Goal: Task Accomplishment & Management: Manage account settings

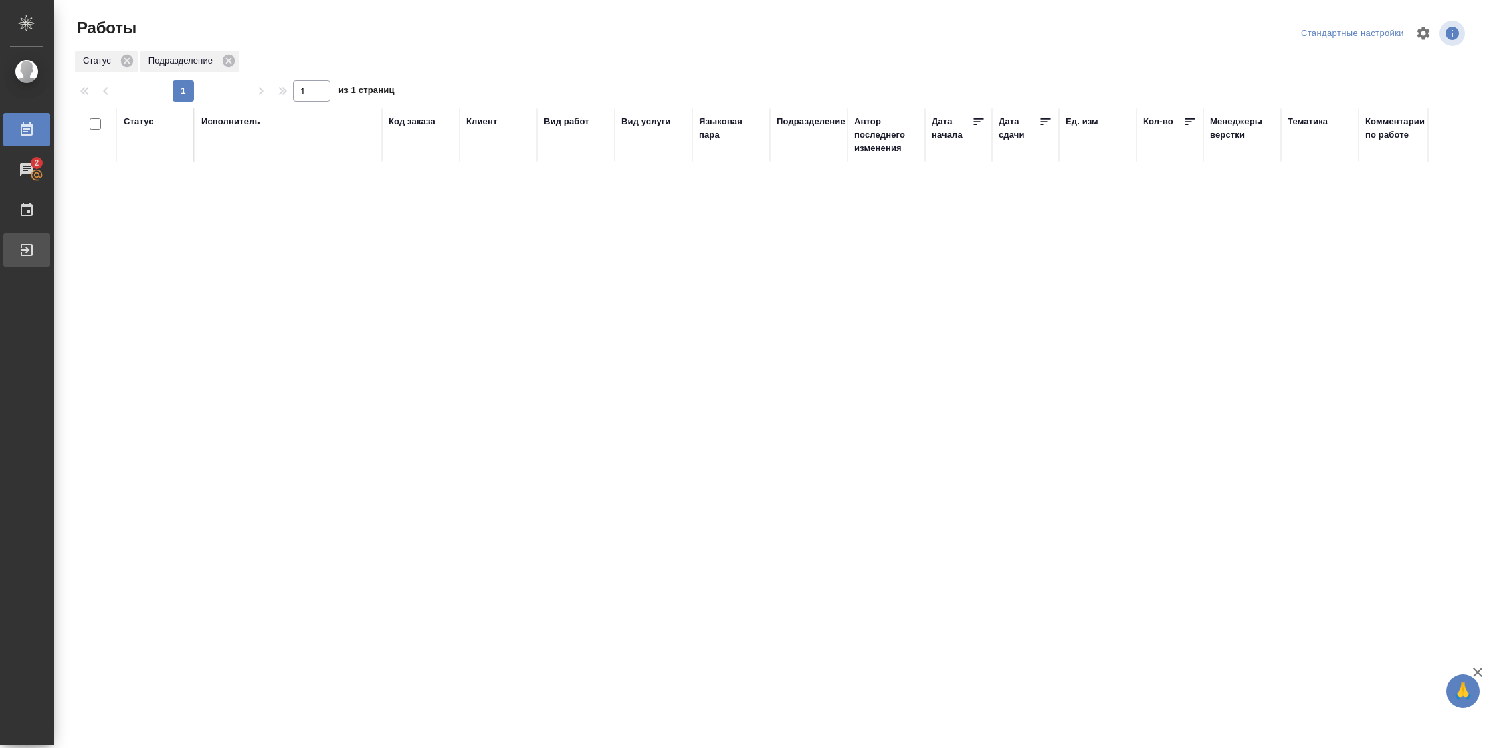
click at [27, 248] on div "Выйти" at bounding box center [9, 250] width 33 height 20
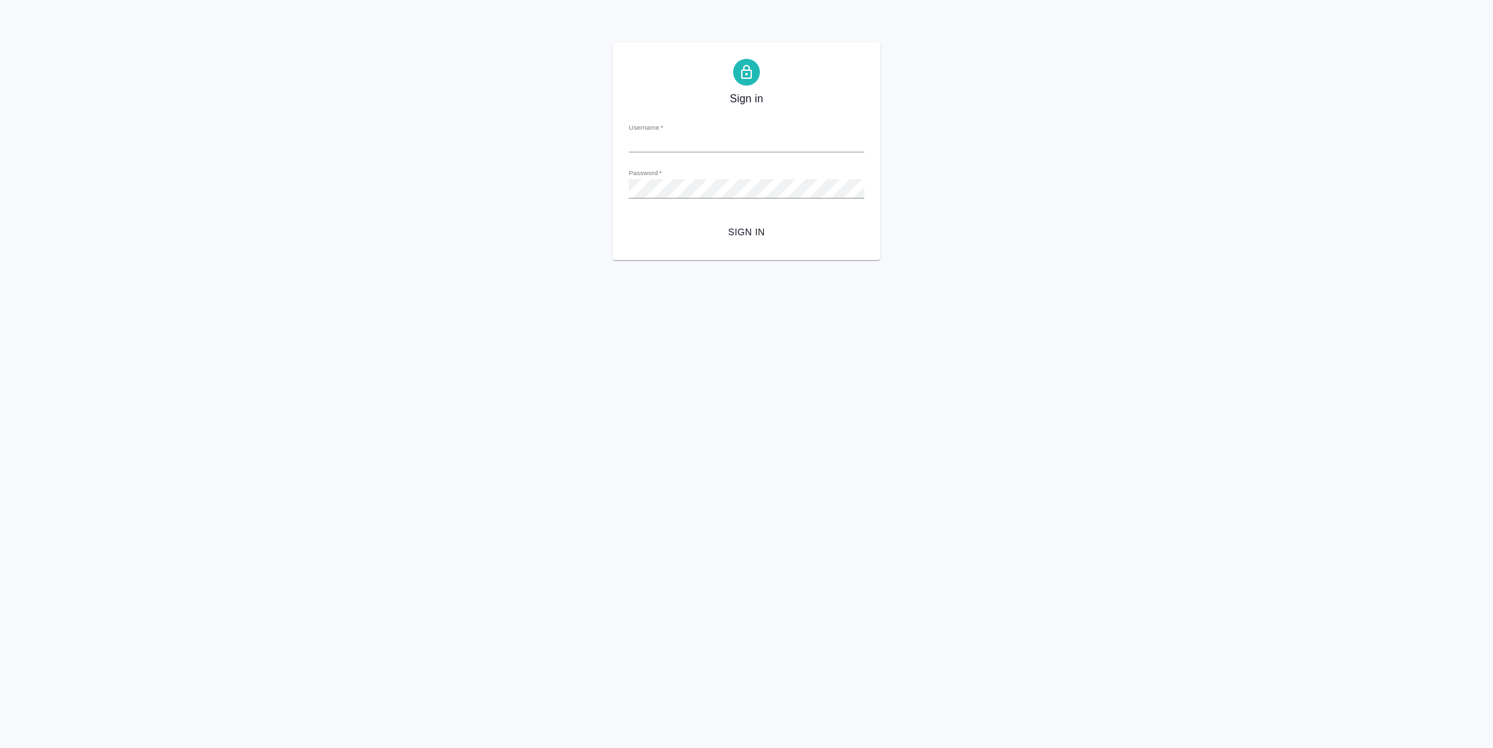
type input "[PERSON_NAME][EMAIL_ADDRESS][DOMAIN_NAME]"
click at [732, 233] on span "Sign in" at bounding box center [746, 232] width 214 height 17
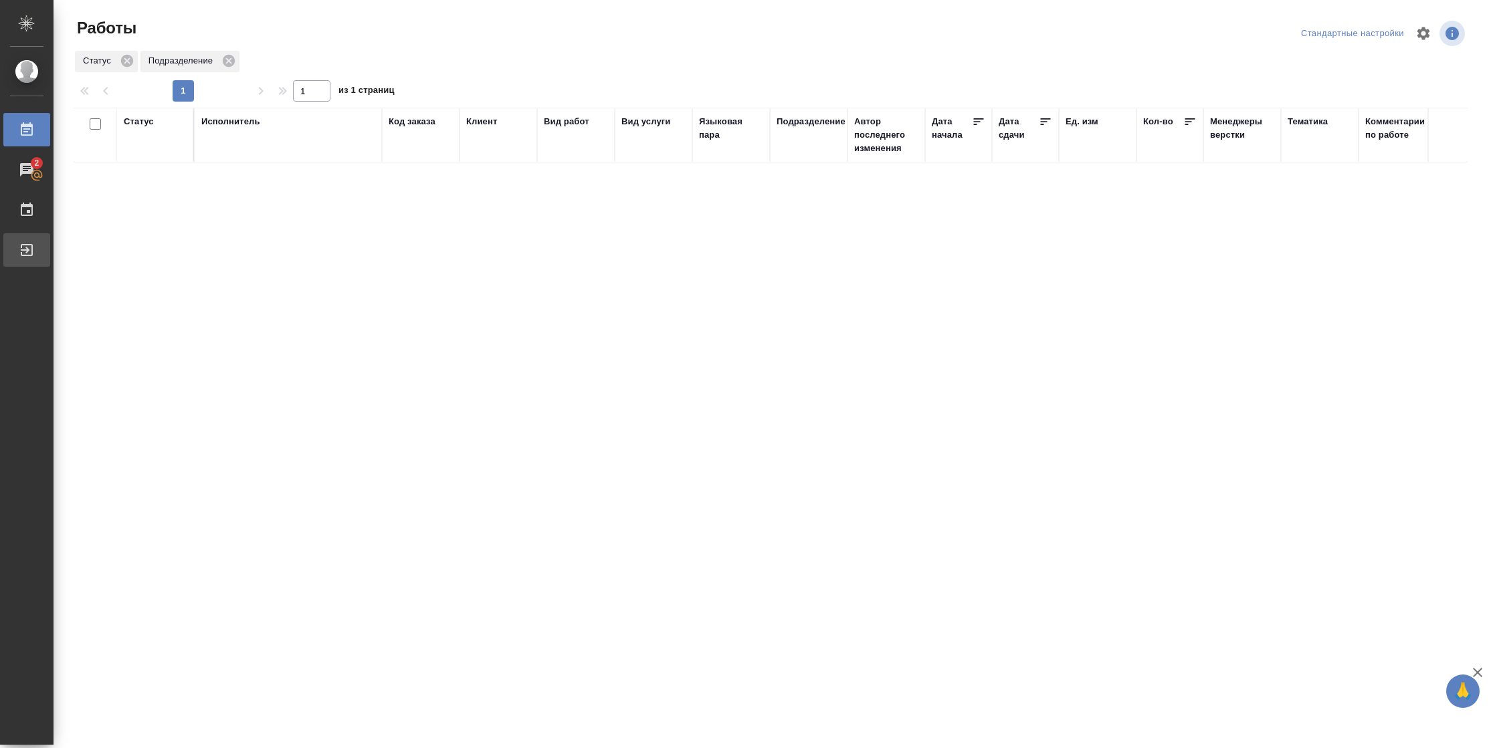
click at [19, 245] on div "Выйти" at bounding box center [9, 250] width 33 height 20
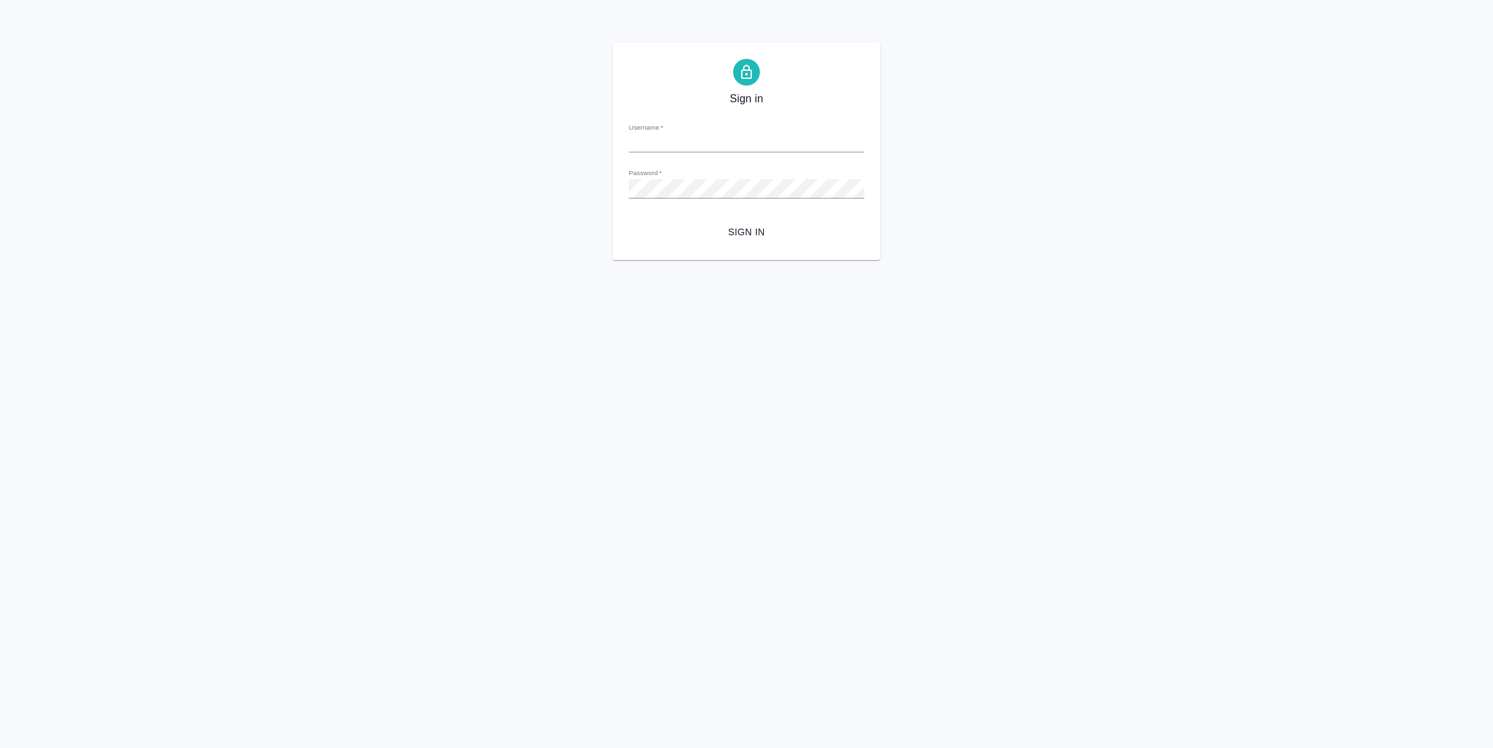
type input "n.vasilyeva@awatera.com"
click at [730, 239] on span "Sign in" at bounding box center [746, 232] width 214 height 17
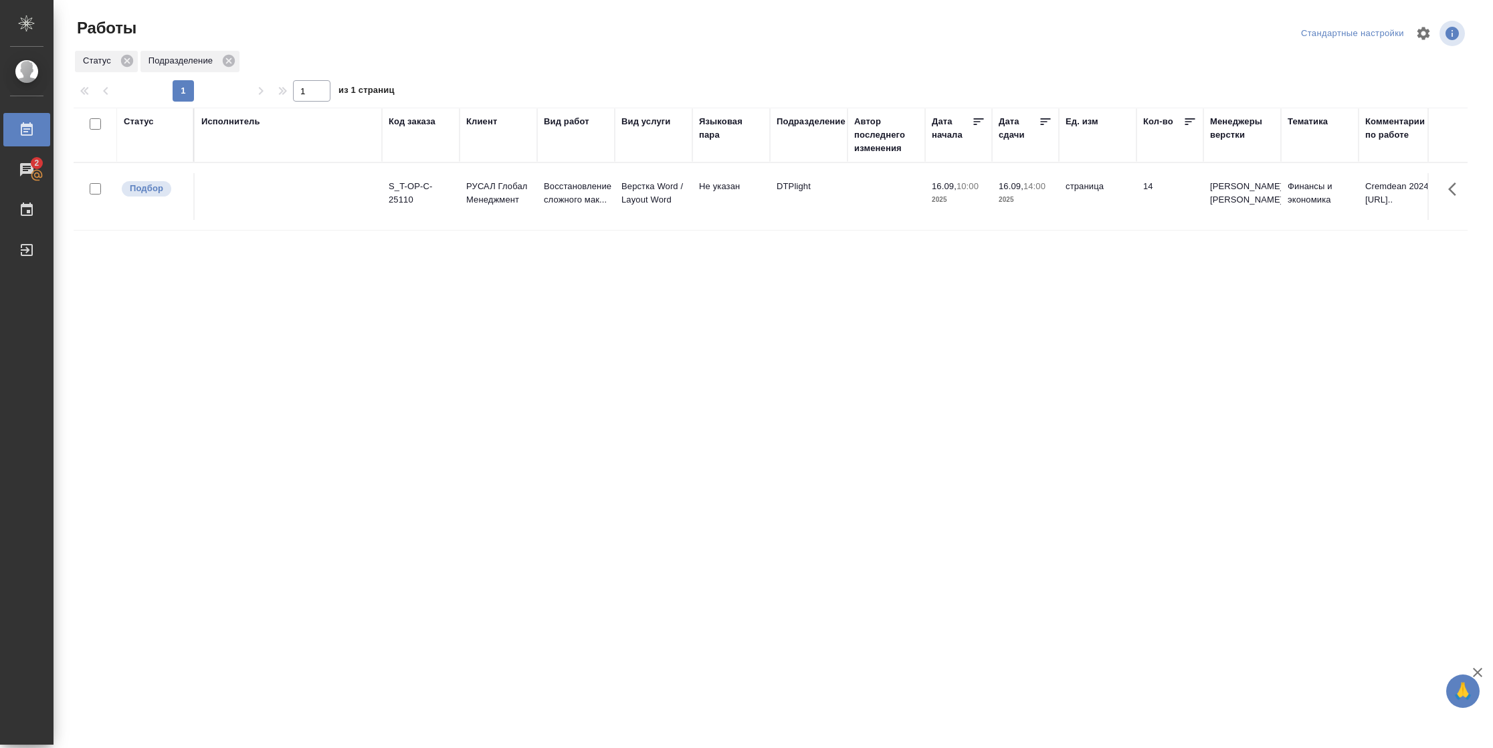
click at [800, 125] on div "Подразделение" at bounding box center [810, 121] width 69 height 13
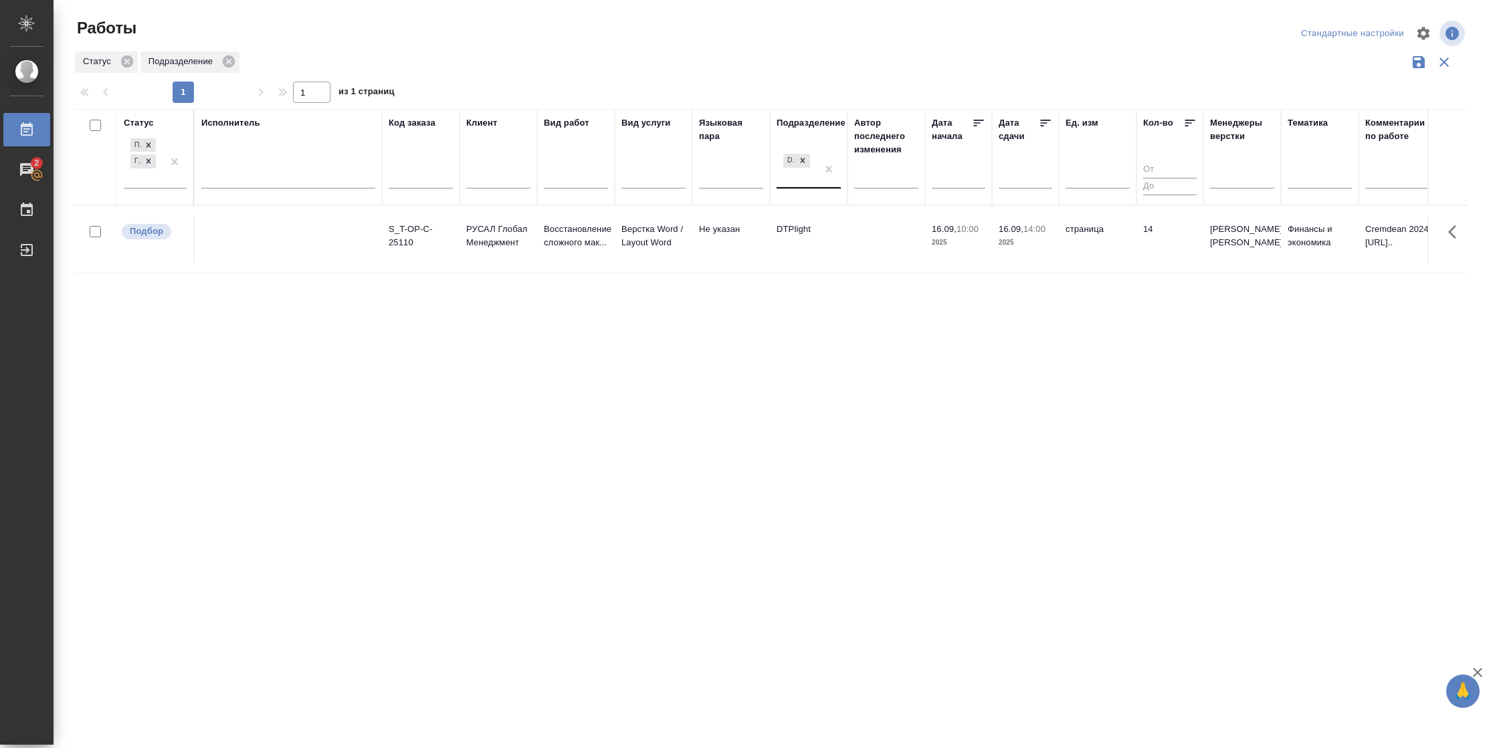
click at [801, 181] on div "DTPlight" at bounding box center [796, 169] width 40 height 36
type input "dth"
drag, startPoint x: 804, startPoint y: 180, endPoint x: 764, endPoint y: 179, distance: 40.1
click at [764, 179] on tr "Статус Подбор Готов к работе Исполнитель Код заказа Клиент Вид работ Вид услуги…" at bounding box center [1408, 157] width 2668 height 96
click at [800, 160] on icon at bounding box center [802, 160] width 9 height 9
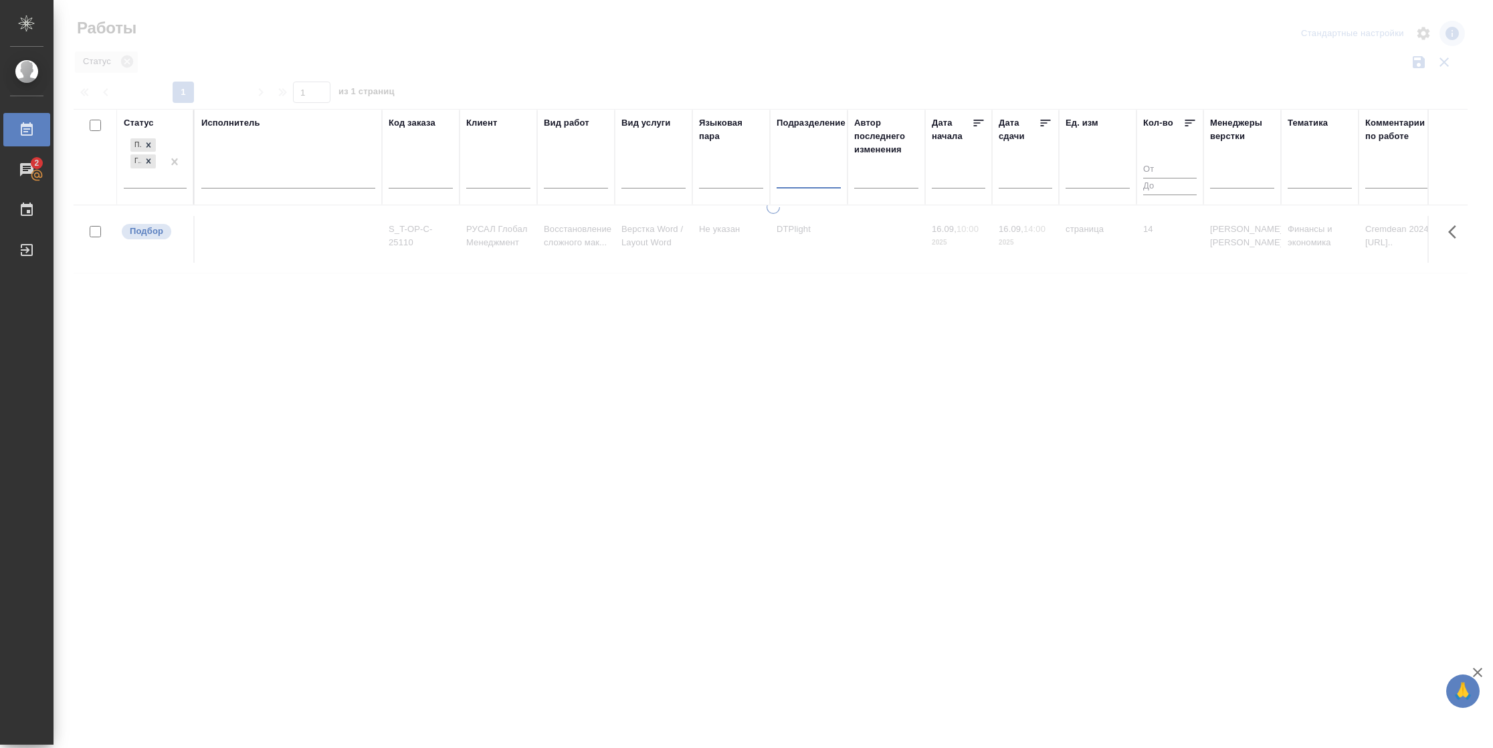
click at [799, 173] on div at bounding box center [808, 174] width 64 height 19
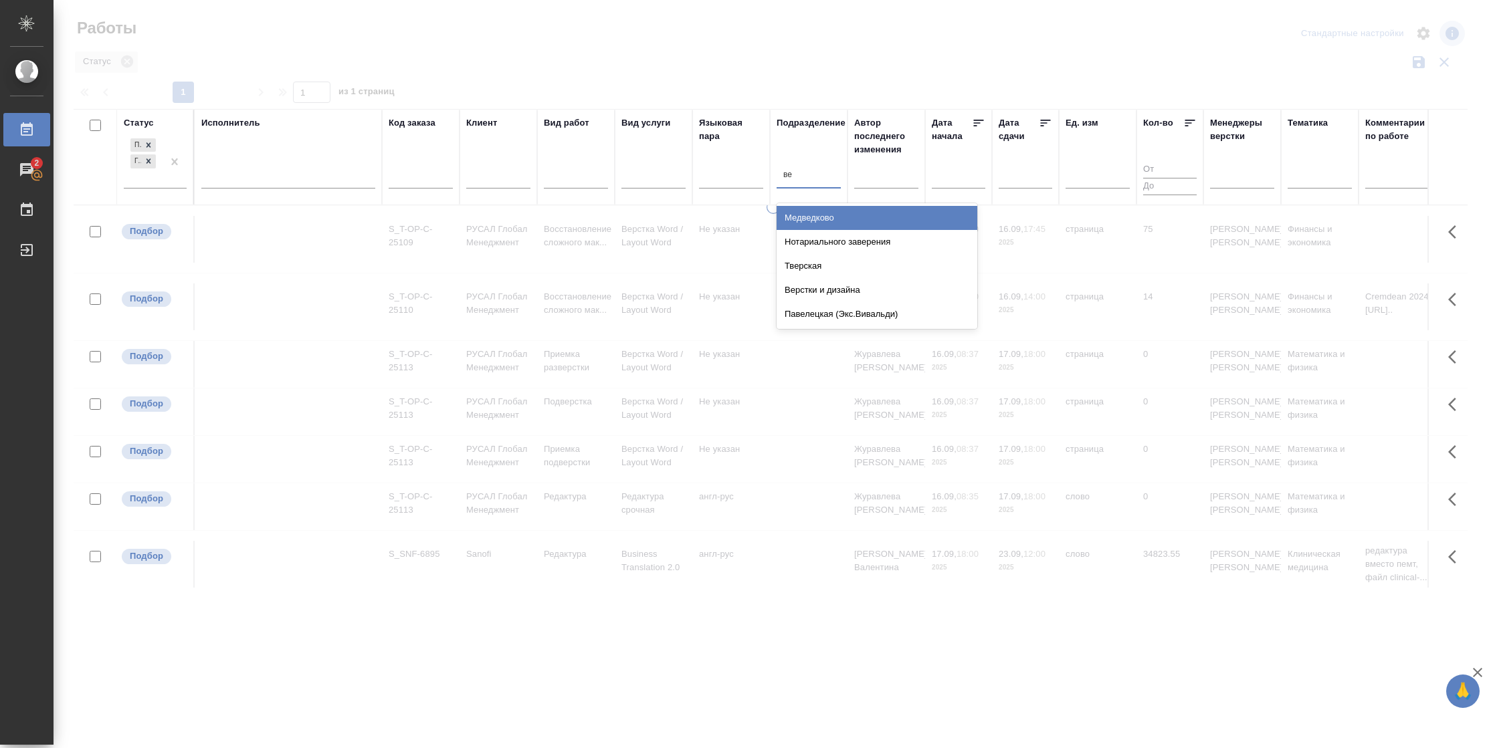
type input "вер"
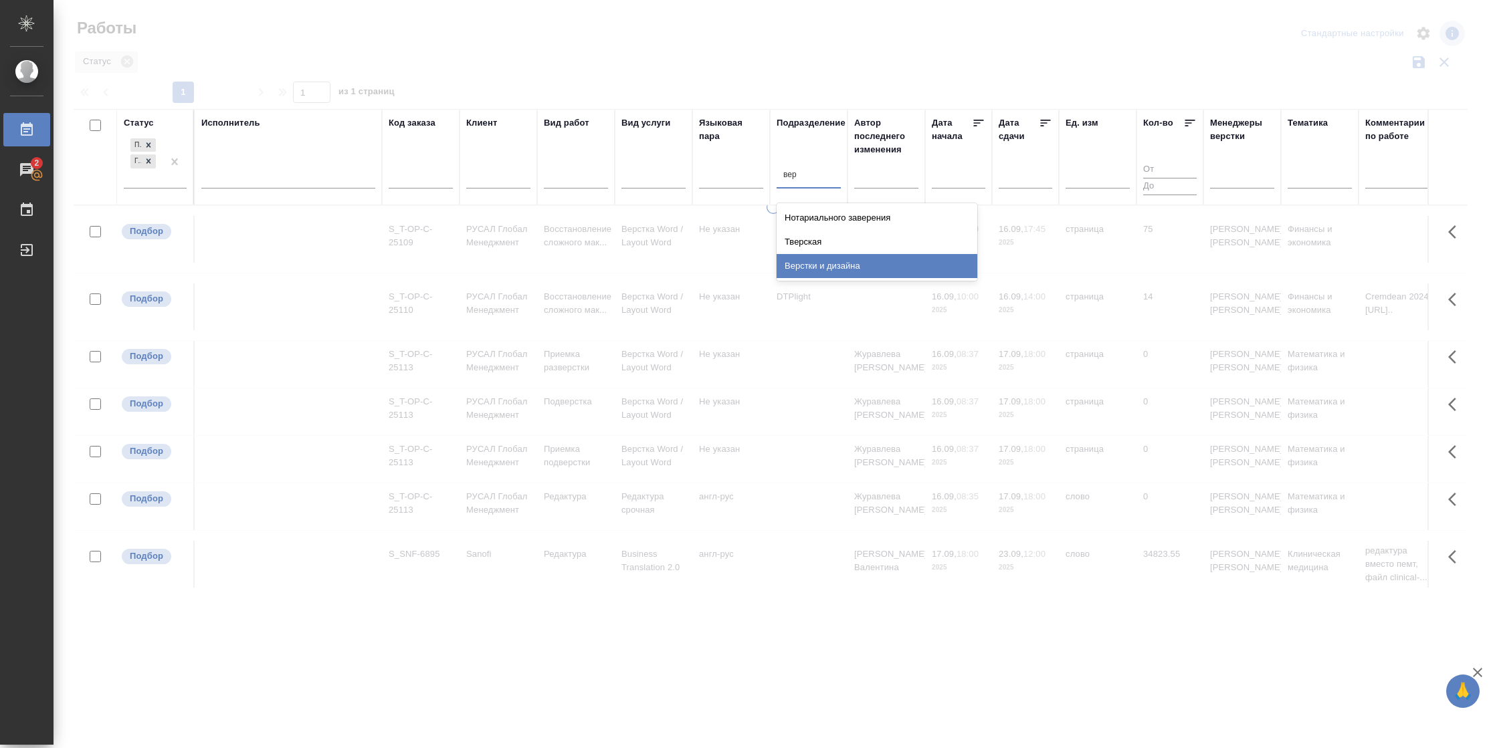
click at [822, 265] on div "Верстки и дизайна" at bounding box center [876, 266] width 201 height 24
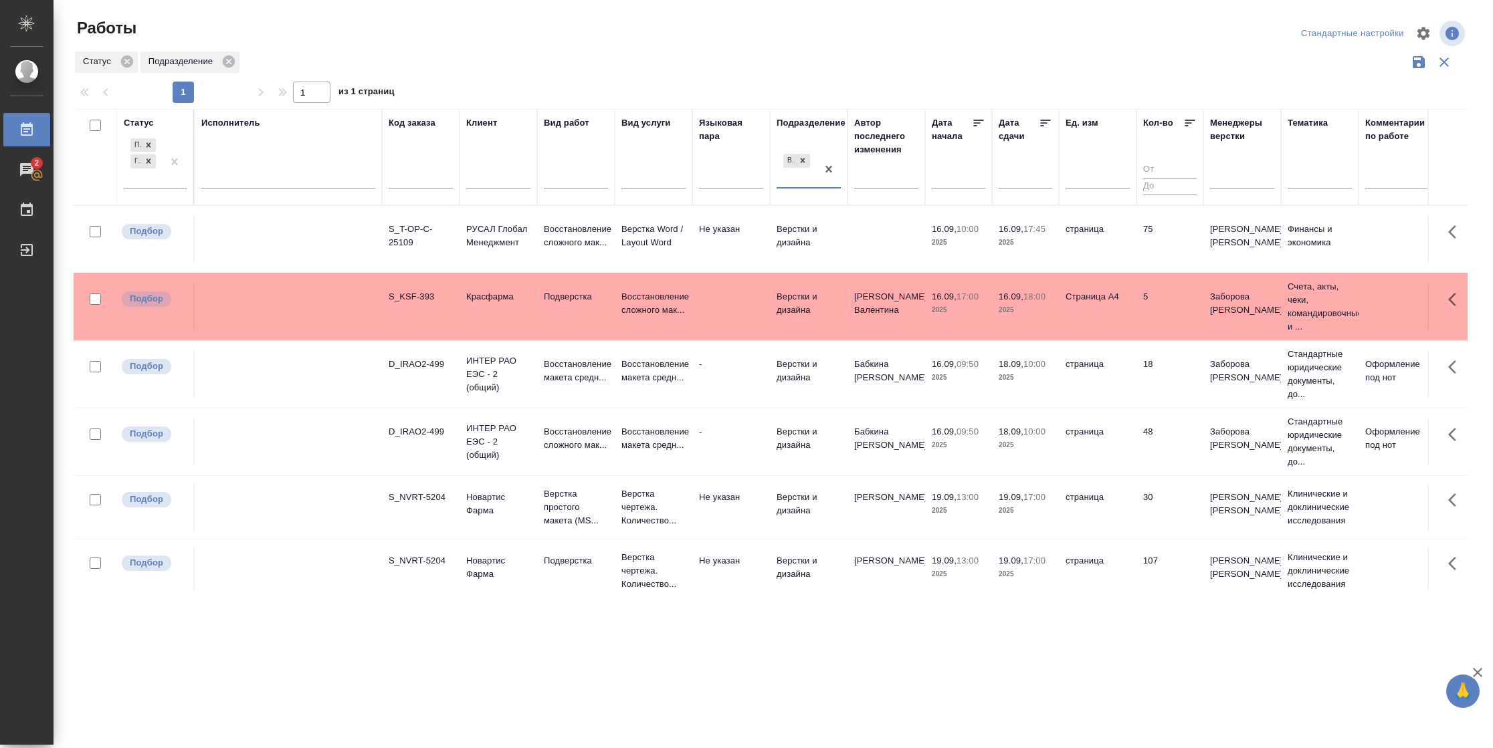
click at [1047, 124] on icon at bounding box center [1044, 122] width 13 height 13
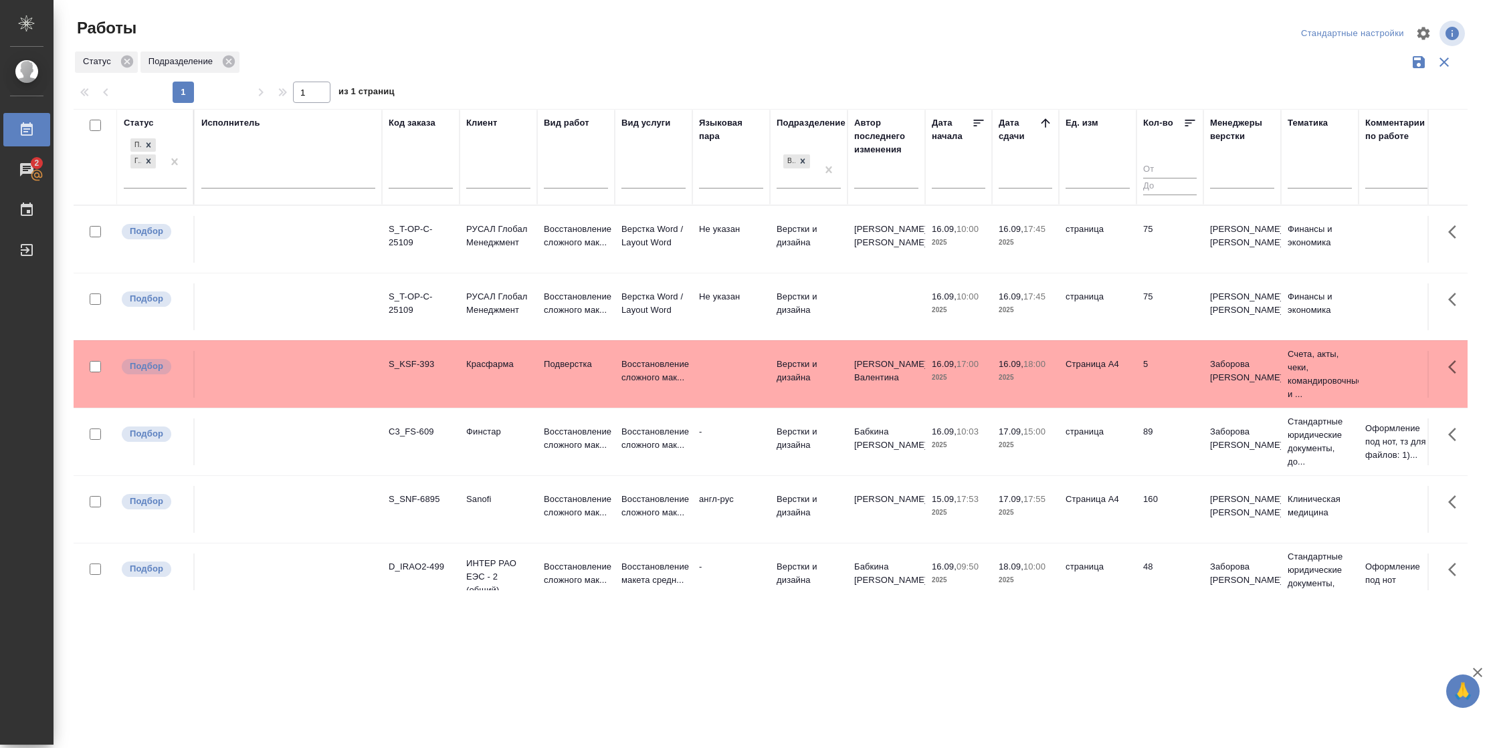
click at [561, 257] on td "Восстановление сложного мак..." at bounding box center [576, 239] width 78 height 47
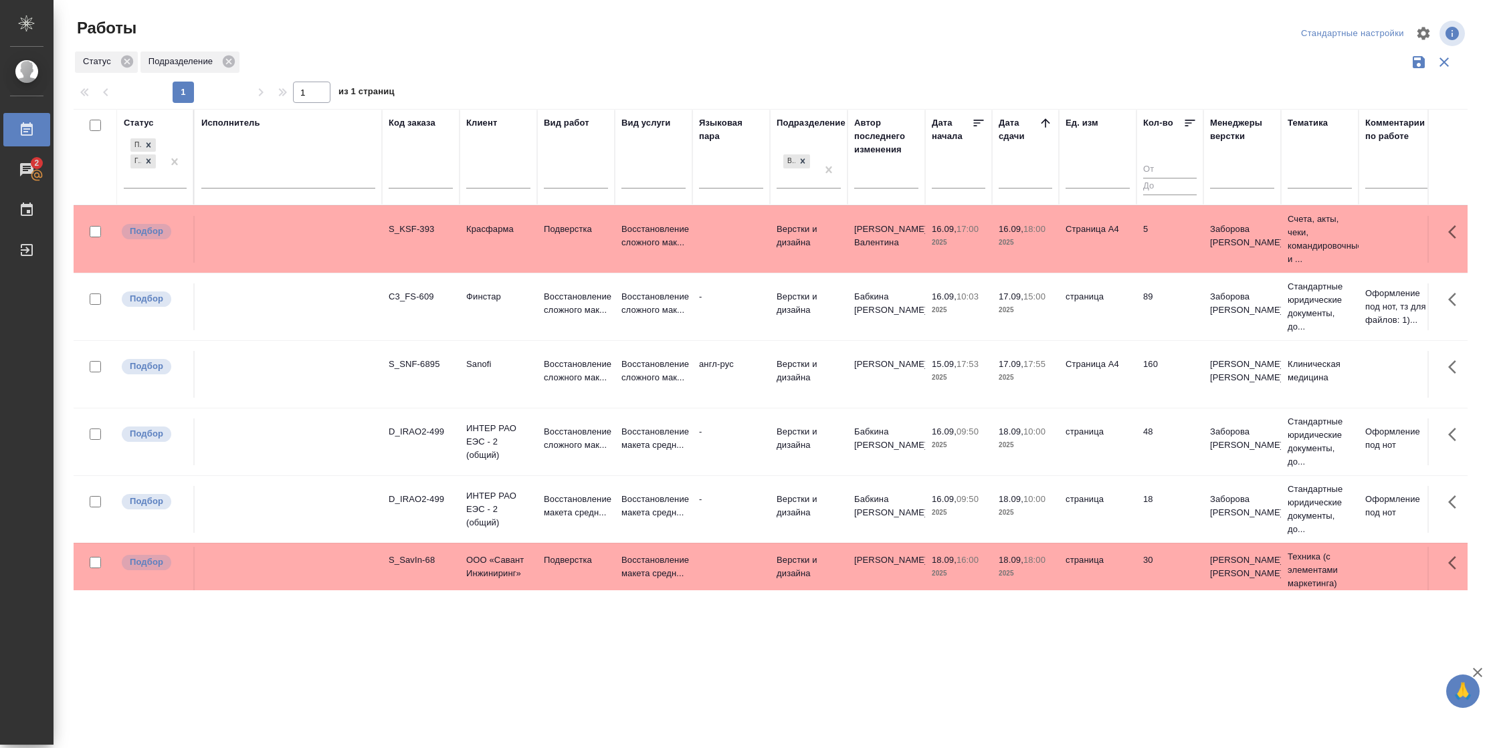
click at [1083, 316] on td "страница" at bounding box center [1098, 307] width 78 height 47
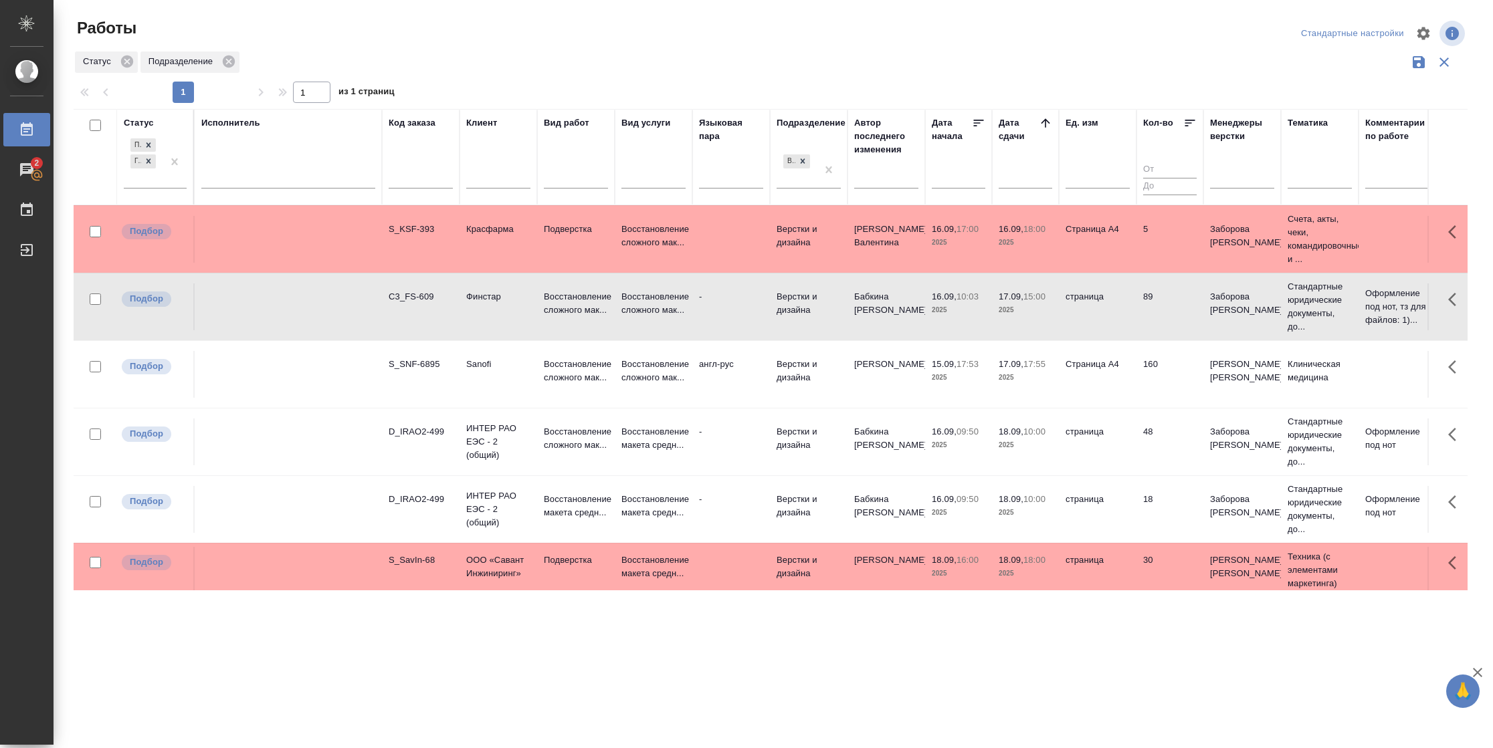
click at [1083, 316] on td "страница" at bounding box center [1098, 307] width 78 height 47
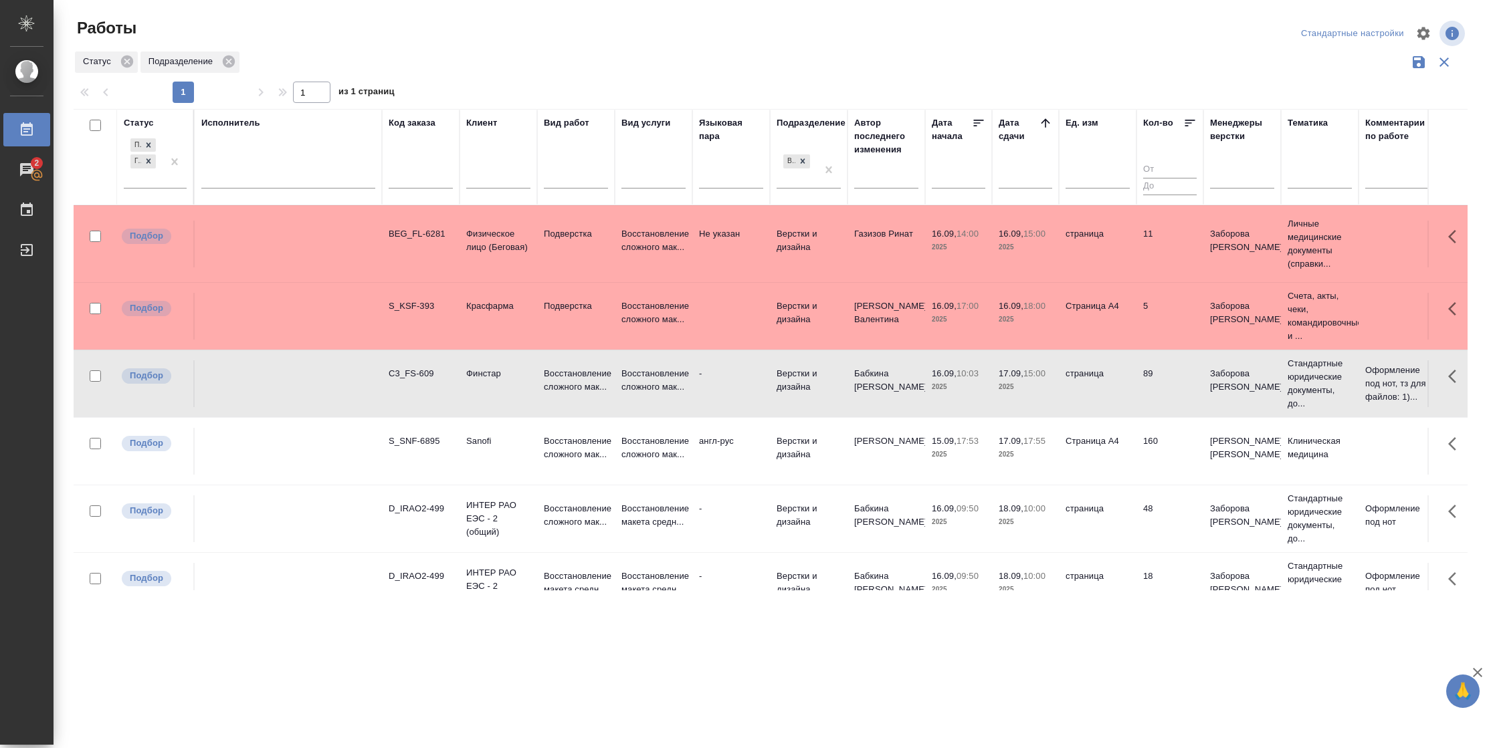
scroll to position [100, 0]
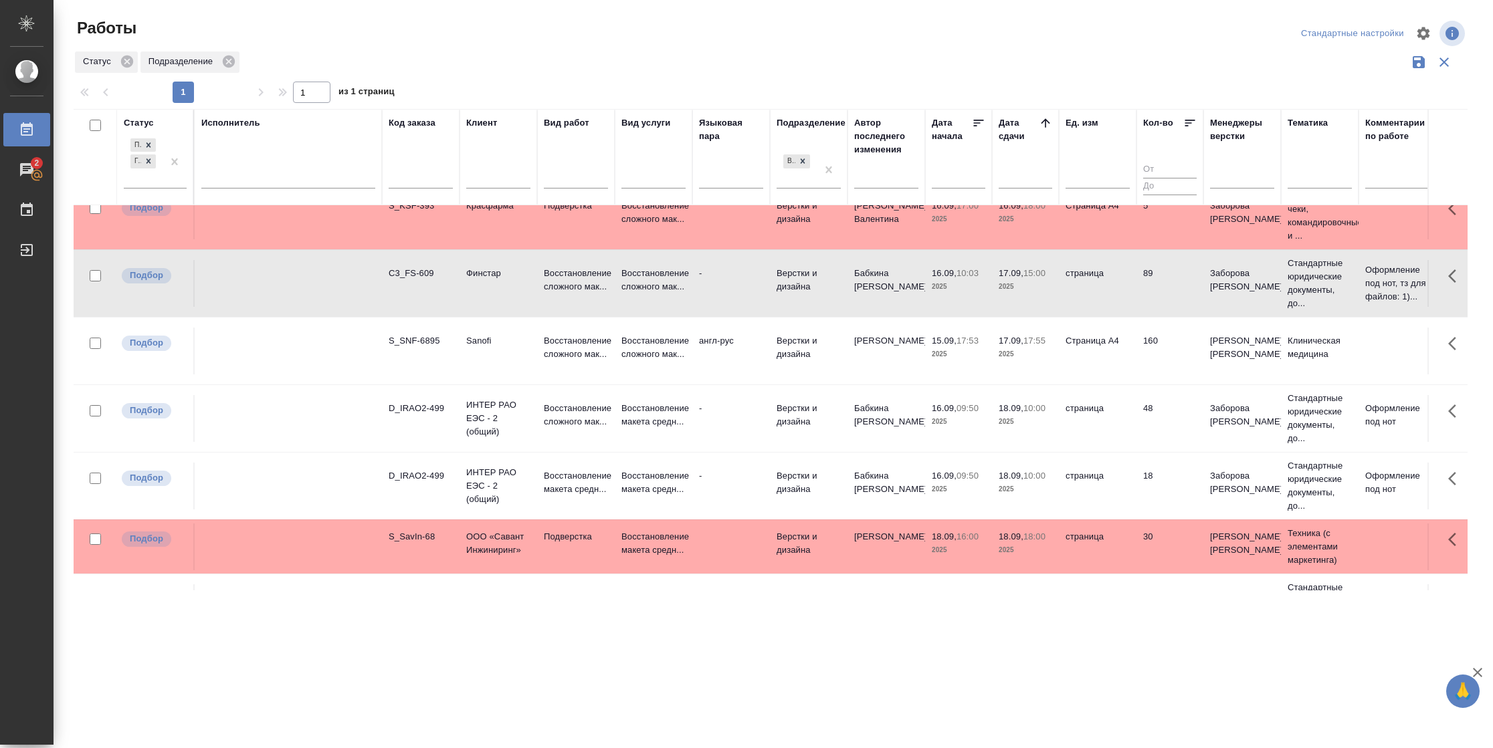
click at [453, 373] on td "S_SNF-6895" at bounding box center [421, 351] width 78 height 47
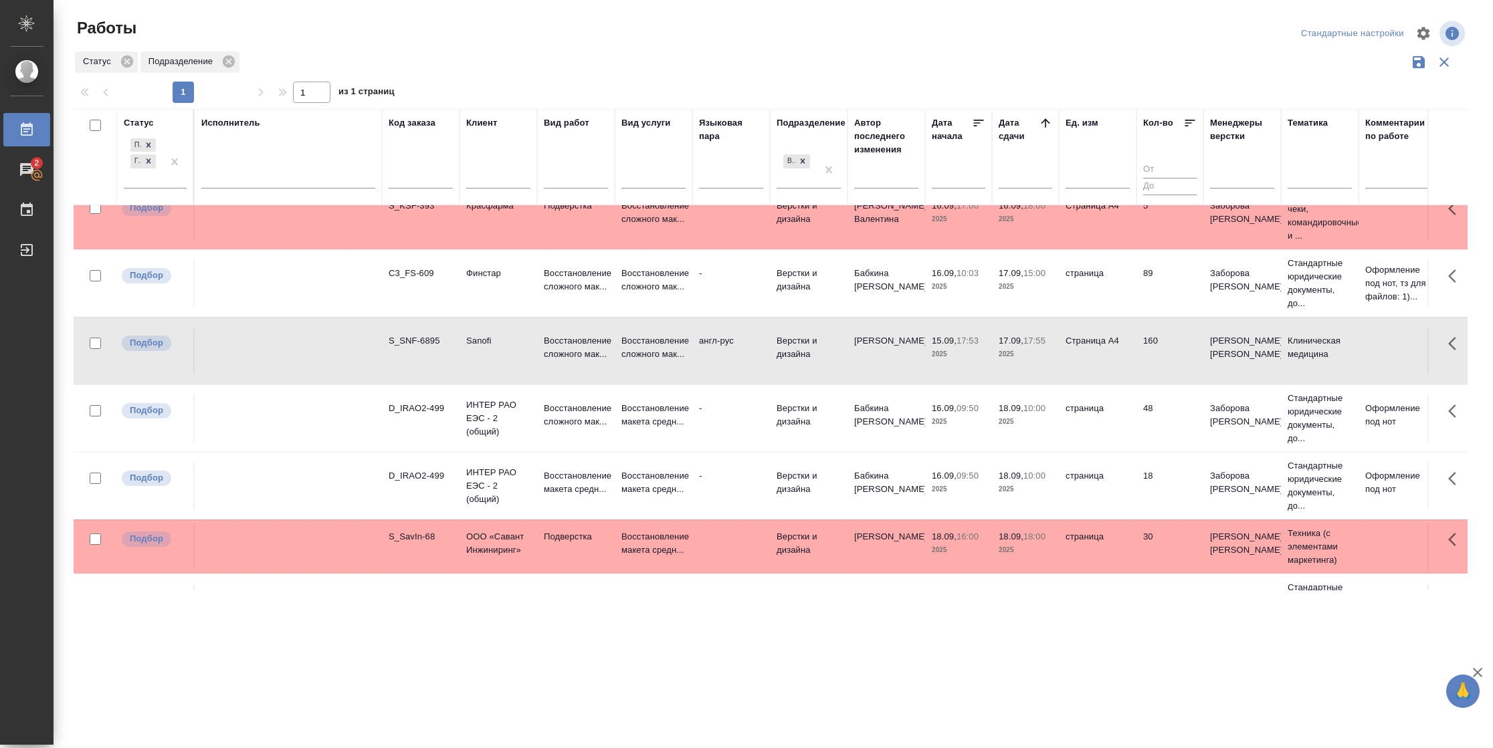
click at [453, 373] on td "S_SNF-6895" at bounding box center [421, 351] width 78 height 47
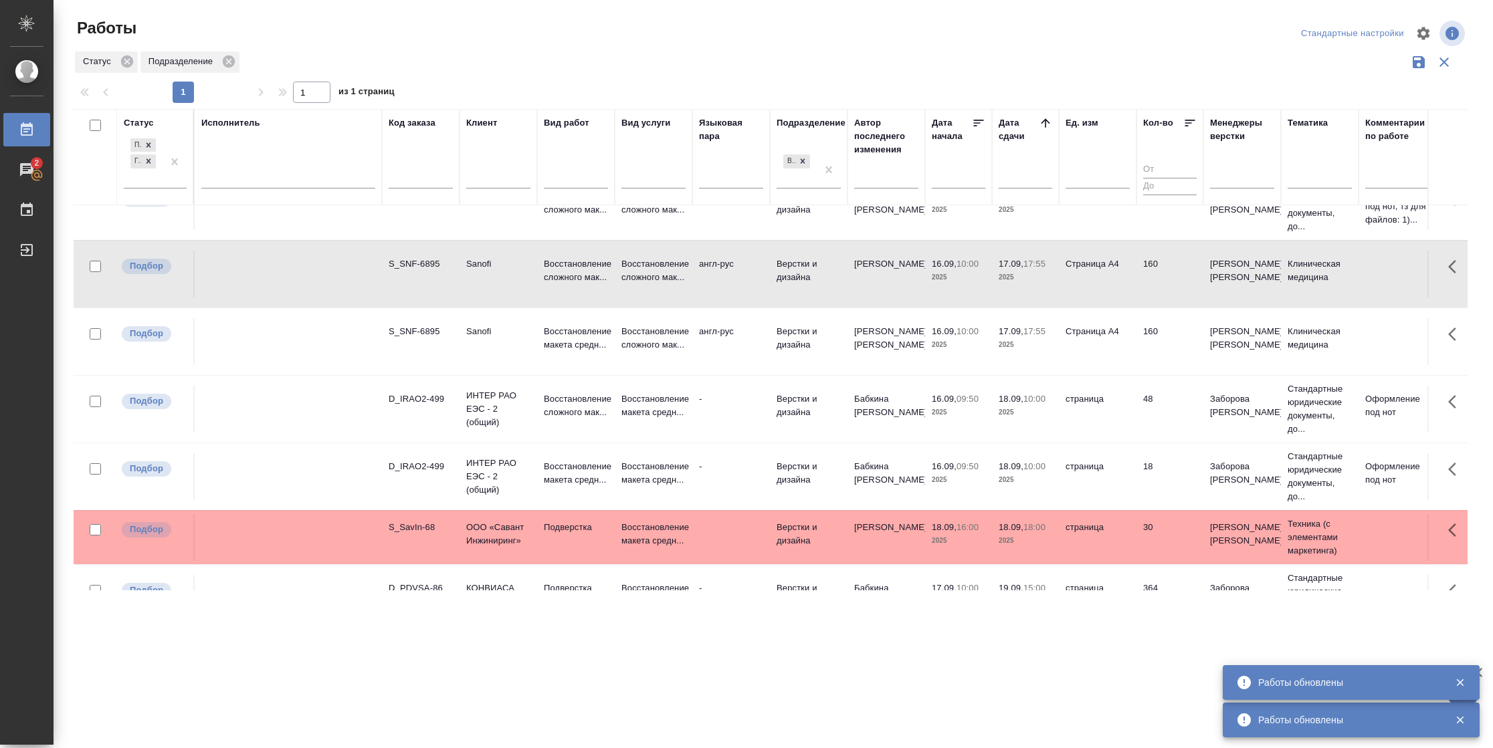
scroll to position [0, 0]
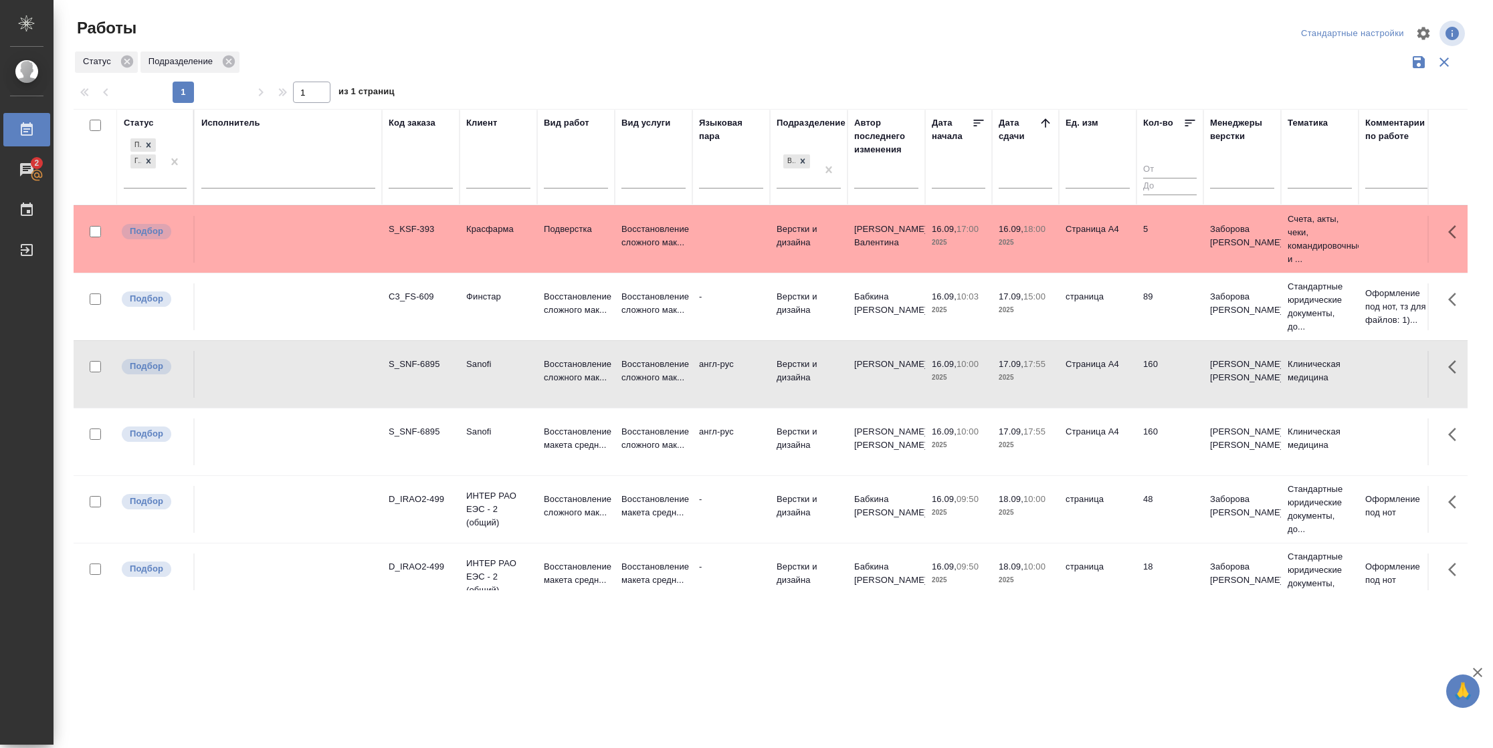
click at [1161, 458] on td "160" at bounding box center [1169, 442] width 67 height 47
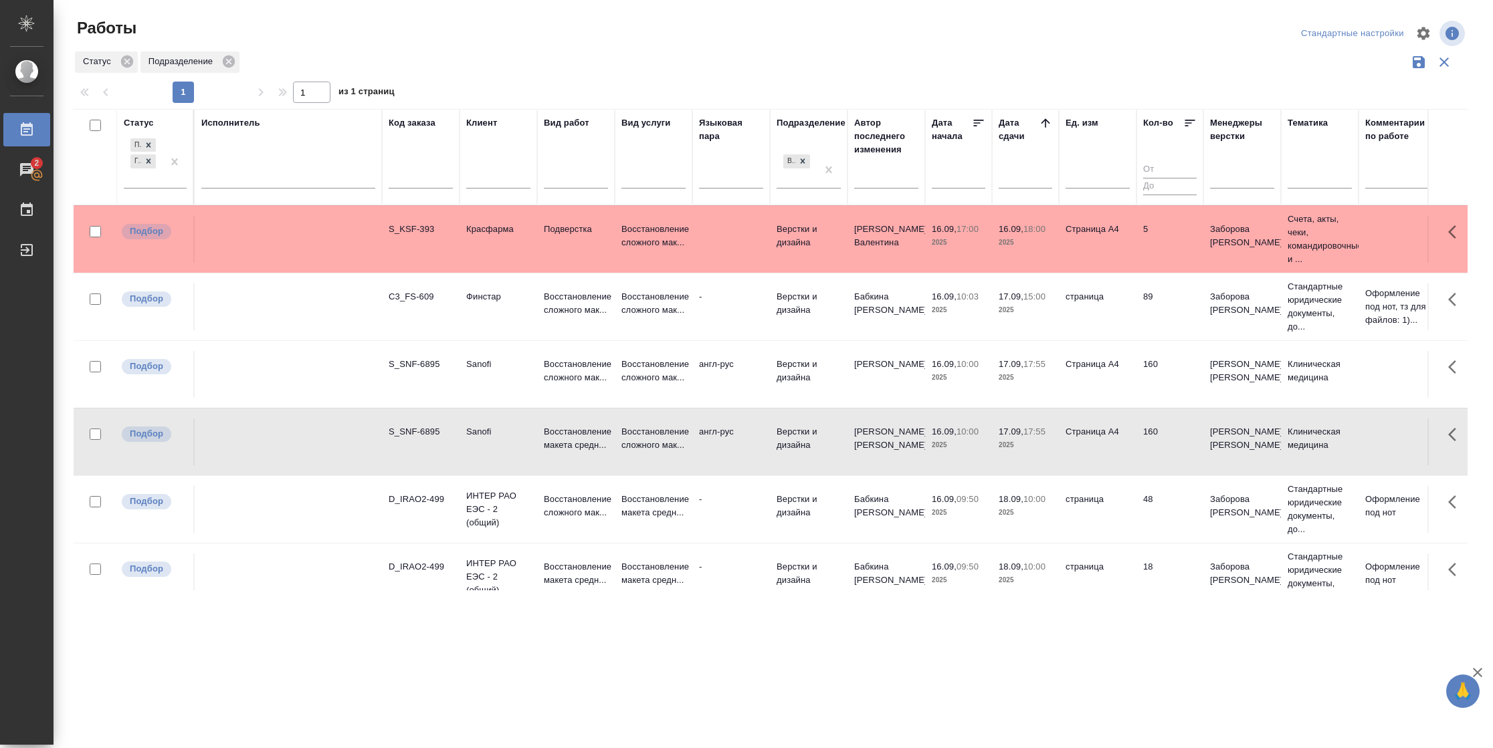
scroll to position [201, 0]
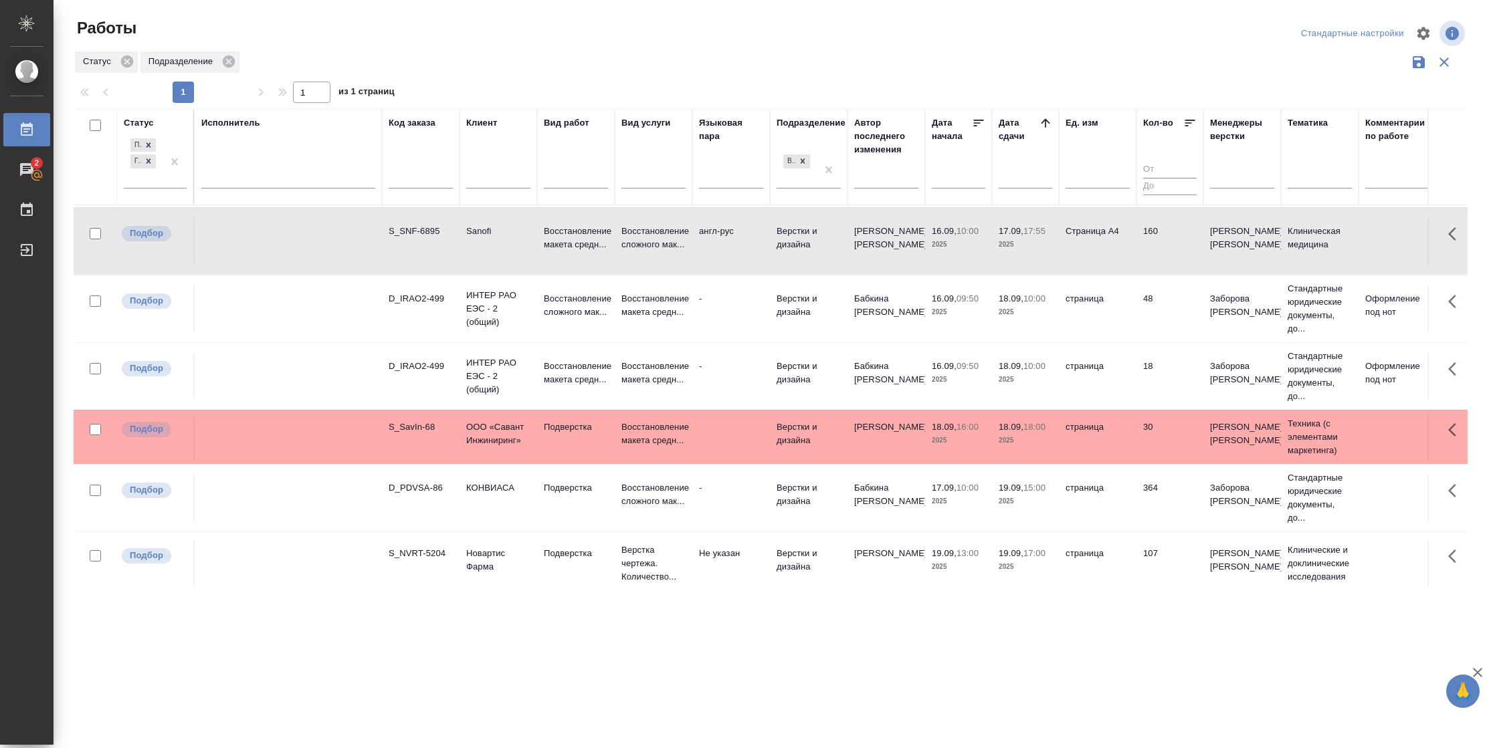
click at [1094, 320] on td "страница" at bounding box center [1098, 309] width 78 height 47
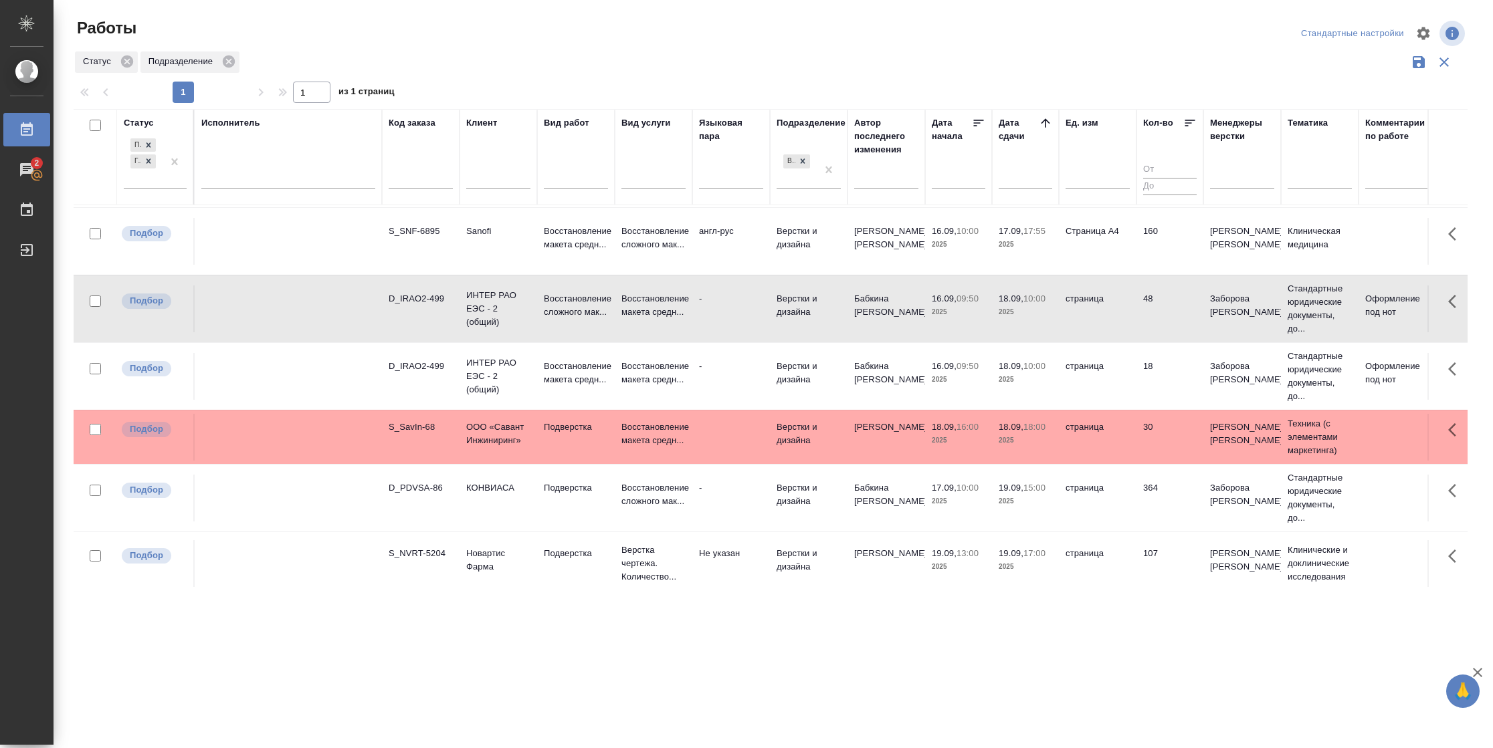
click at [1094, 320] on td "страница" at bounding box center [1098, 309] width 78 height 47
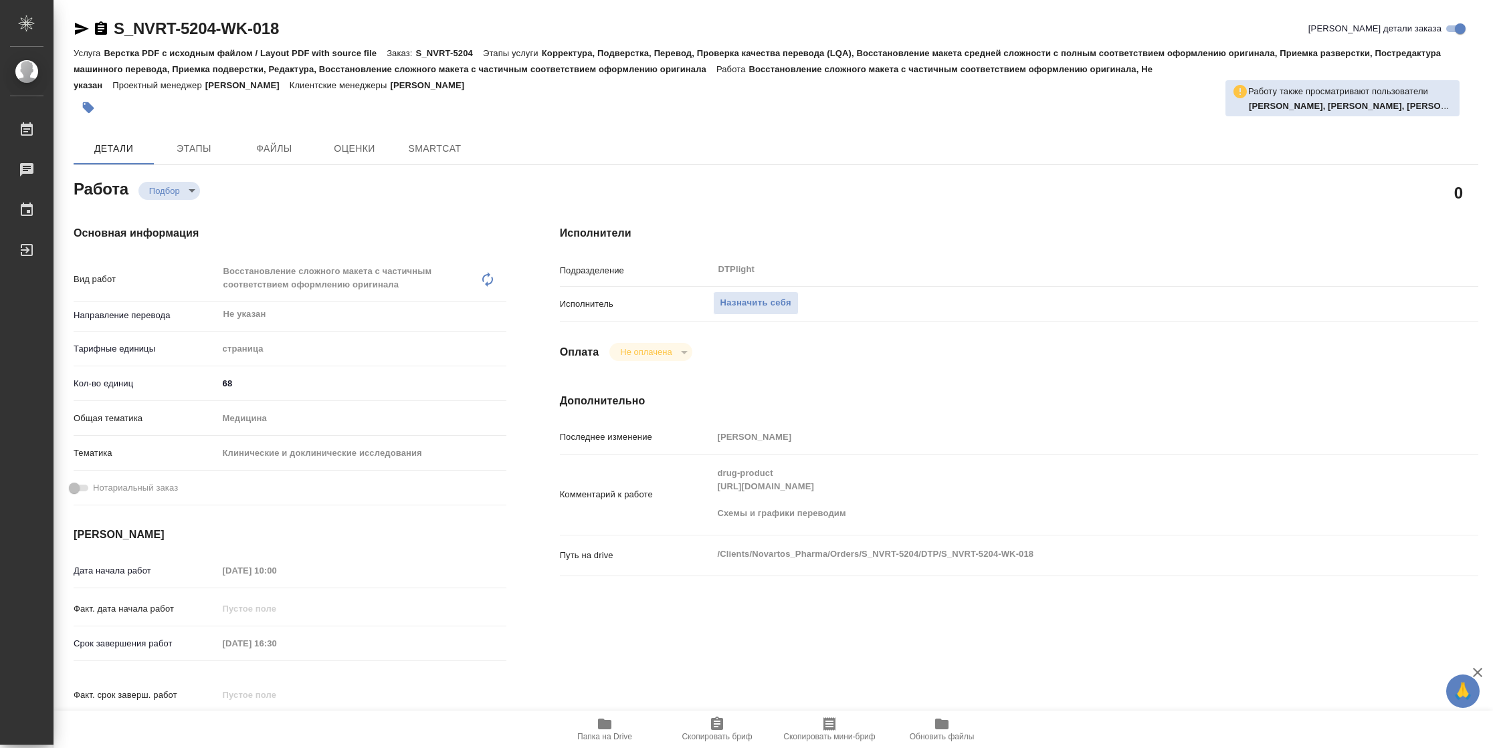
type textarea "x"
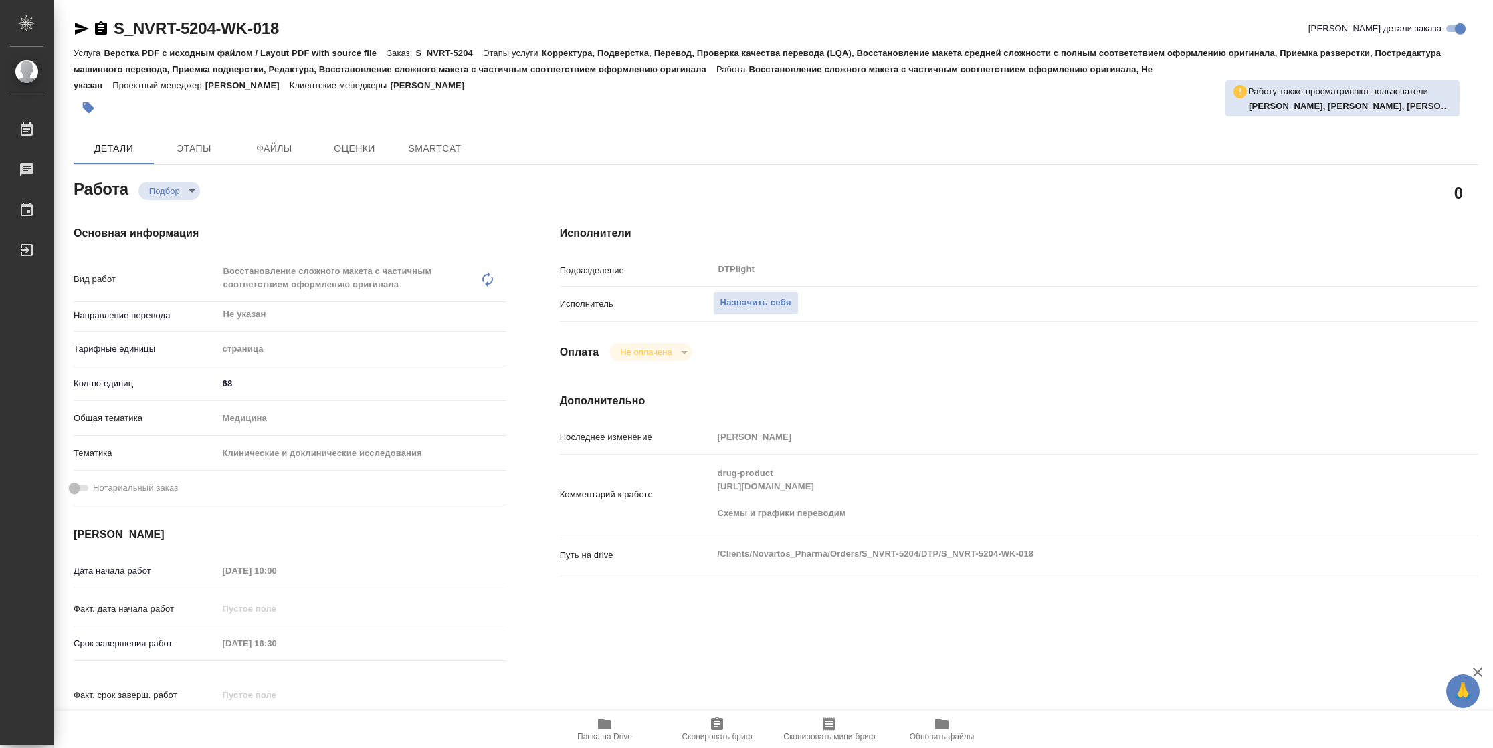
type textarea "x"
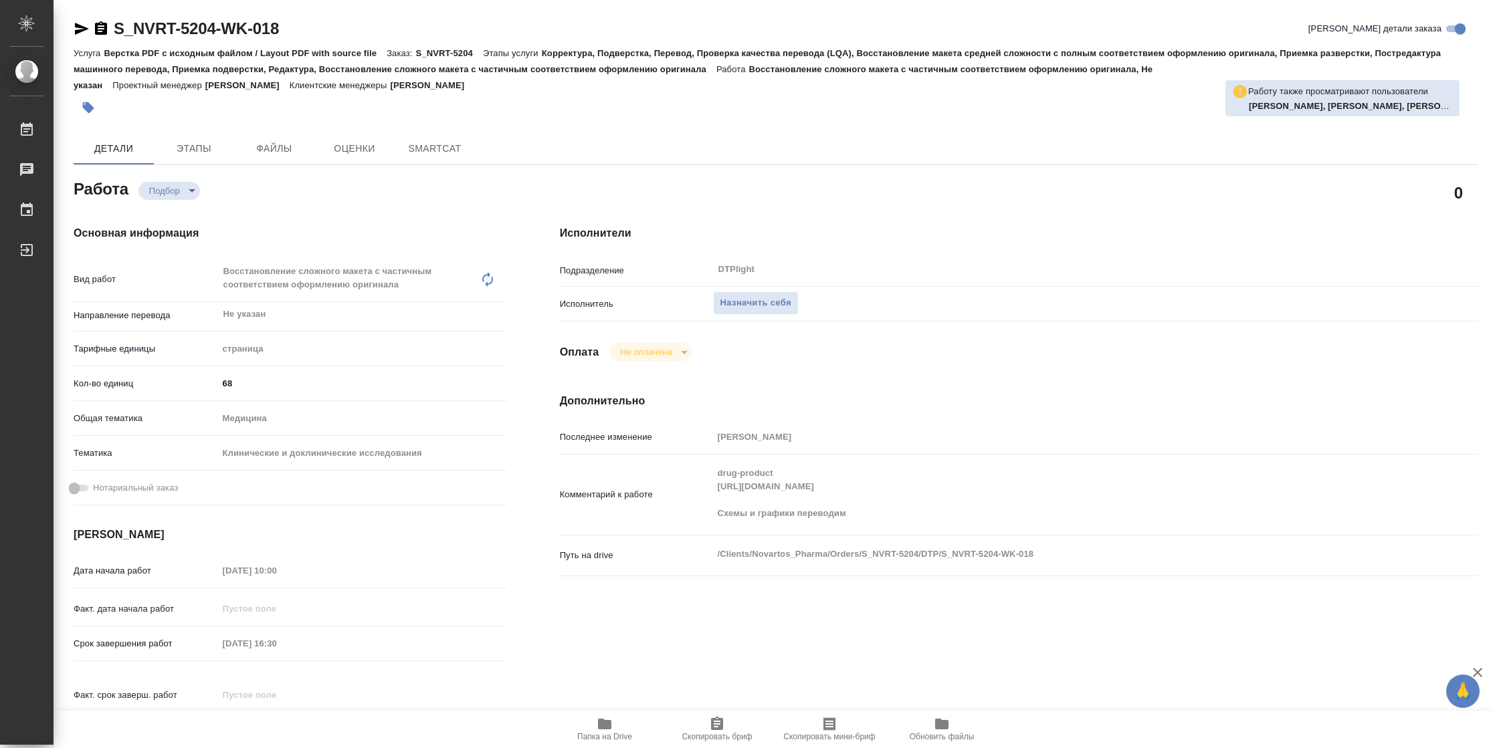
click at [603, 725] on icon "button" at bounding box center [604, 724] width 13 height 11
type textarea "x"
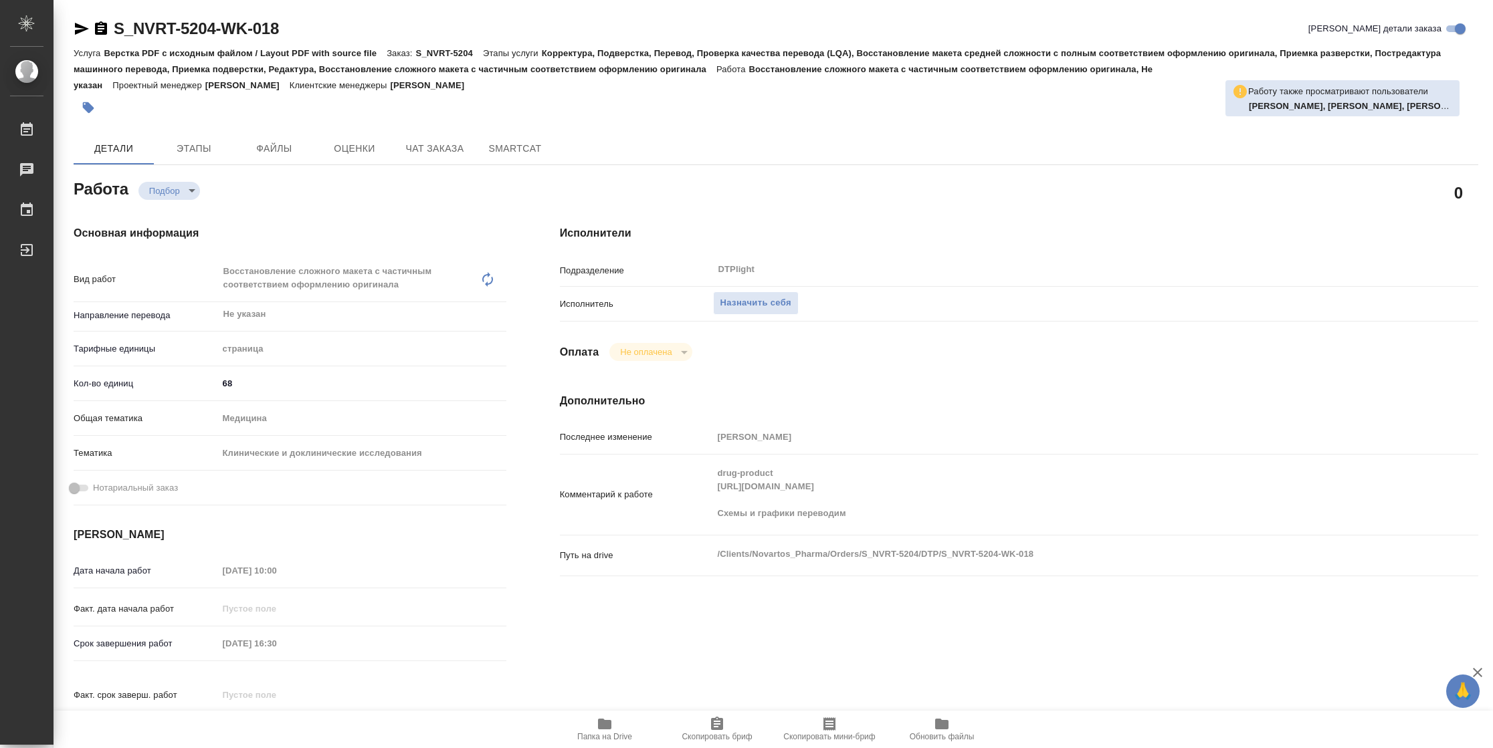
type textarea "x"
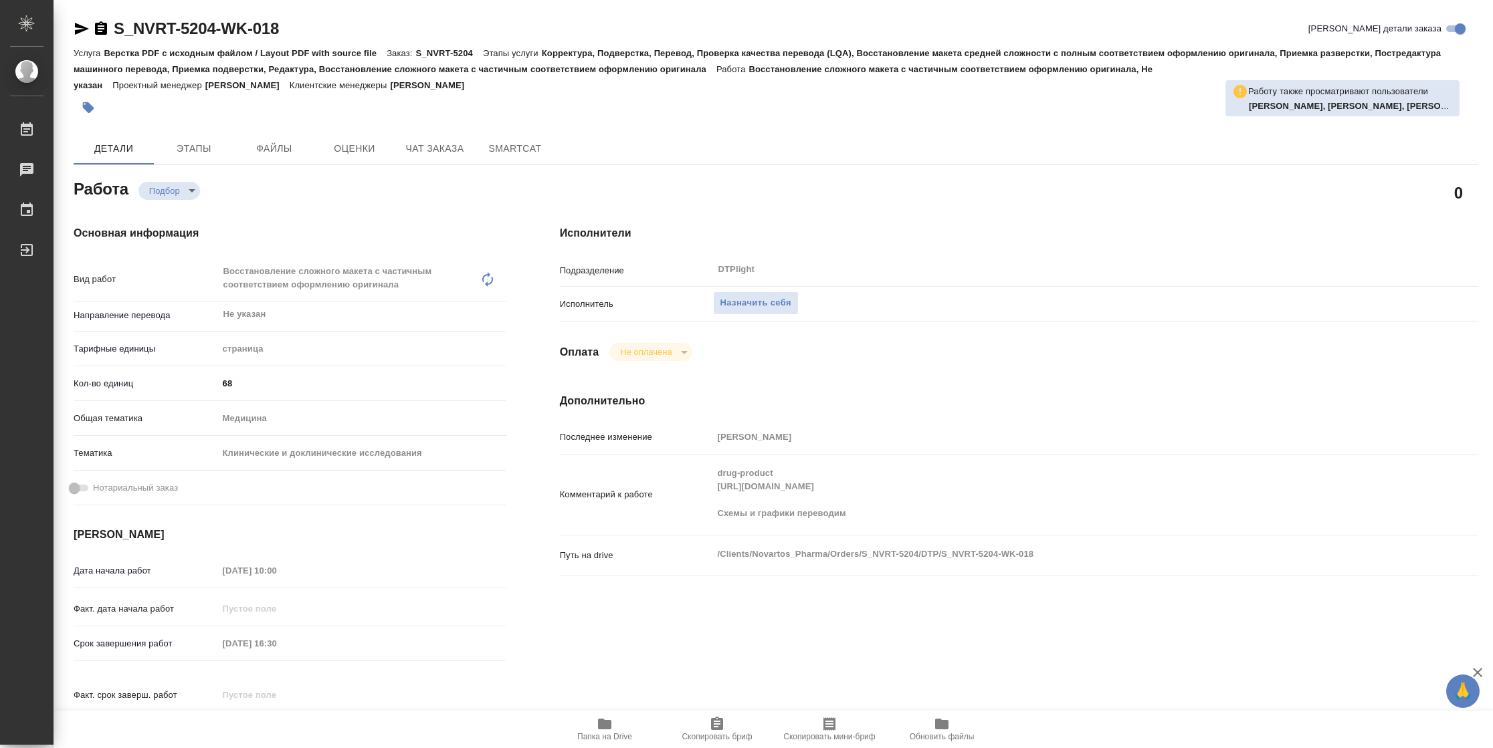
type textarea "x"
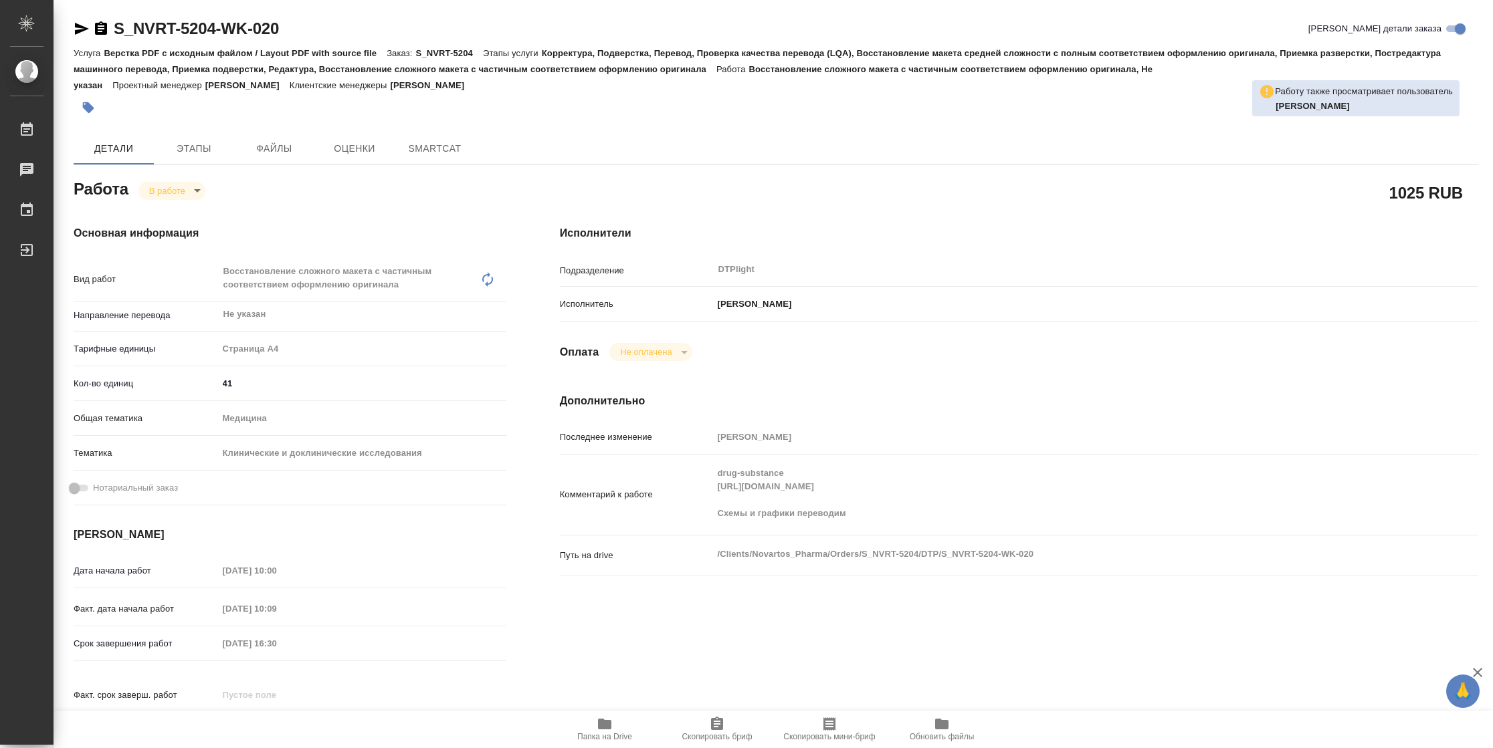
type textarea "x"
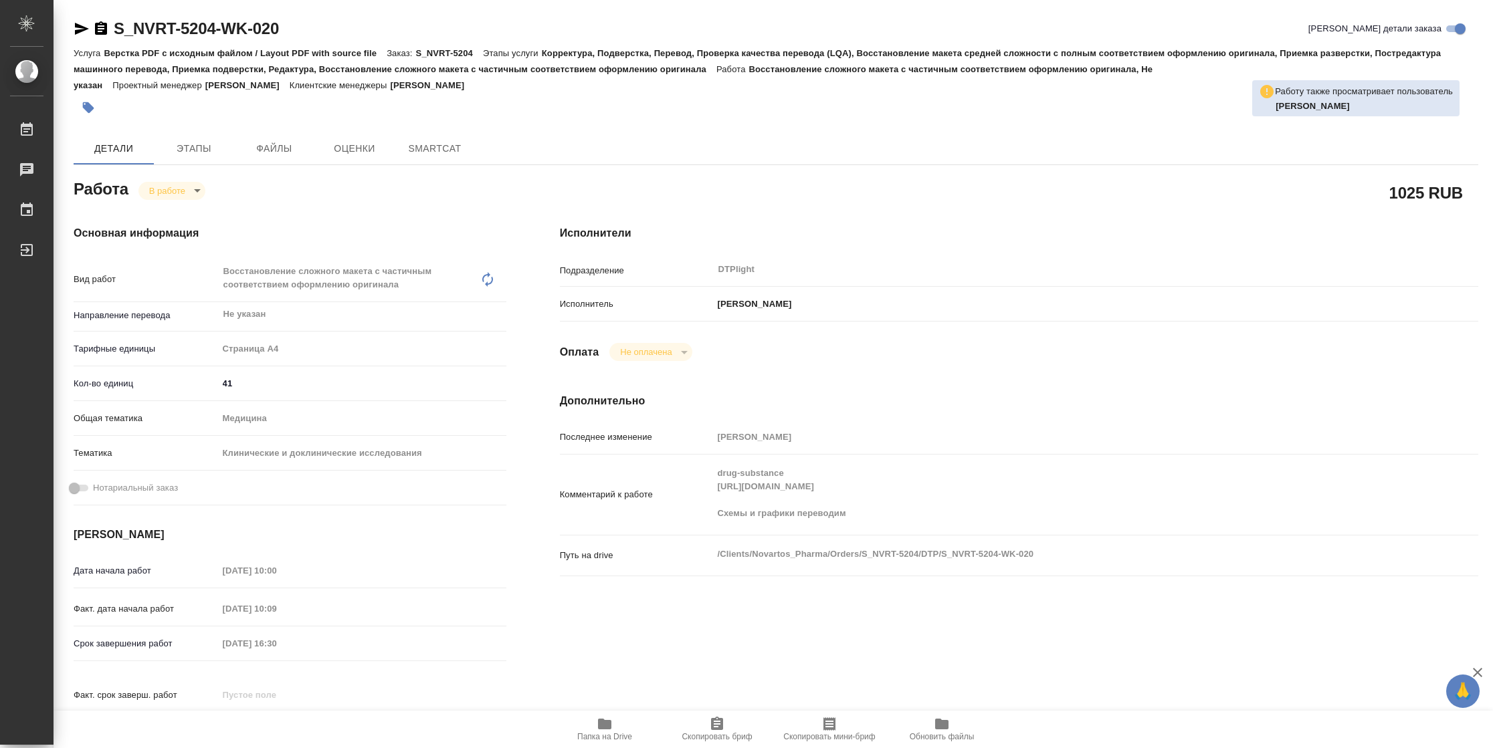
type textarea "x"
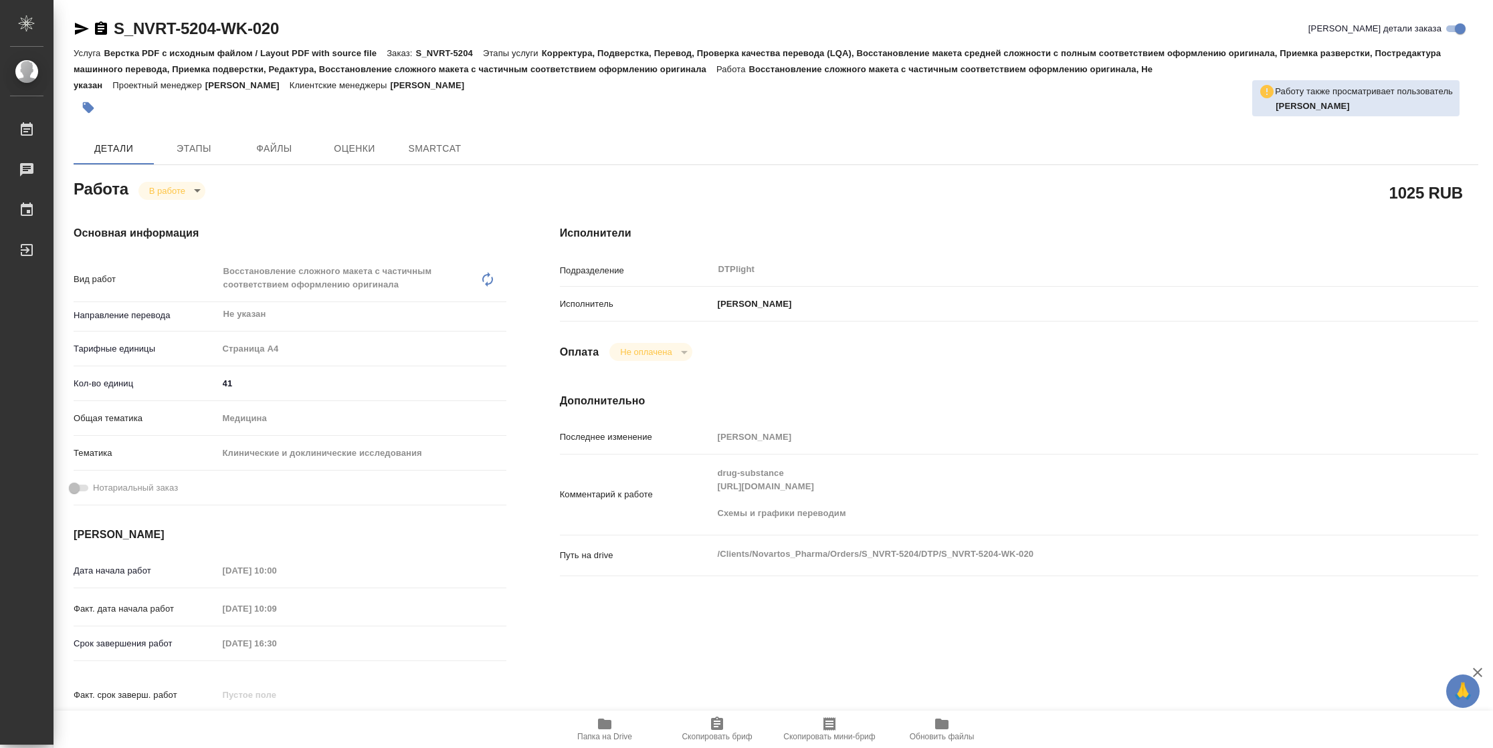
type textarea "x"
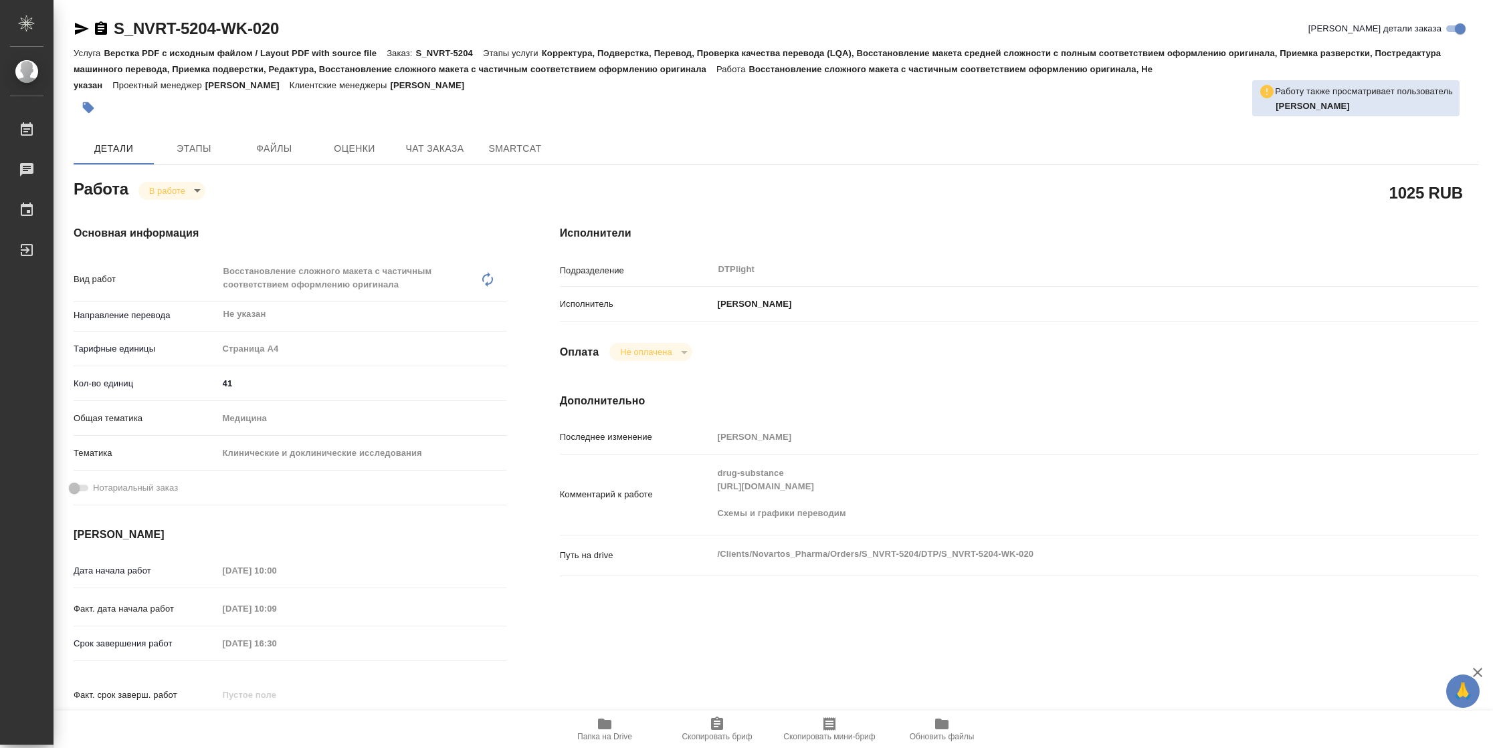
type textarea "x"
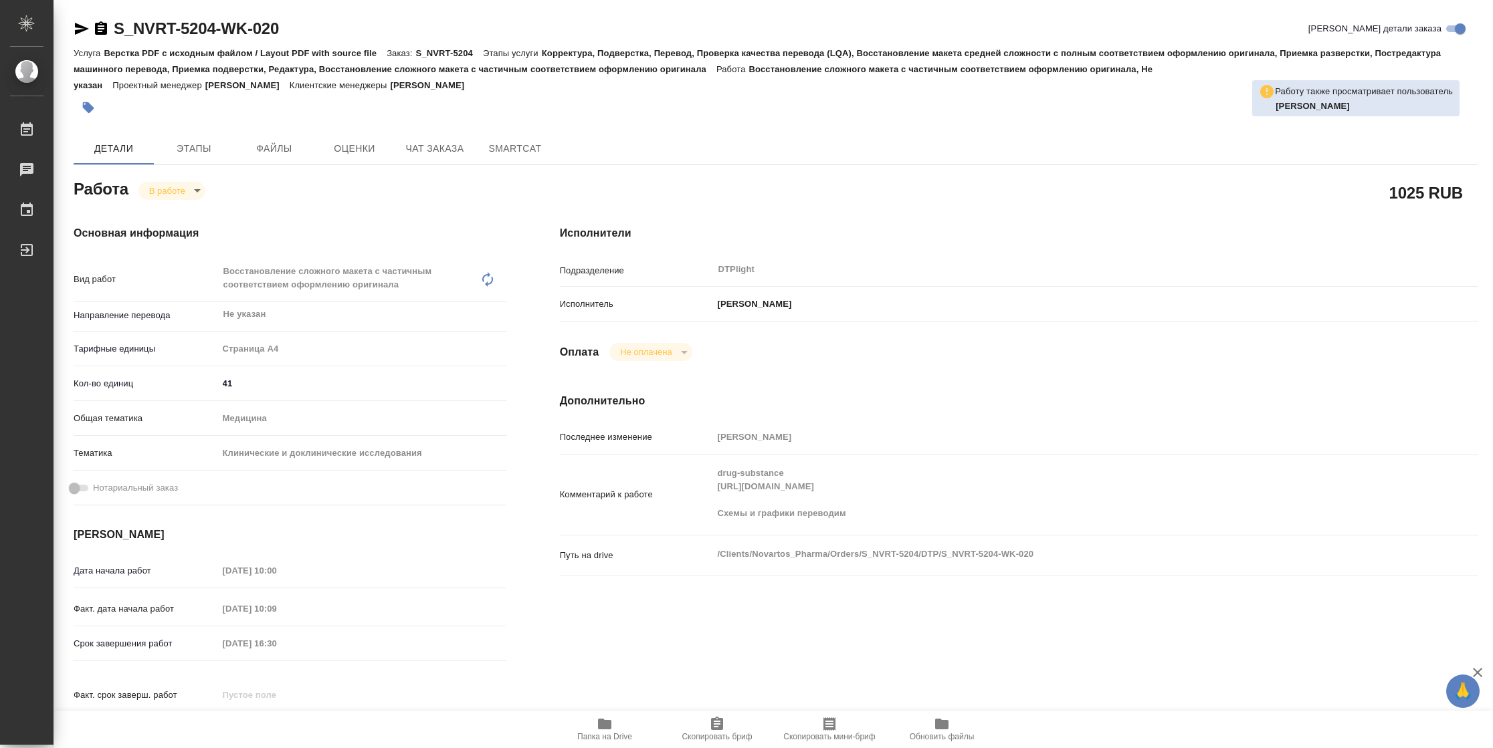
type textarea "x"
click at [594, 734] on span "Папка на Drive" at bounding box center [604, 736] width 55 height 9
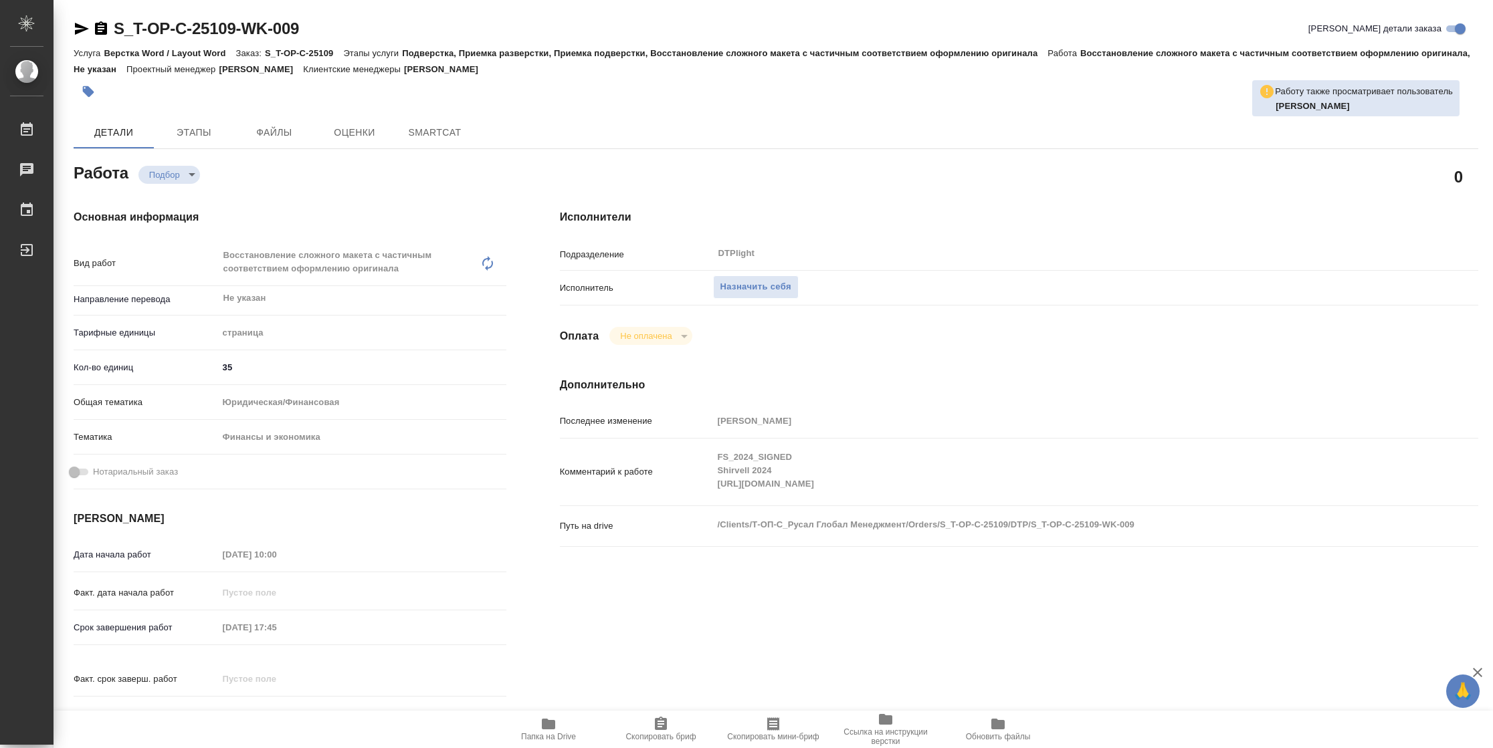
type textarea "x"
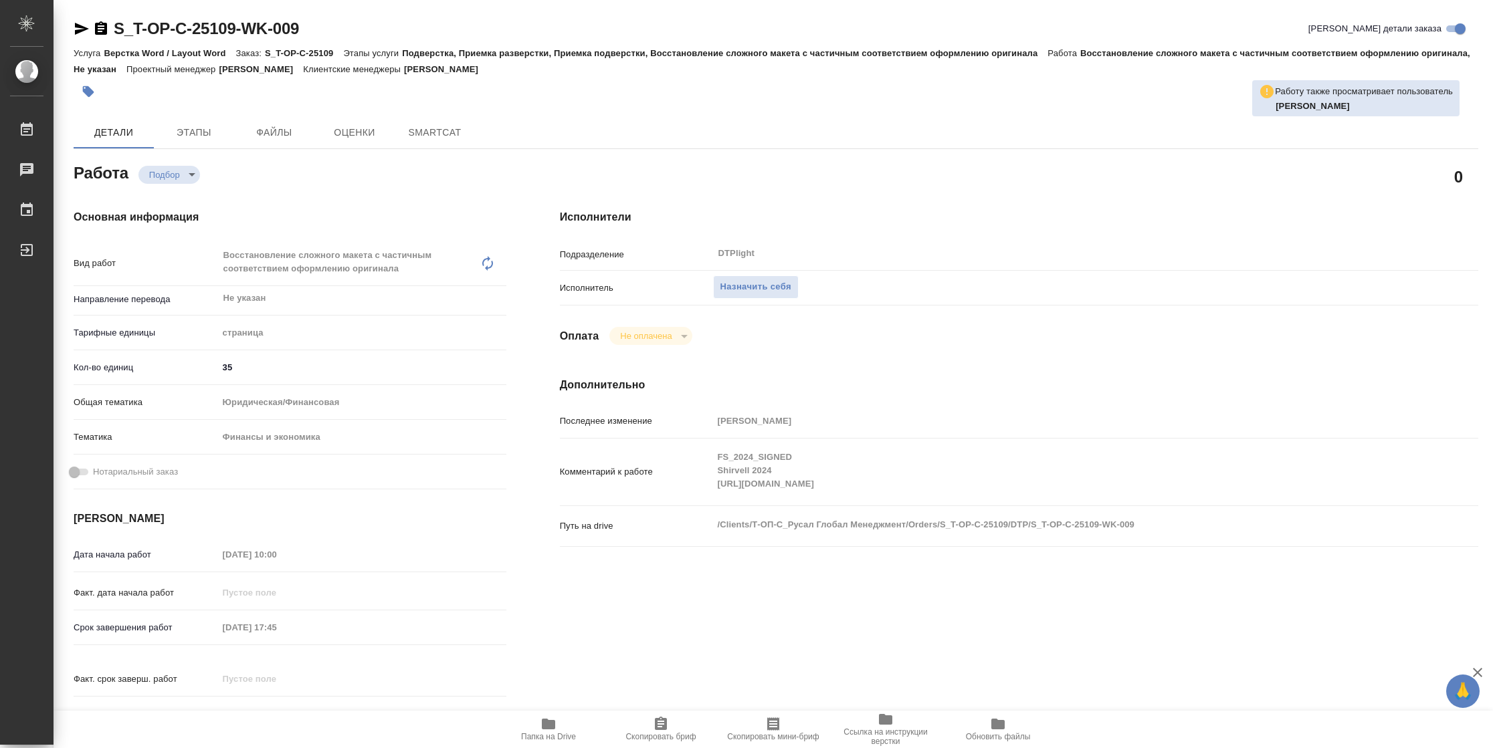
type textarea "x"
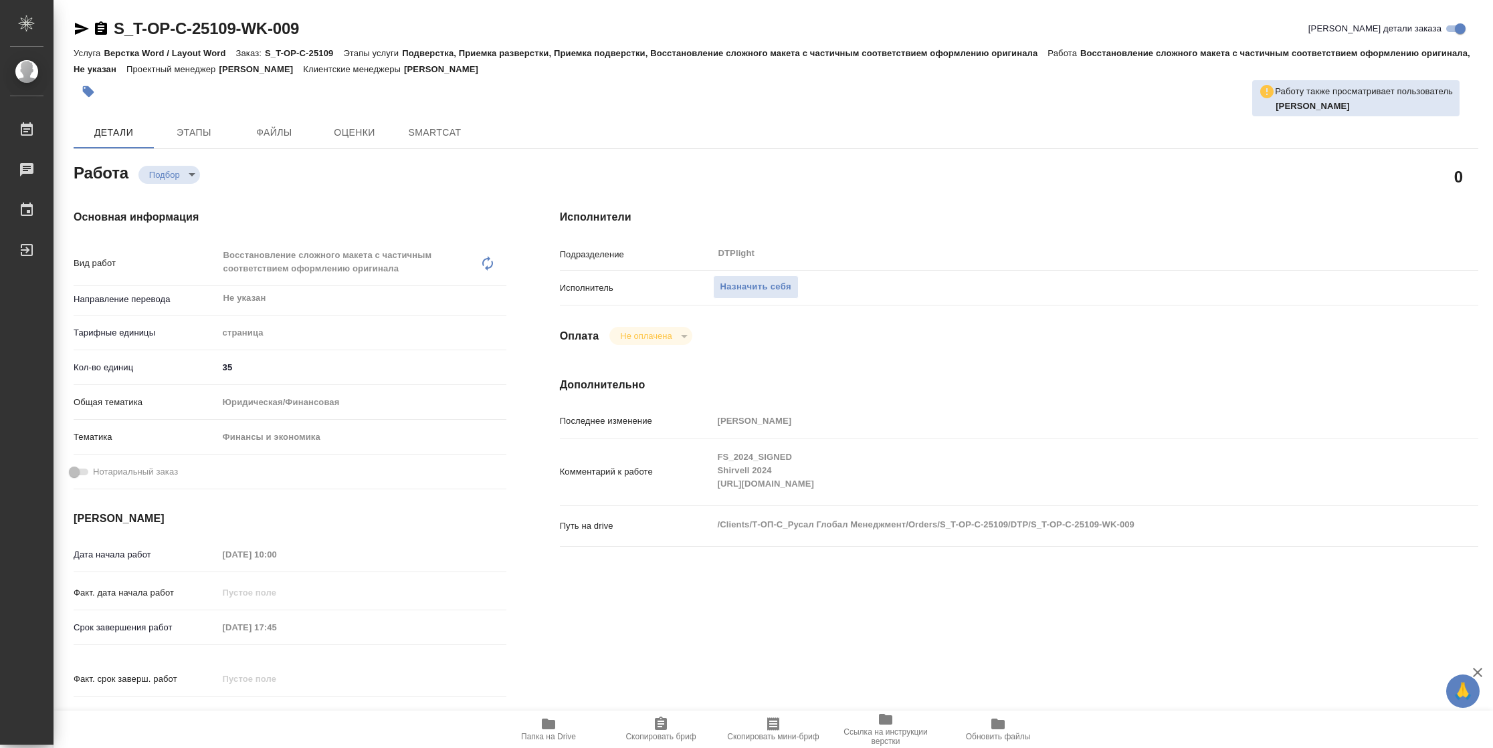
type textarea "x"
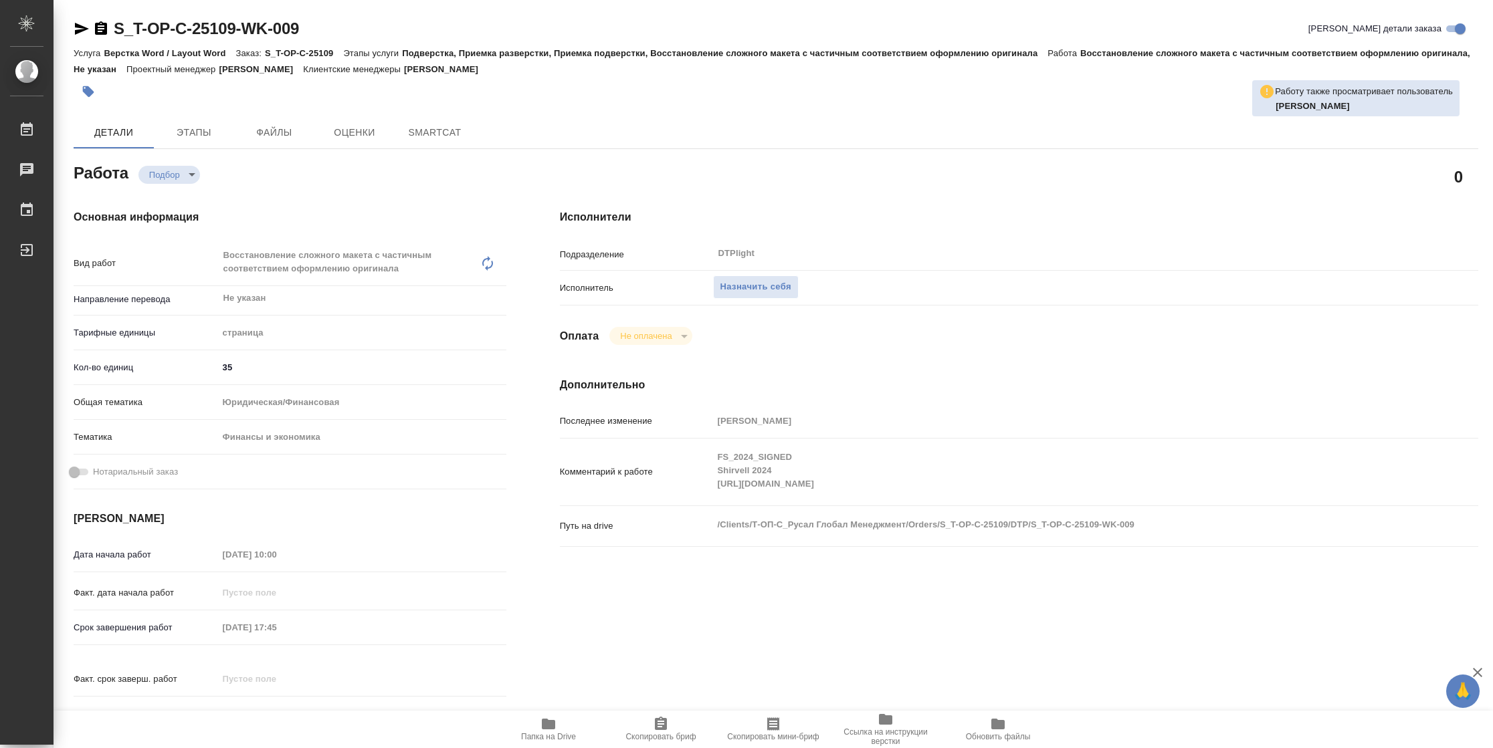
type textarea "x"
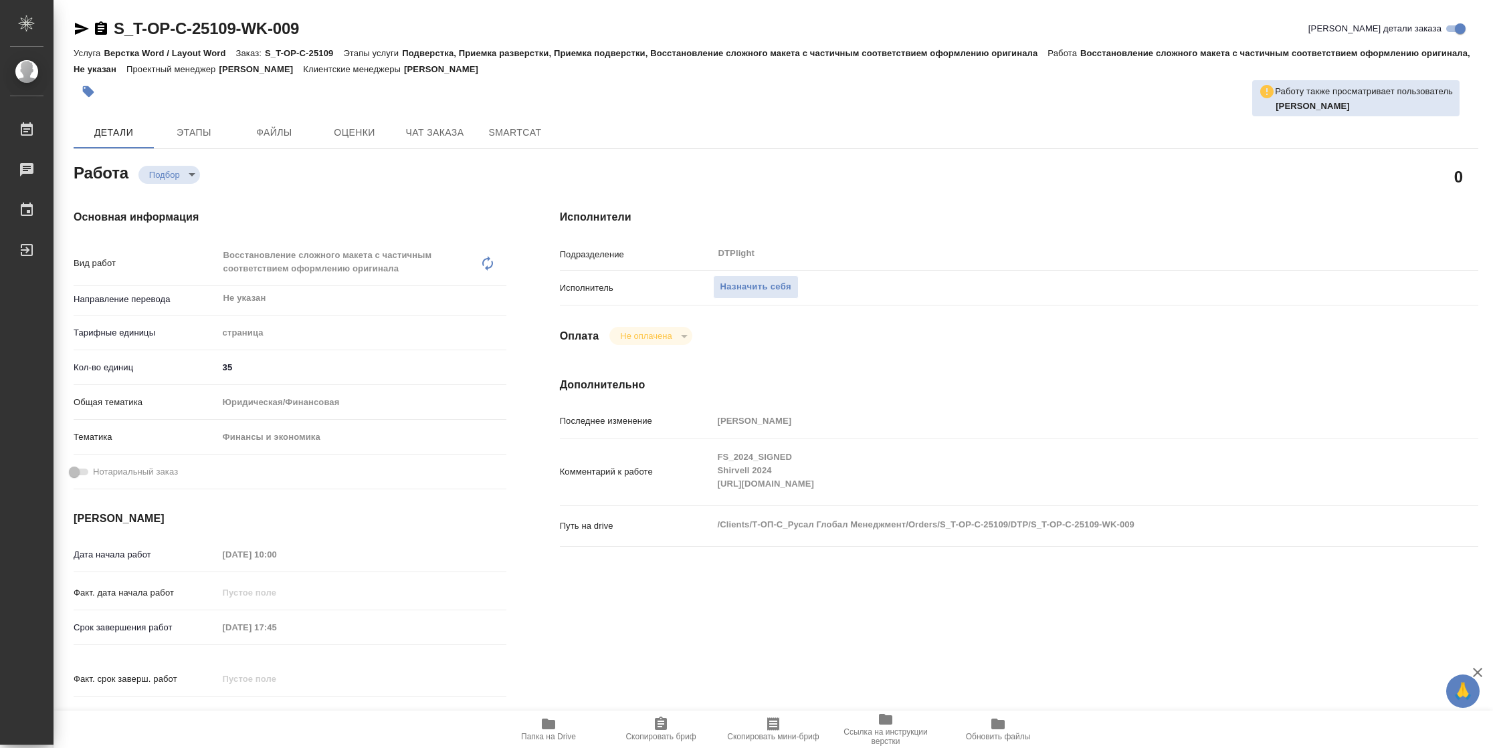
click at [554, 738] on span "Папка на Drive" at bounding box center [548, 736] width 55 height 9
type textarea "x"
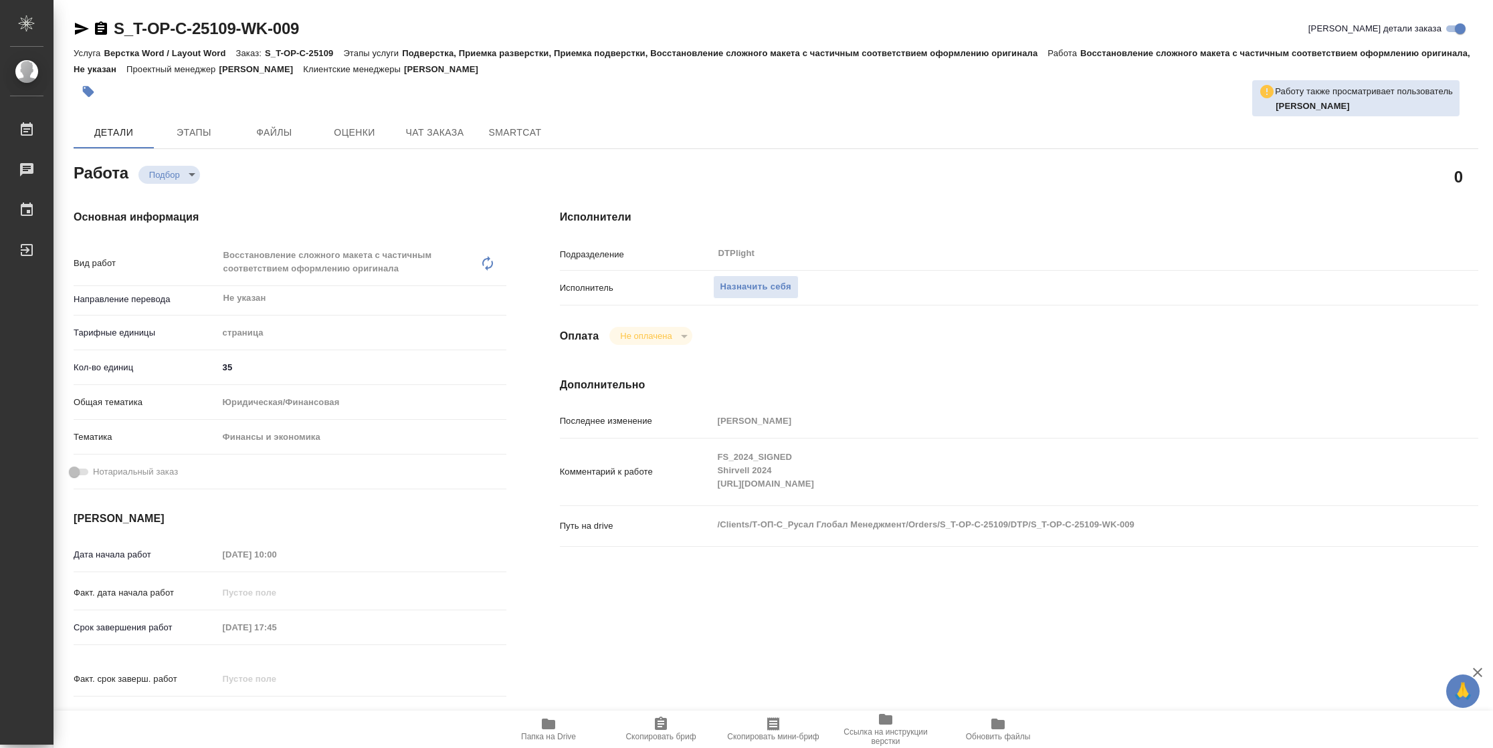
type textarea "x"
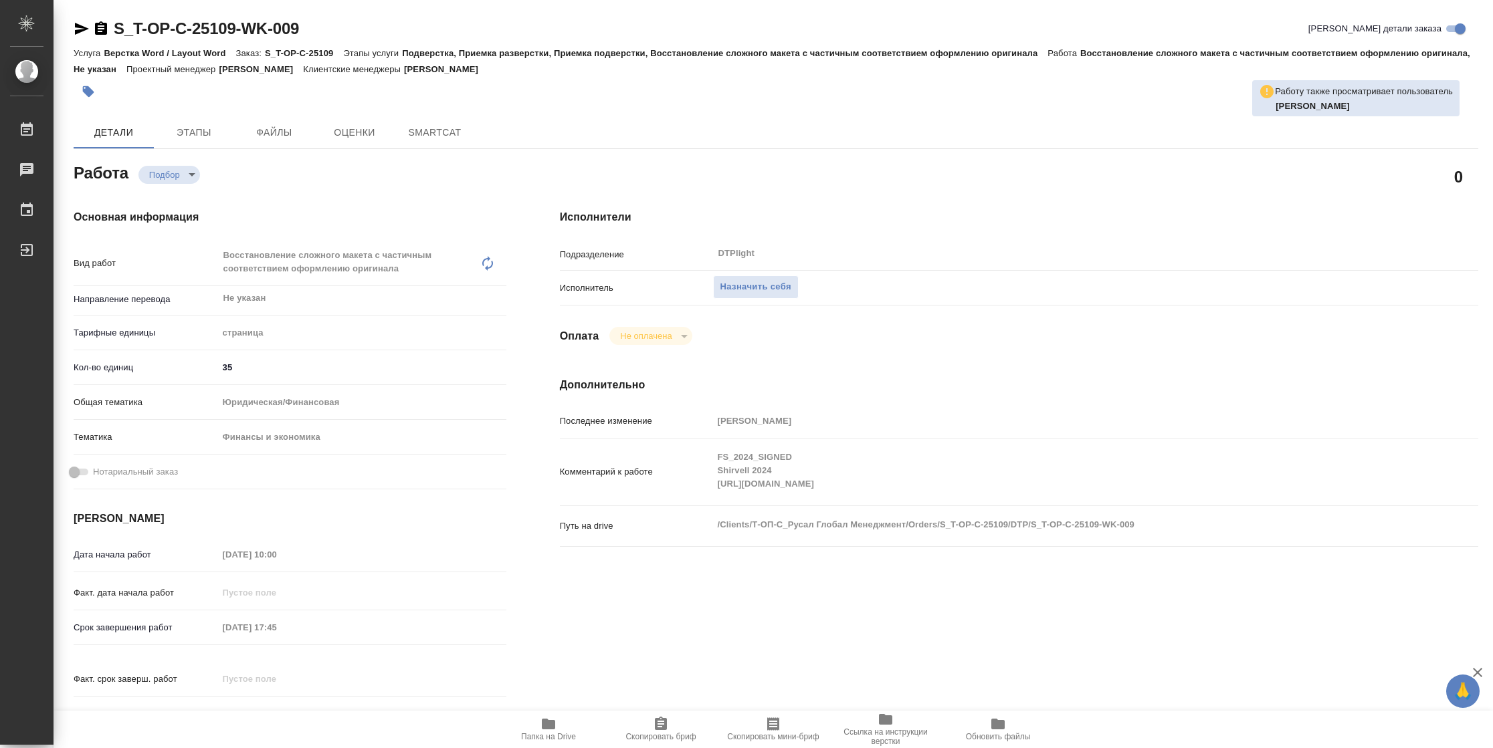
type textarea "x"
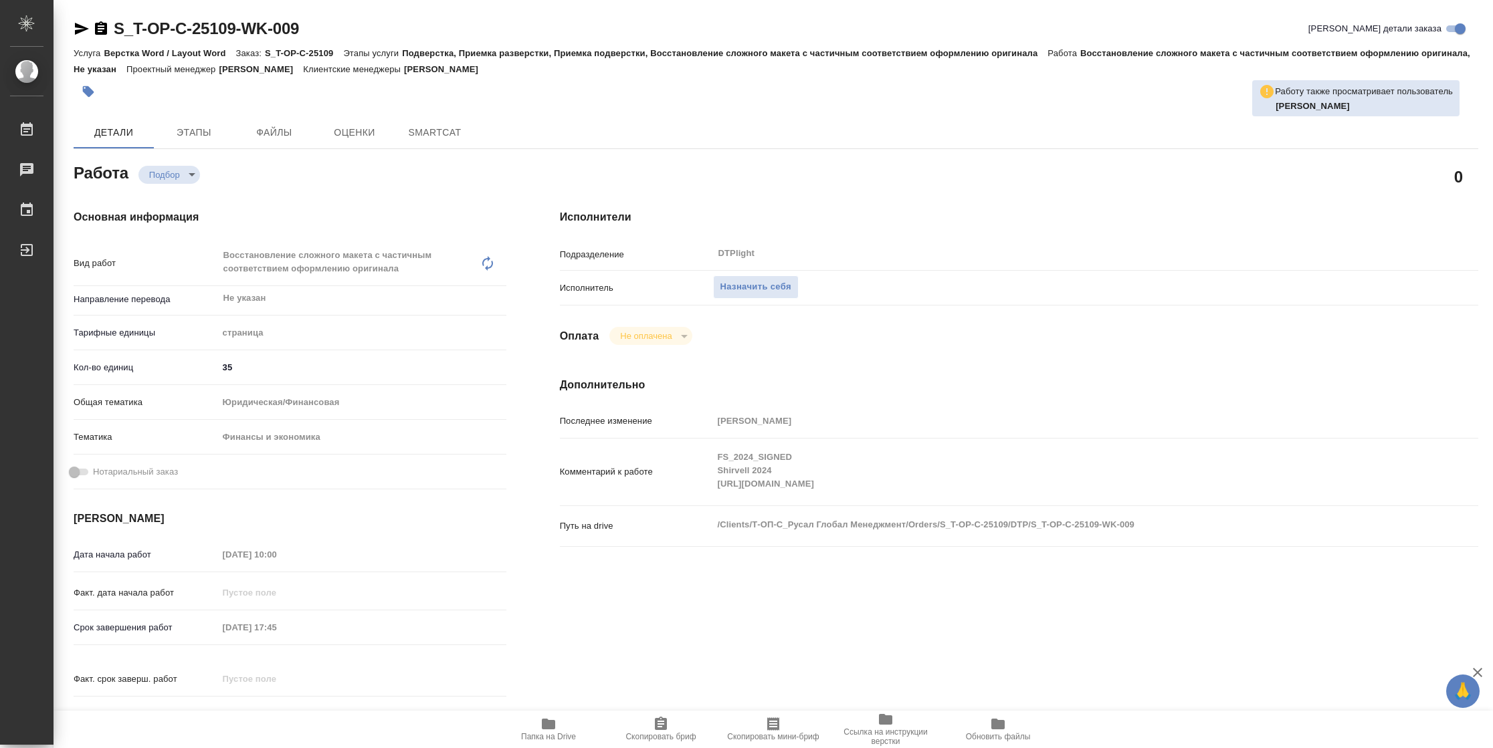
type textarea "x"
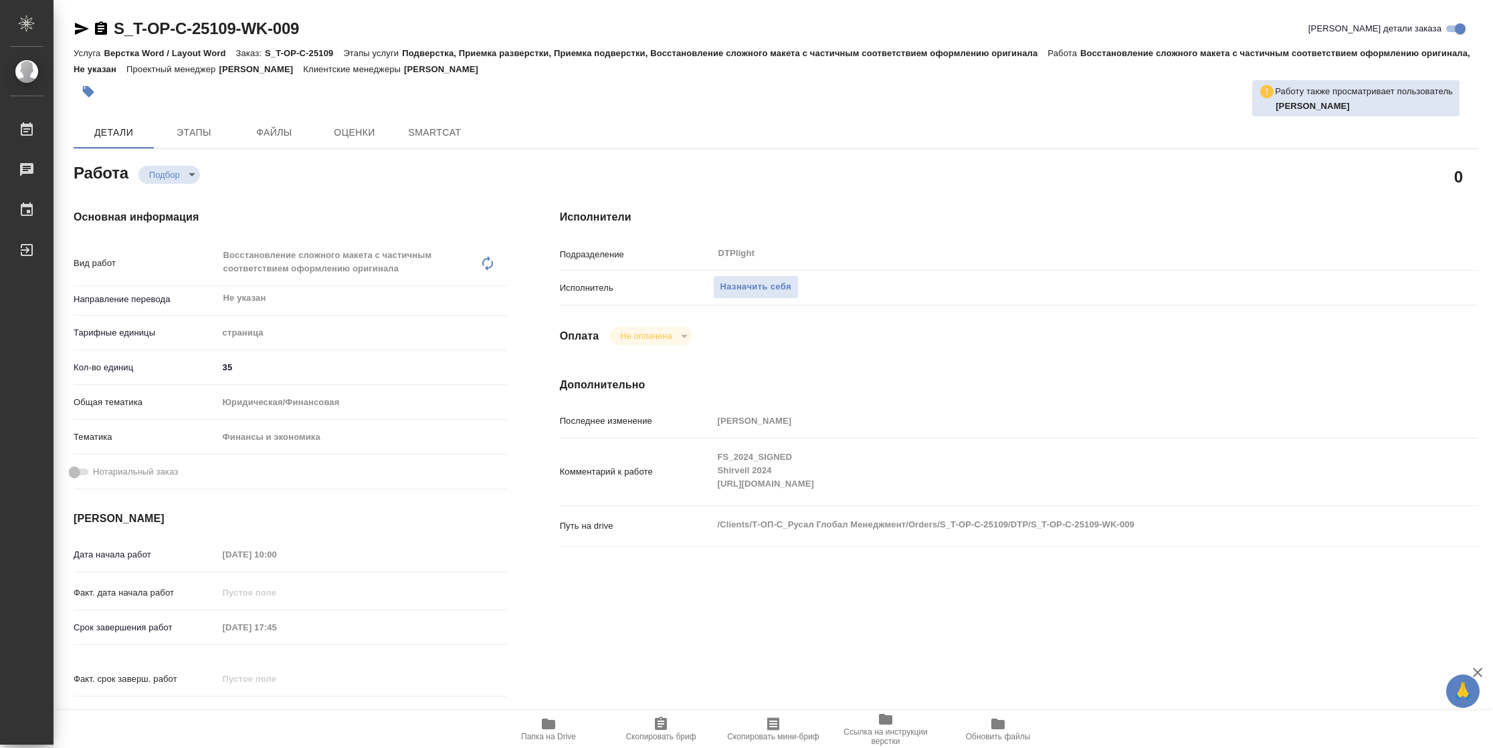
type textarea "x"
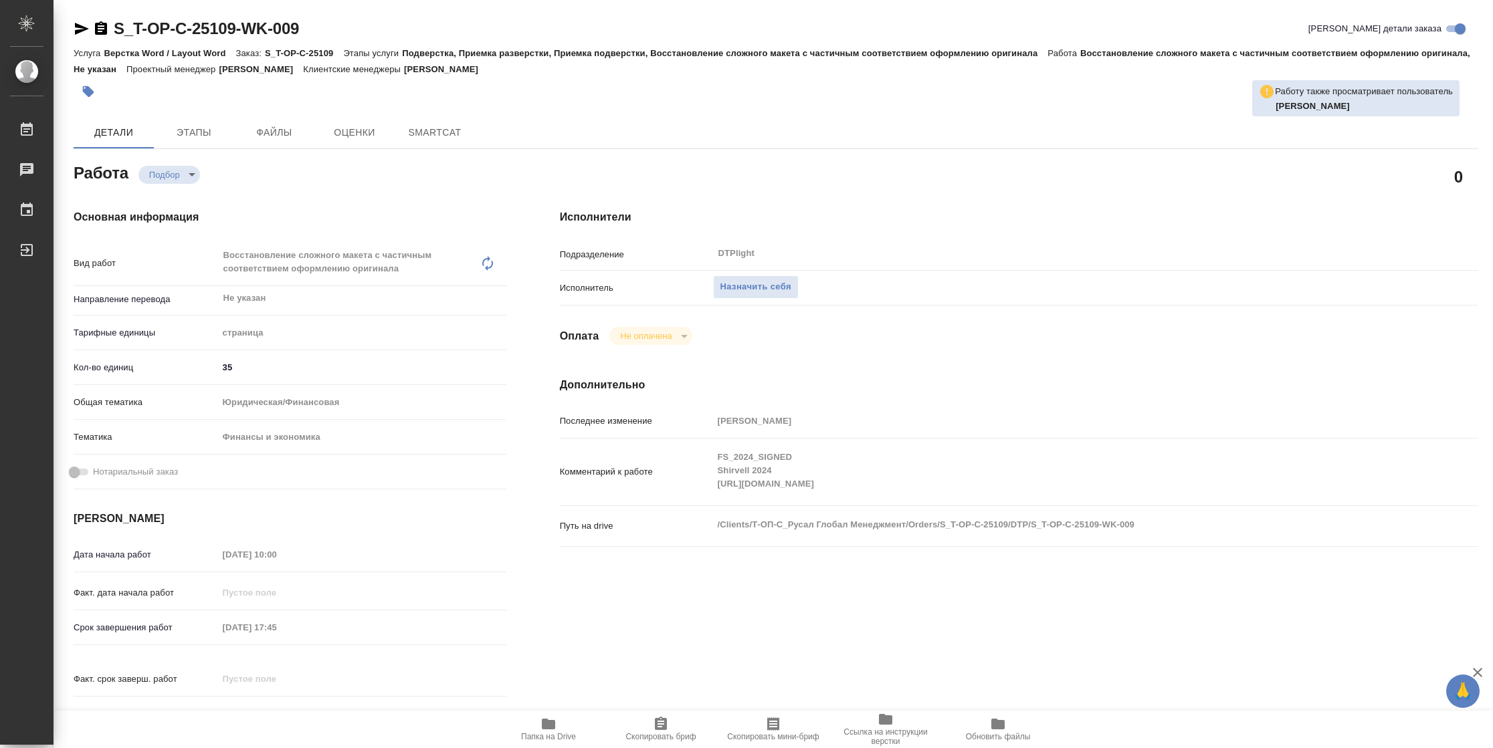
type textarea "x"
click at [538, 734] on span "Папка на Drive" at bounding box center [548, 736] width 55 height 9
type textarea "x"
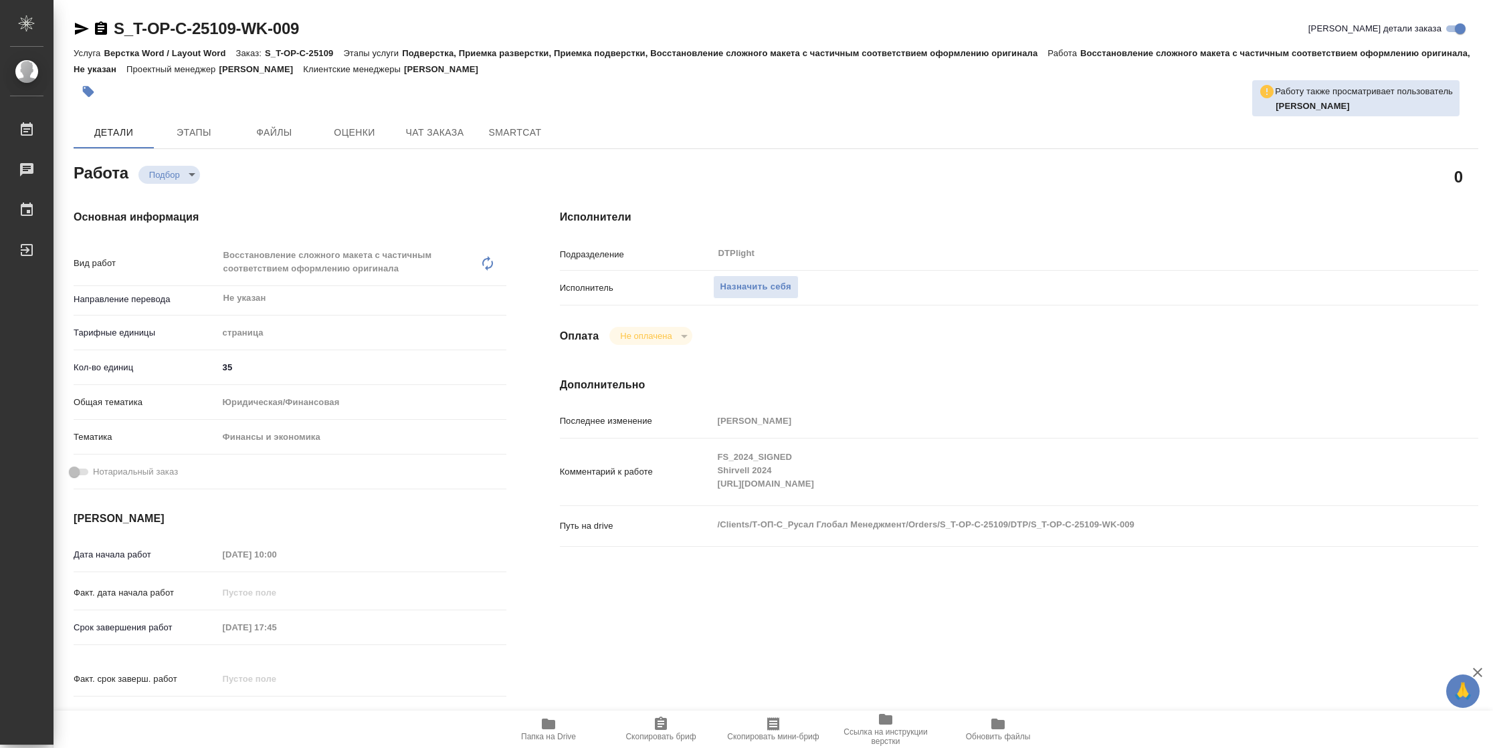
type textarea "x"
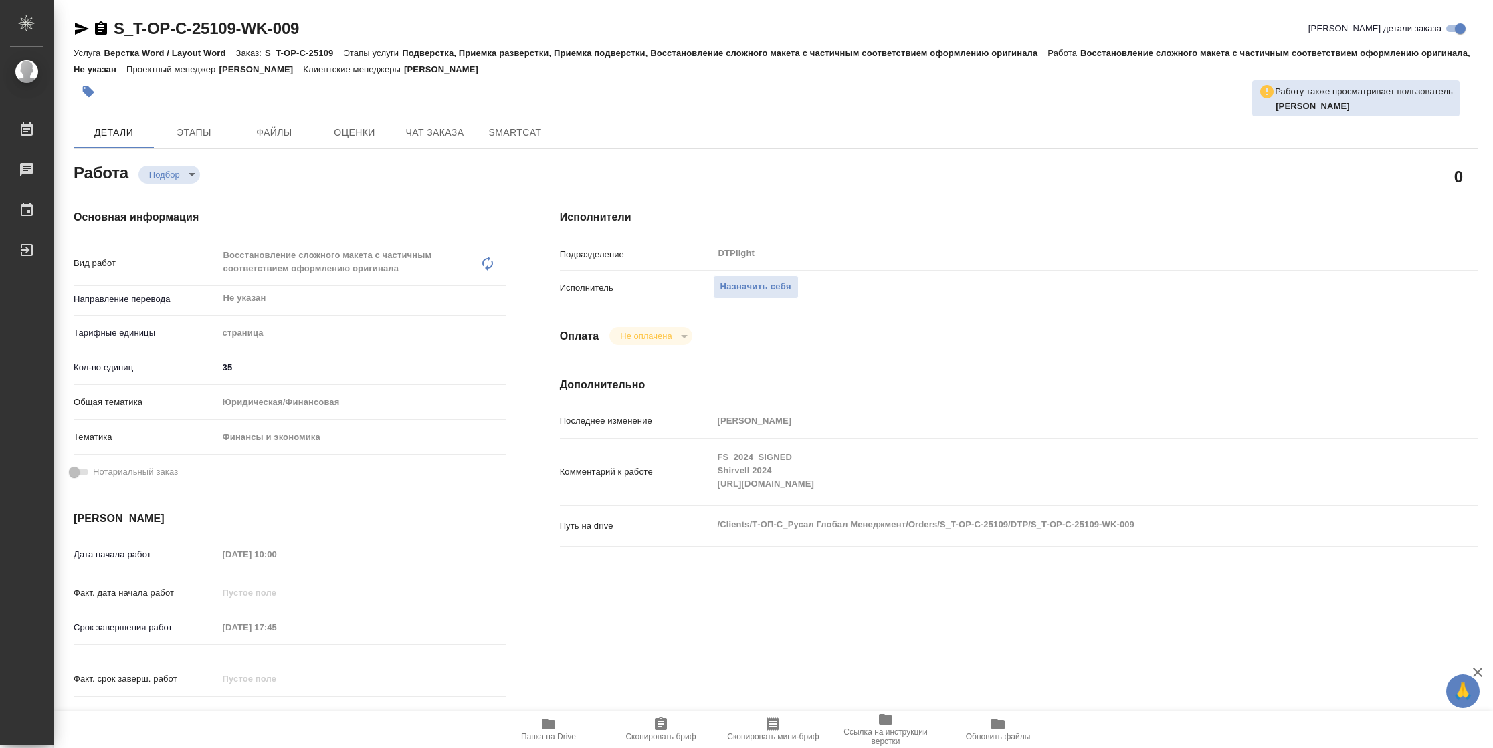
type textarea "x"
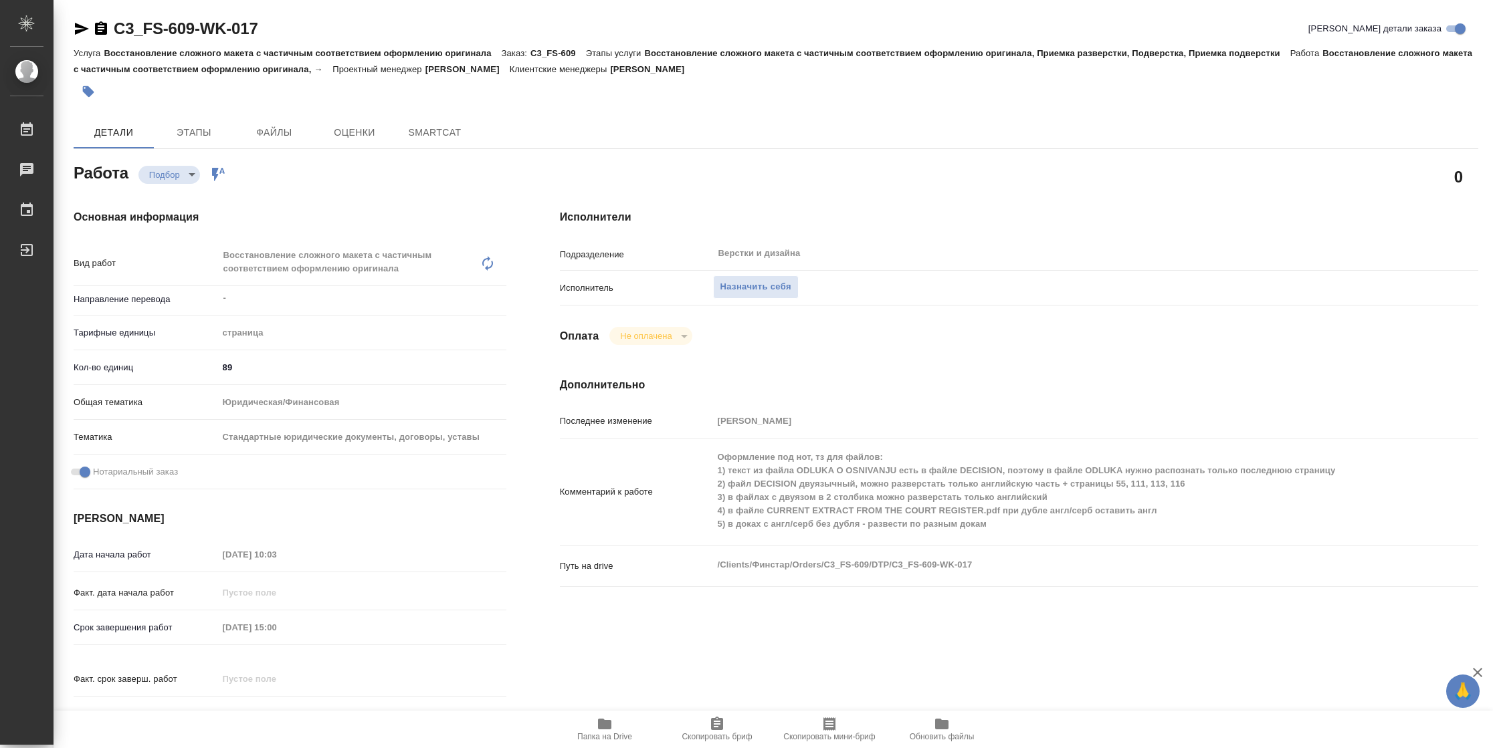
type textarea "x"
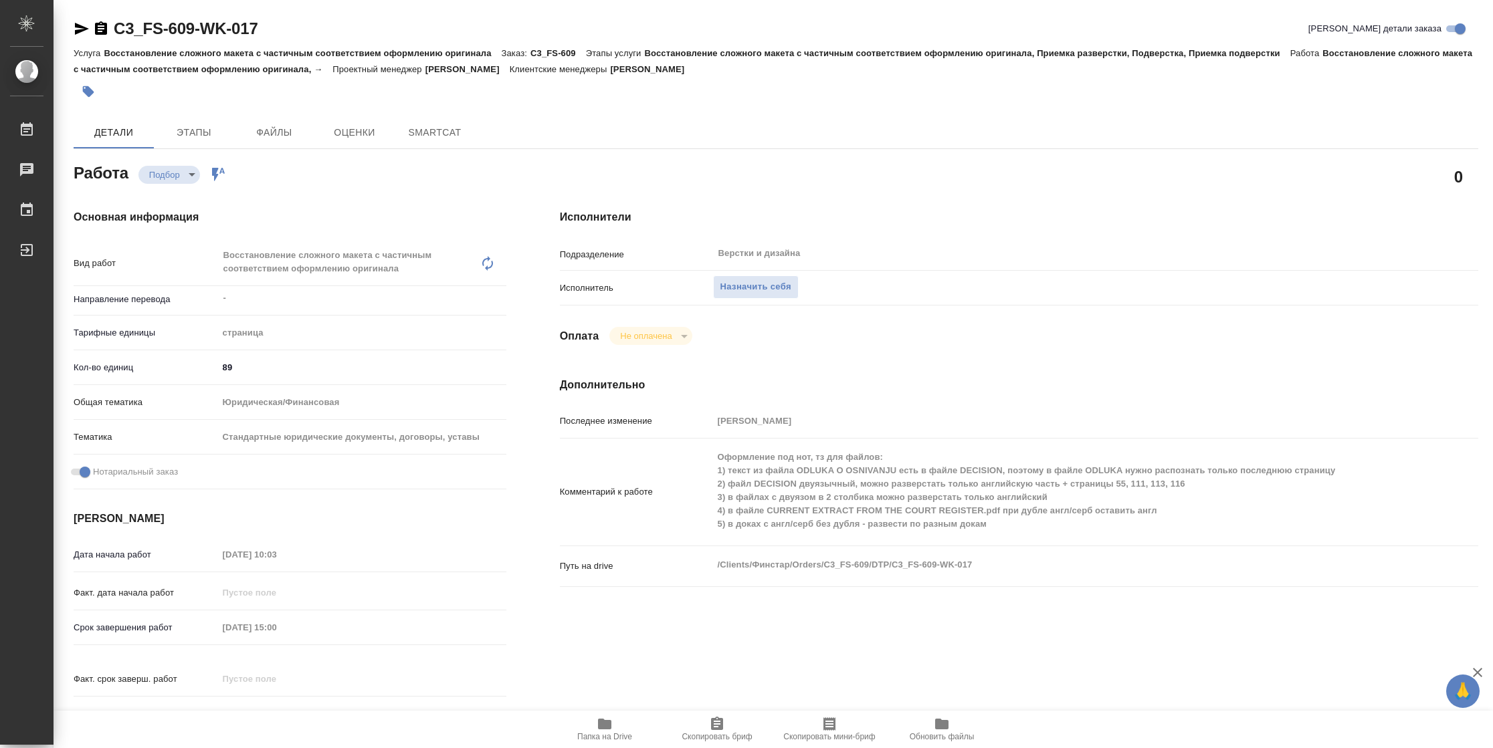
type textarea "x"
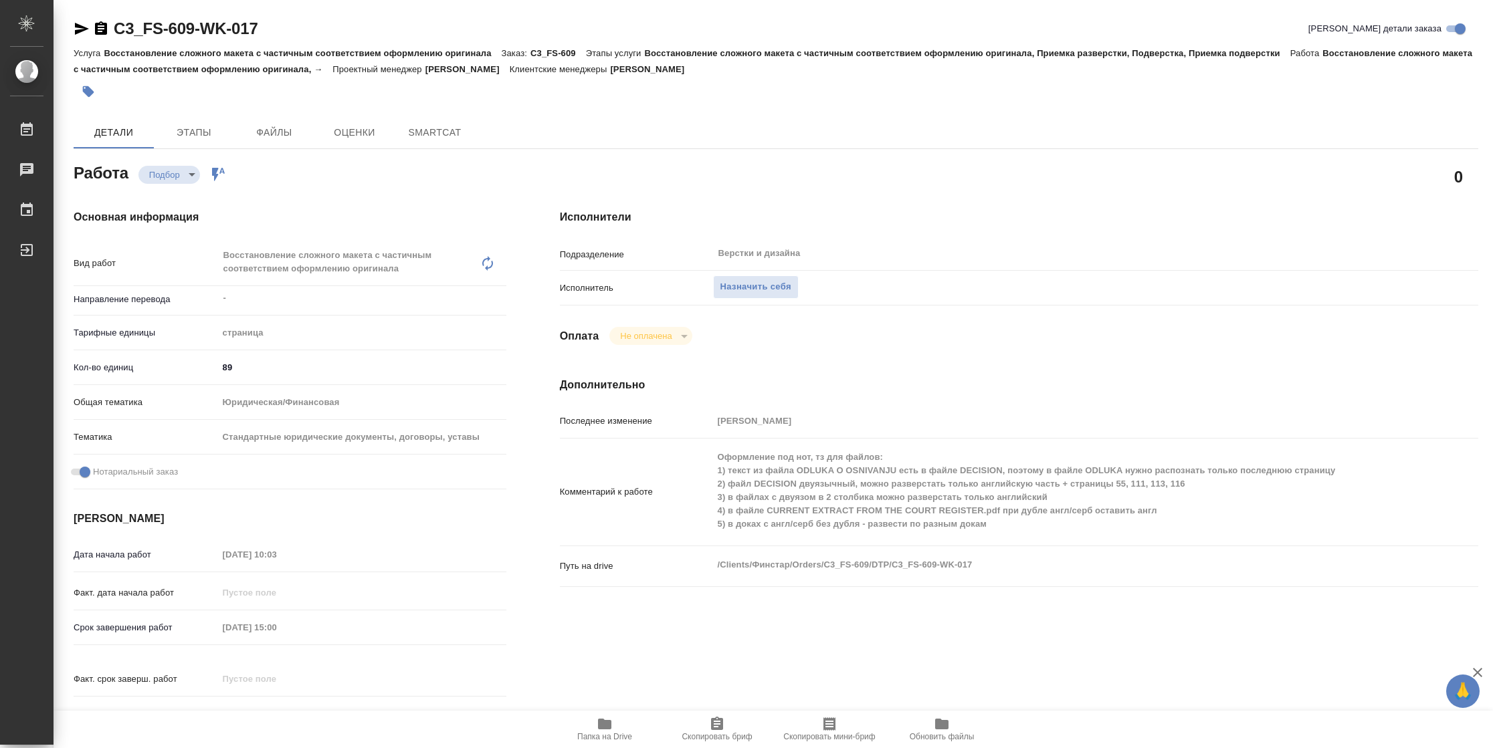
type textarea "x"
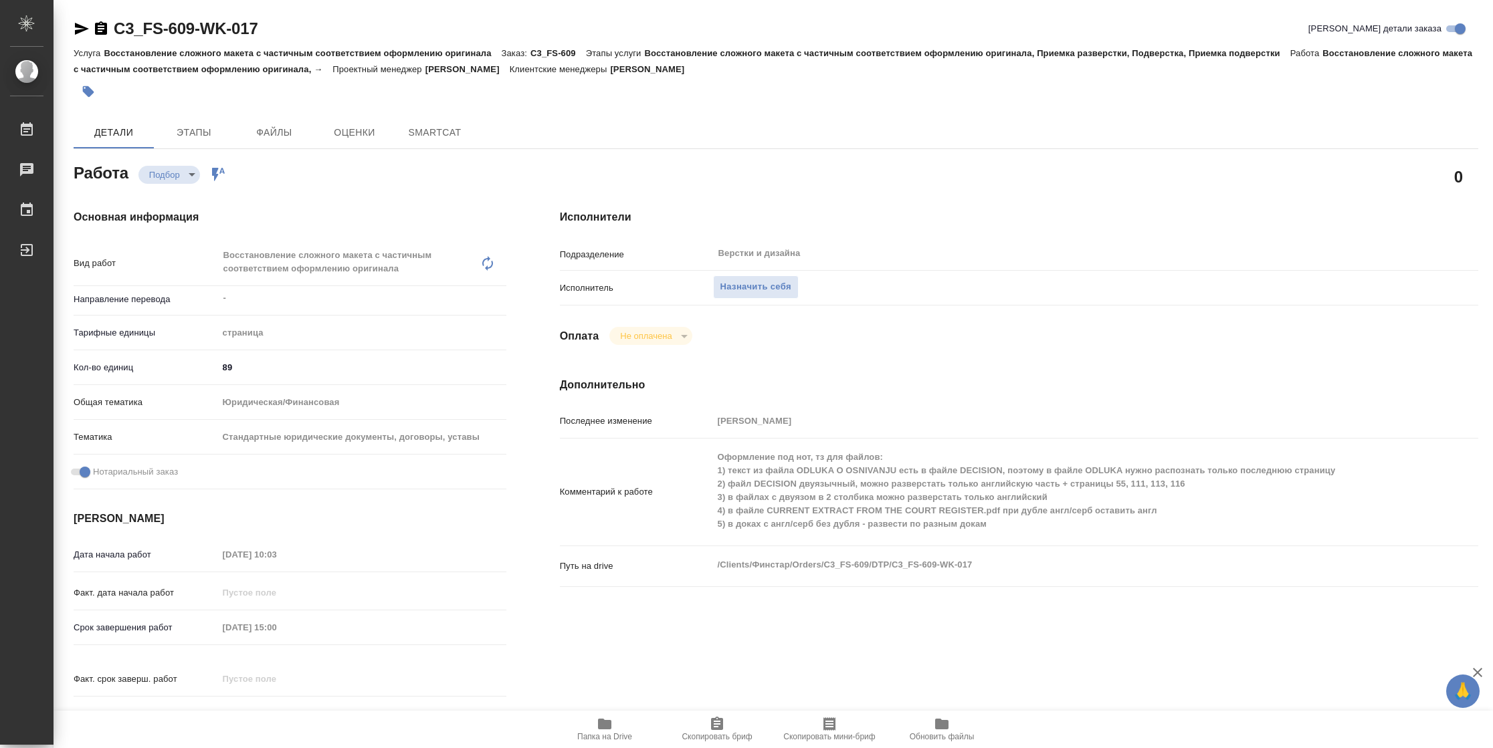
type textarea "x"
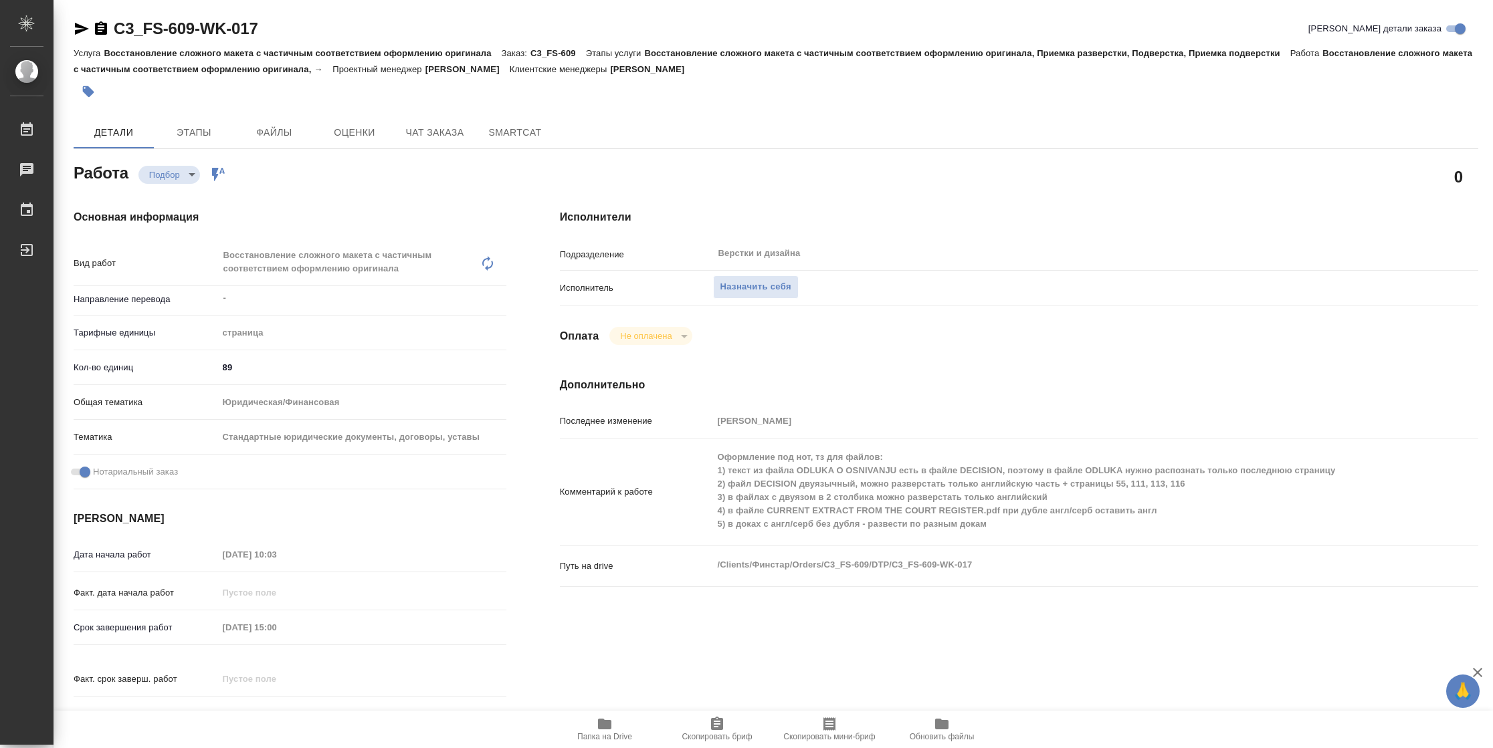
type textarea "x"
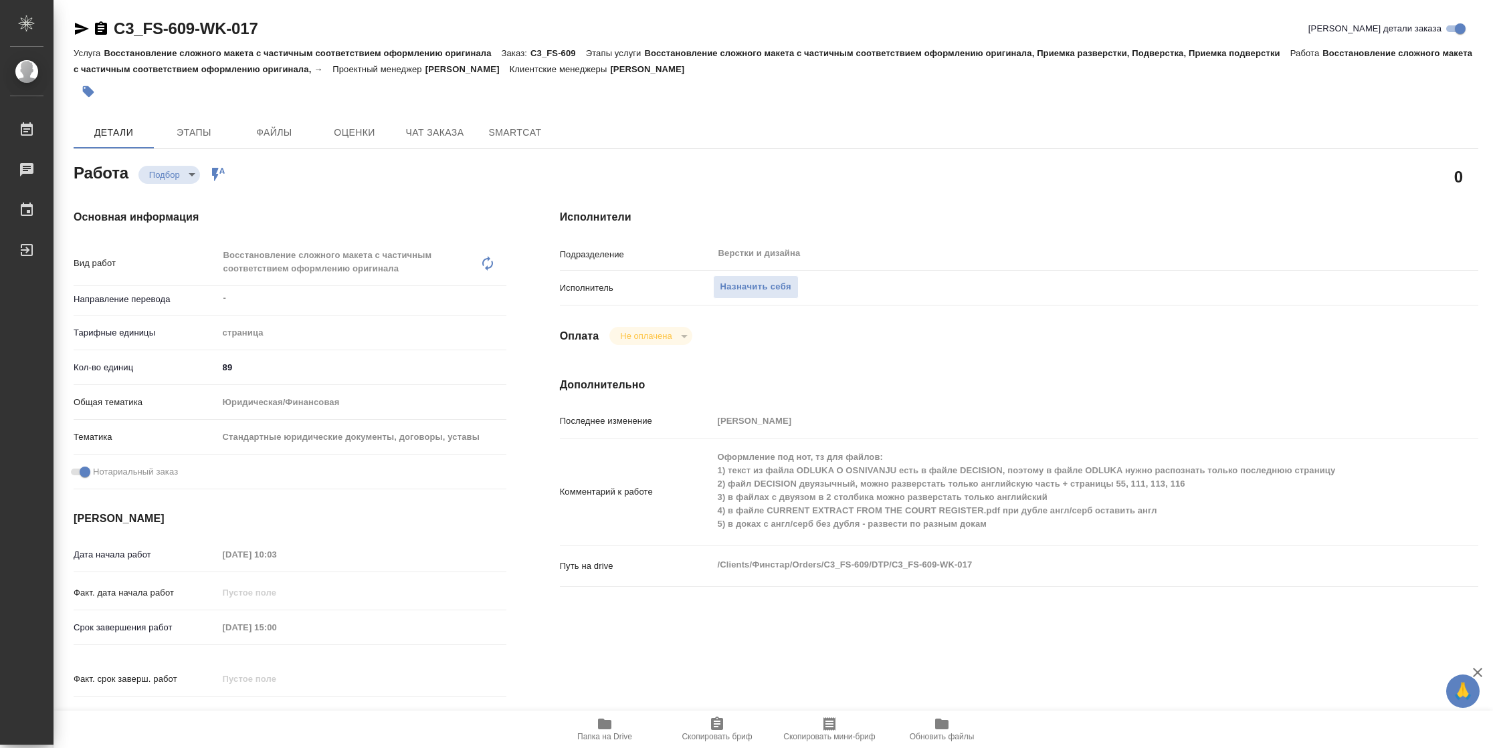
type textarea "x"
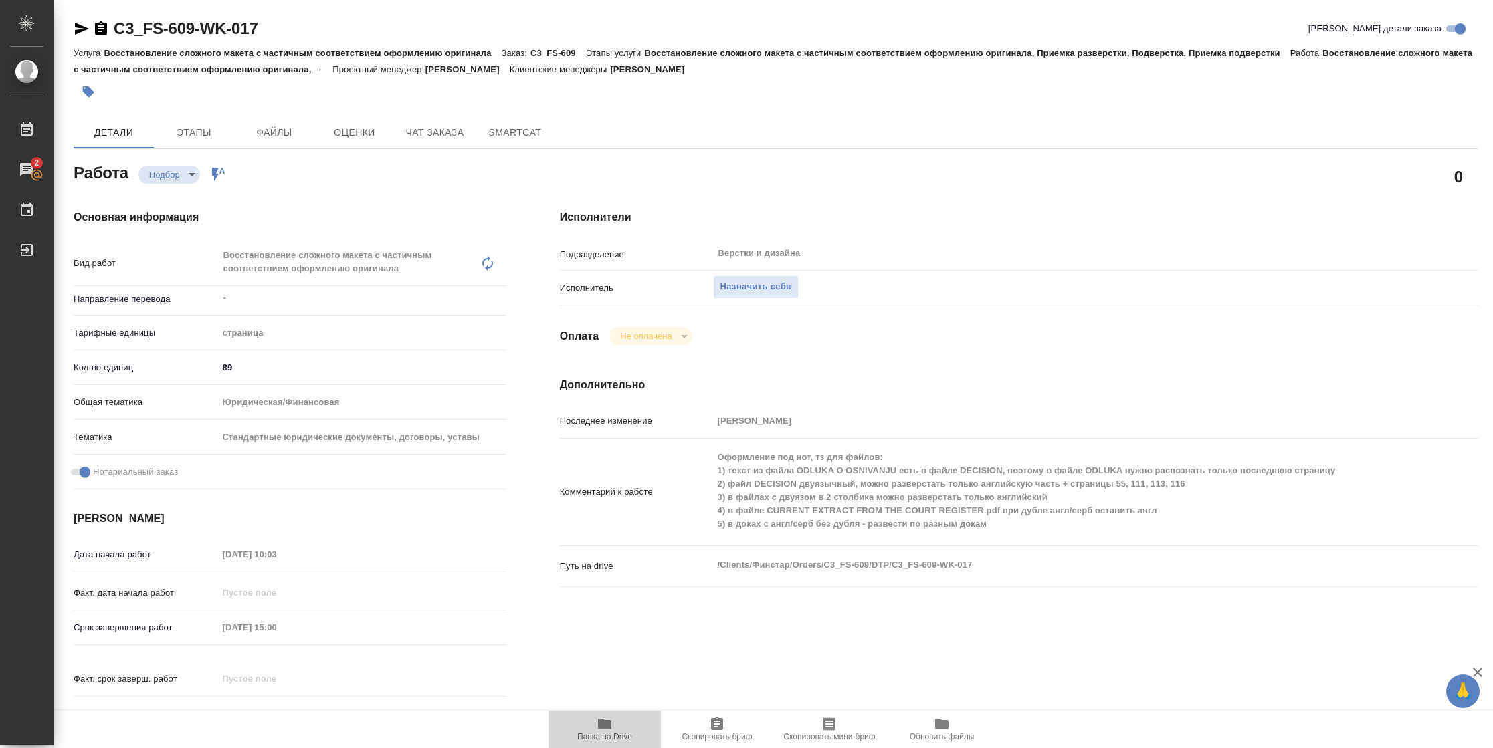
click at [590, 730] on span "Папка на Drive" at bounding box center [604, 728] width 96 height 25
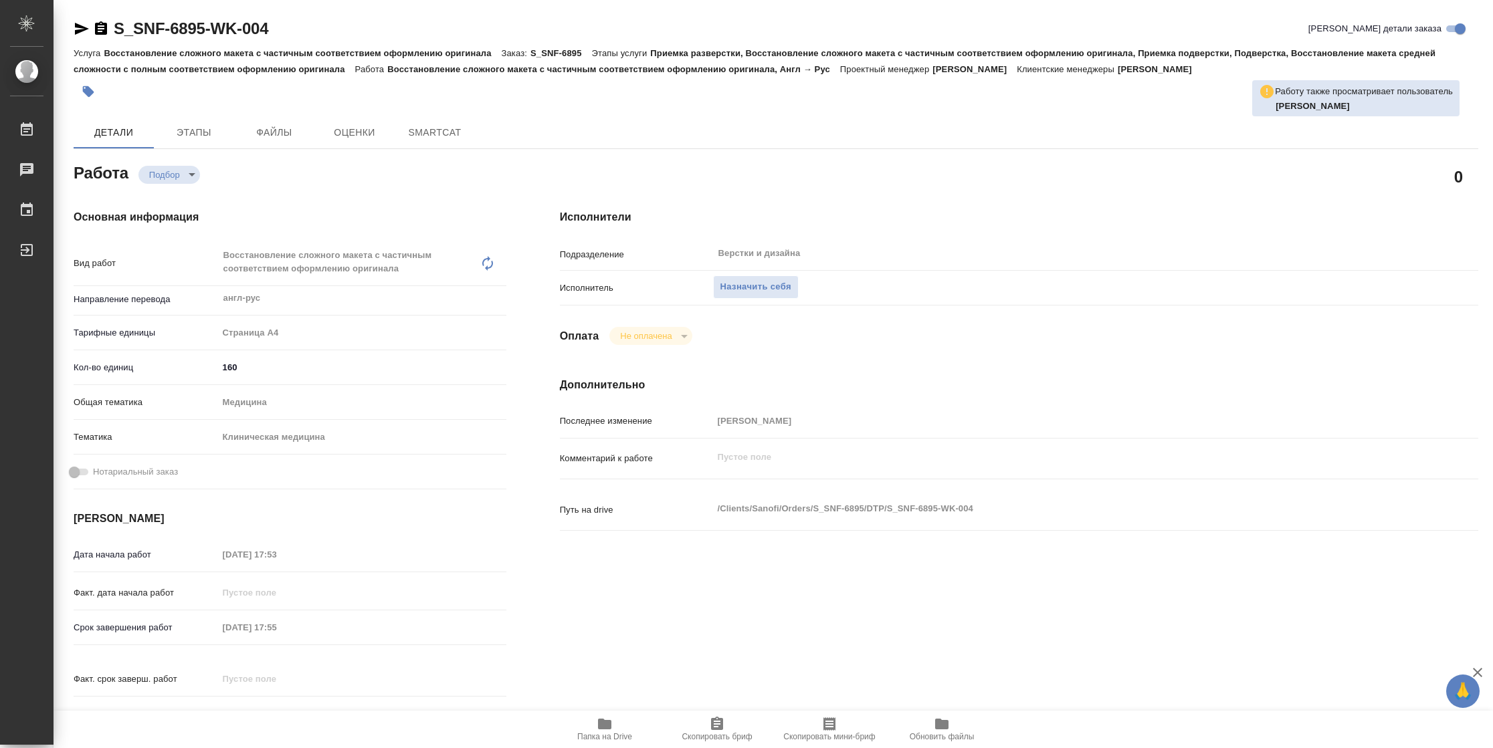
type textarea "x"
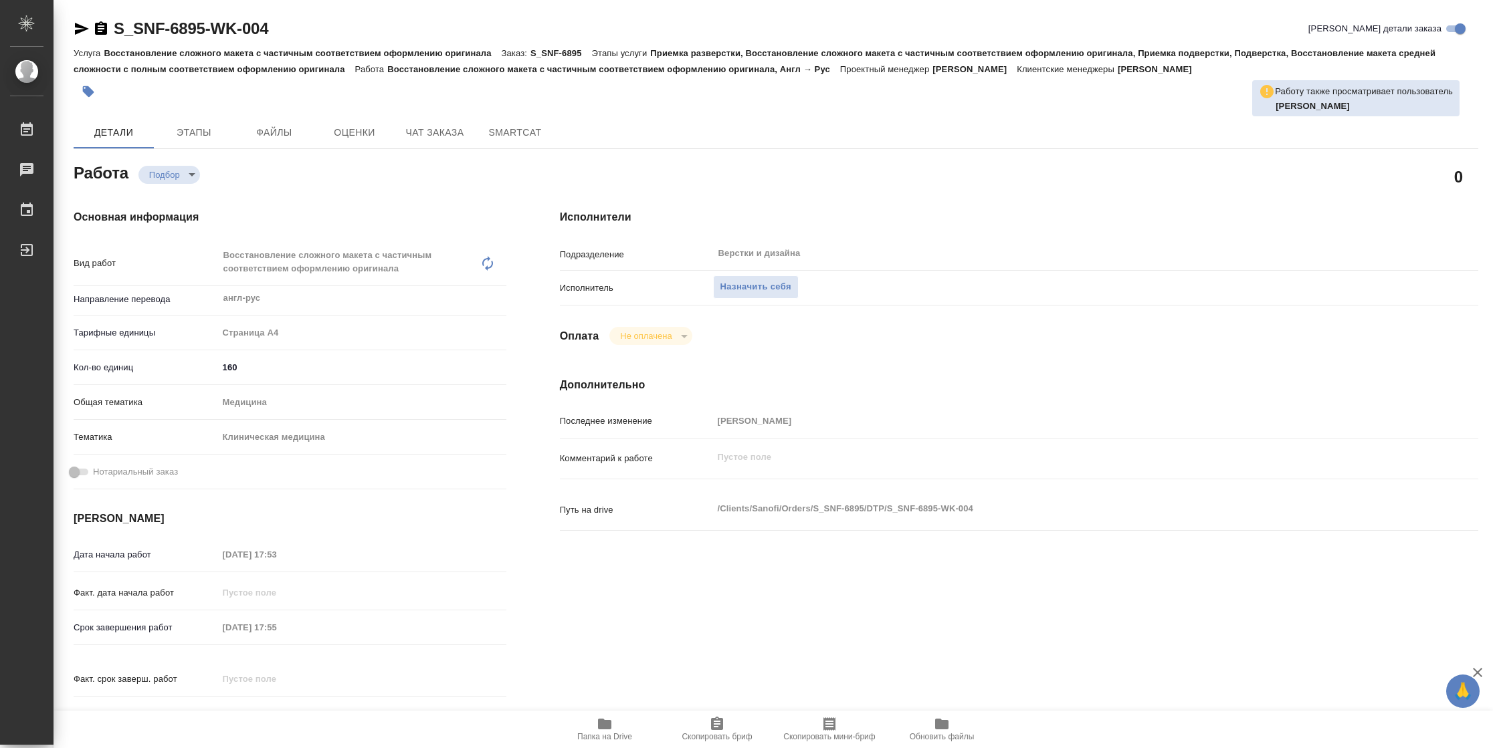
type textarea "x"
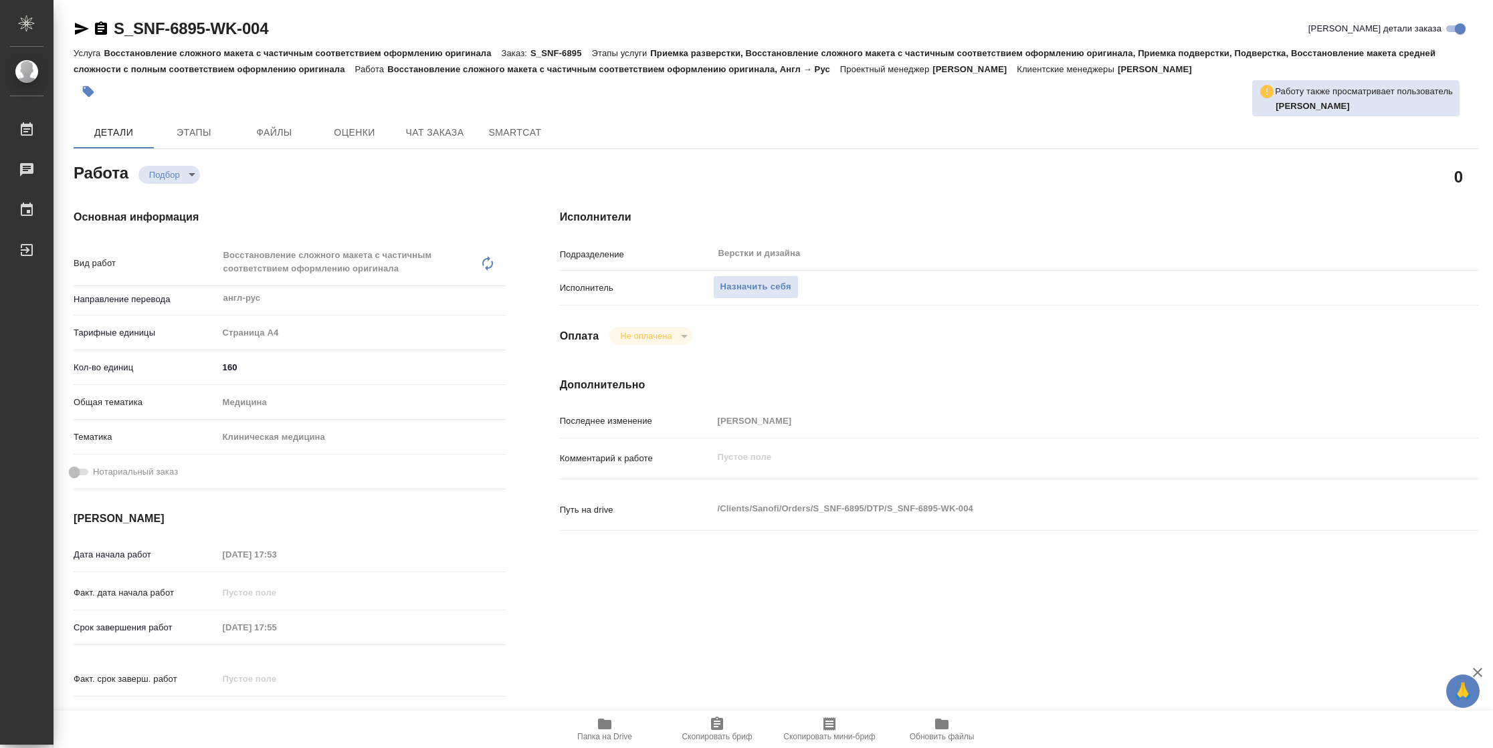
click at [594, 738] on span "Папка на Drive" at bounding box center [604, 736] width 55 height 9
type textarea "x"
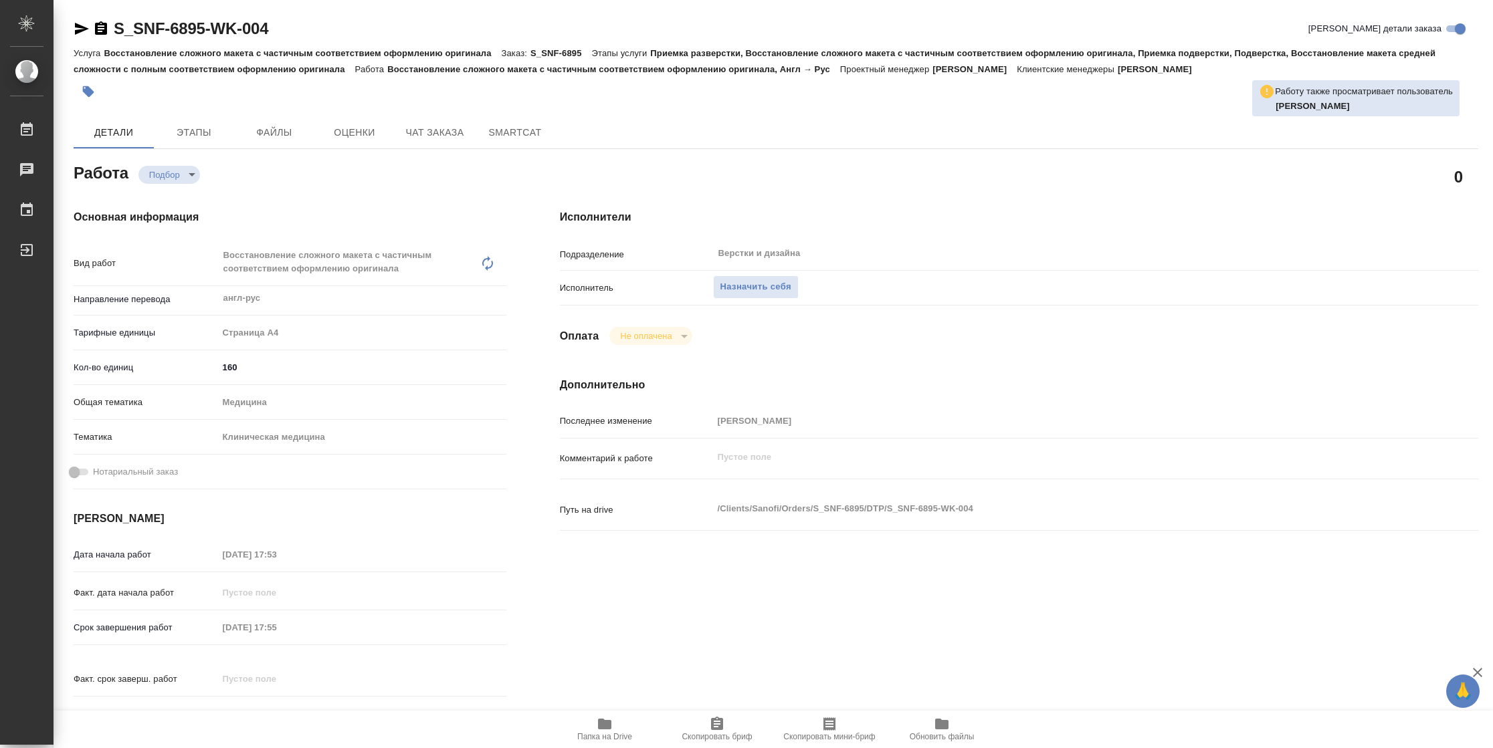
type textarea "x"
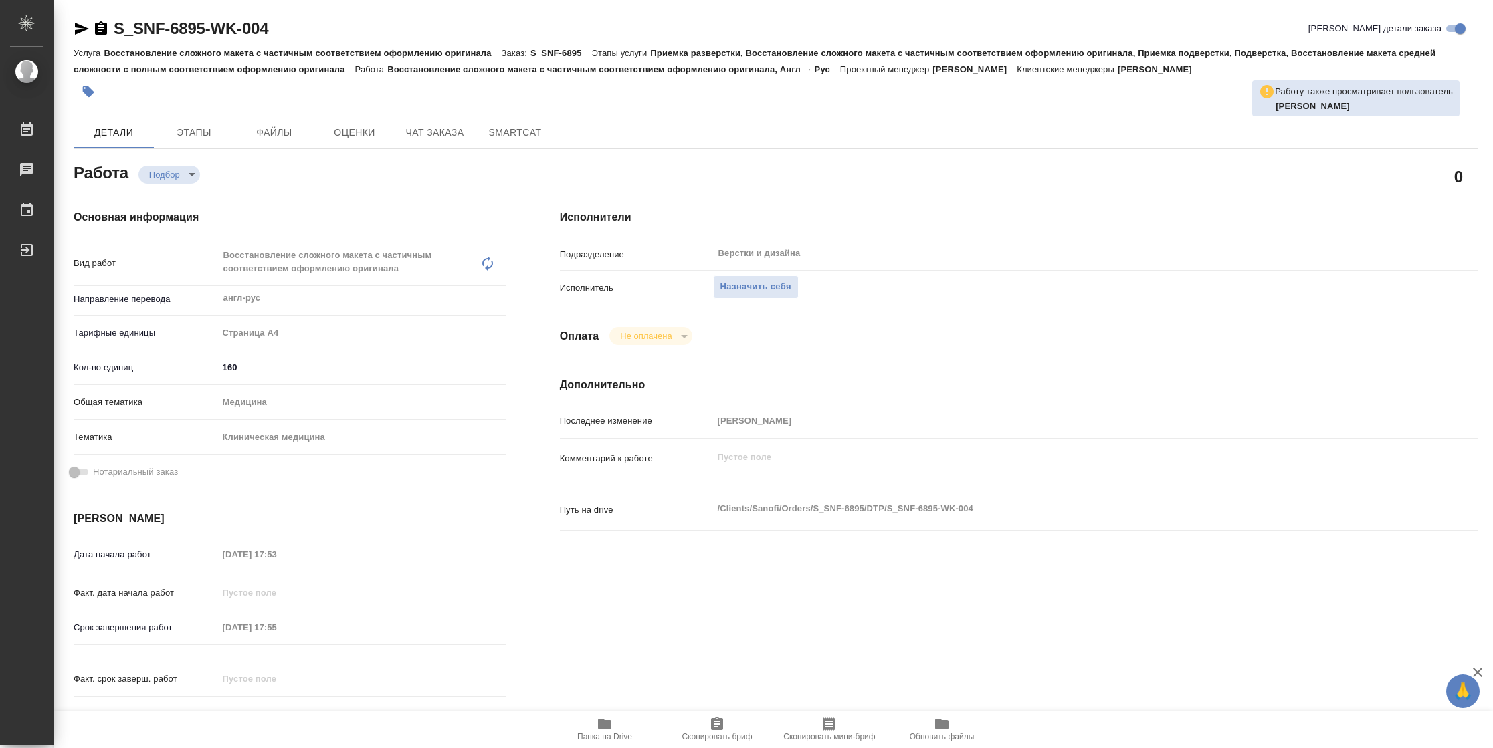
type textarea "x"
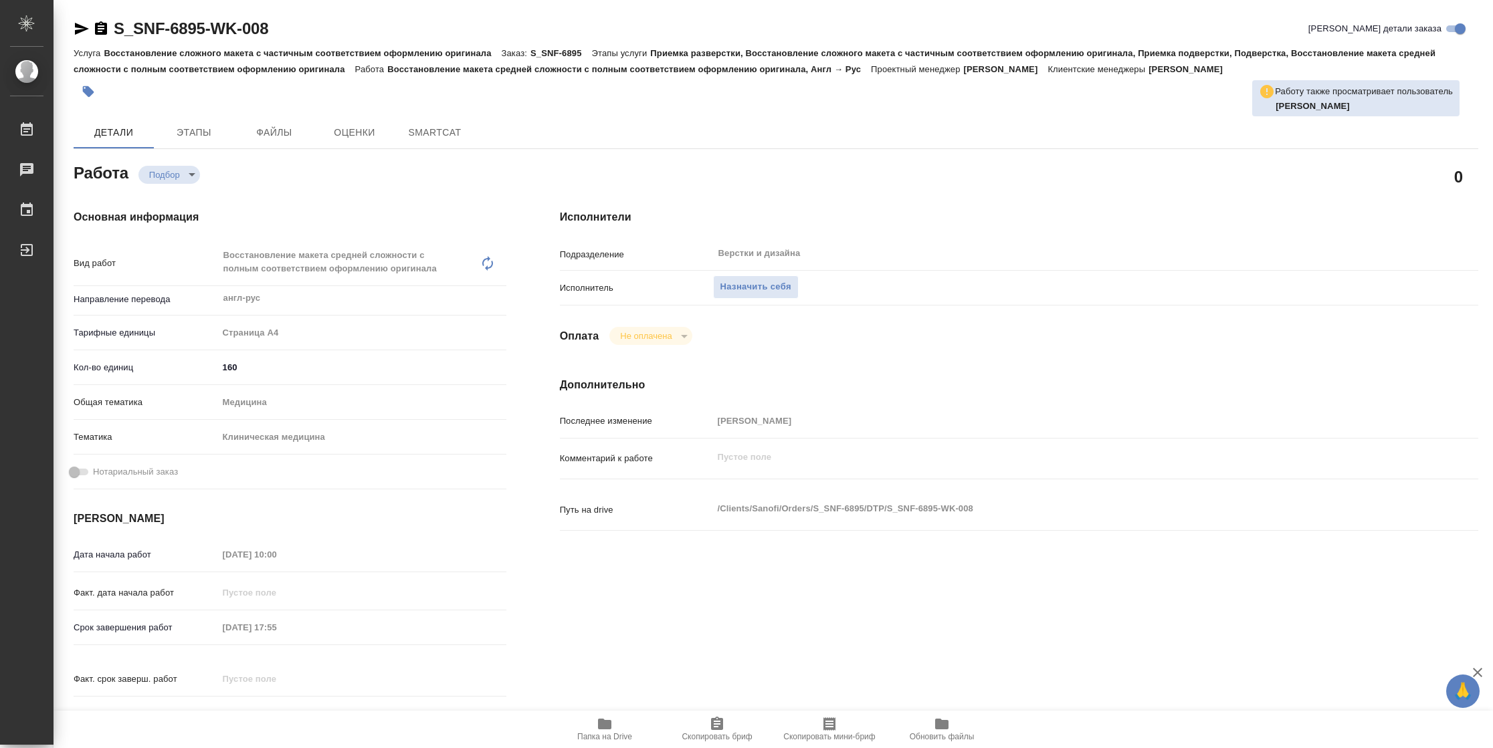
type textarea "x"
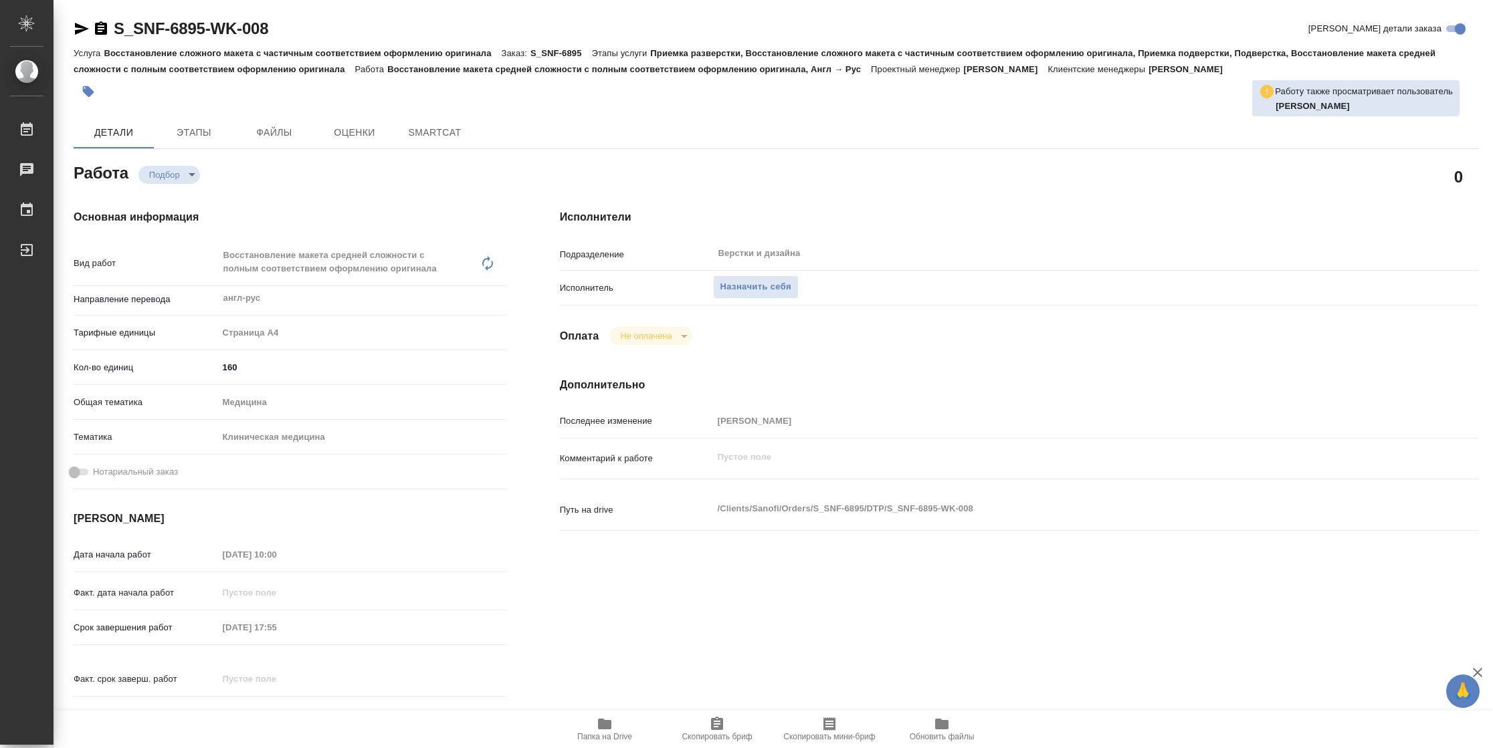
type textarea "x"
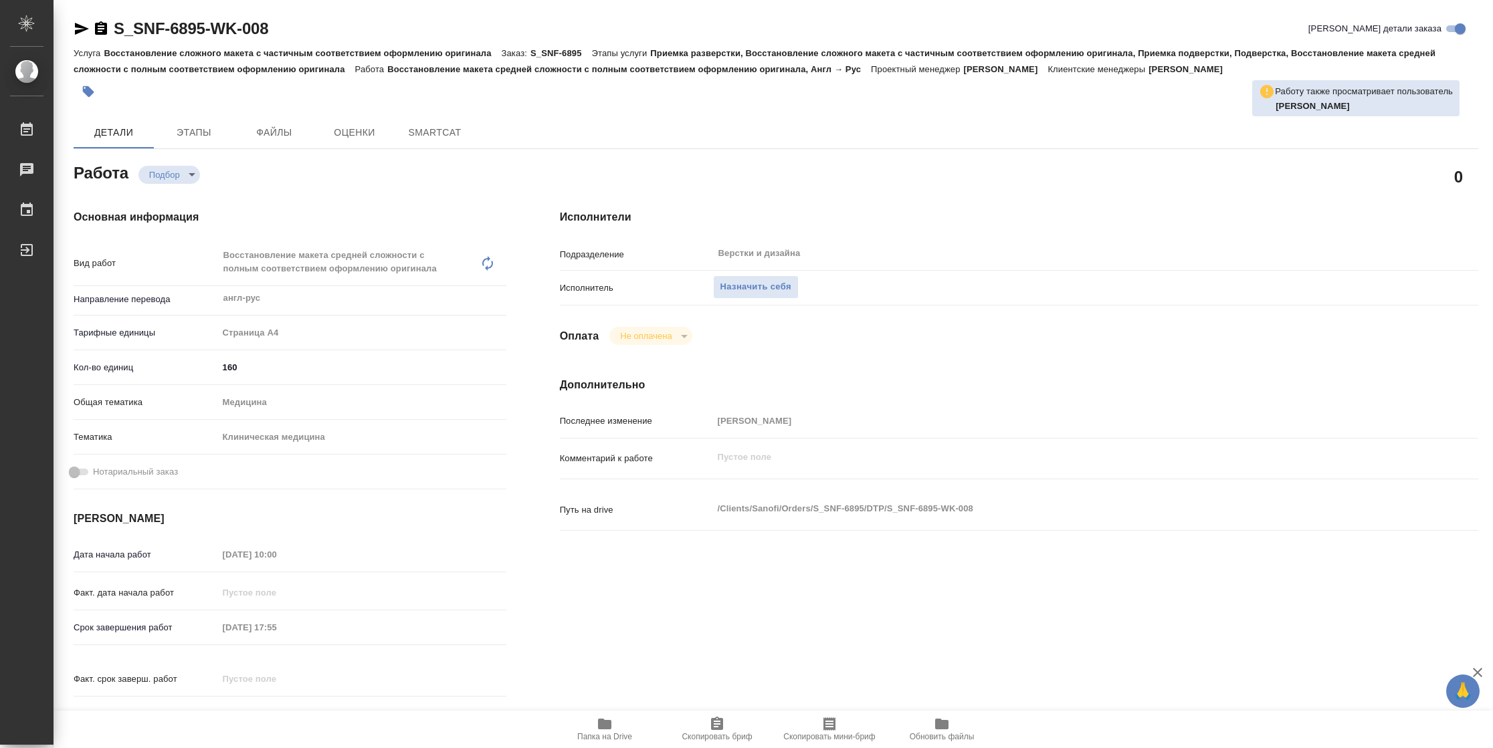
type textarea "x"
click at [600, 730] on icon "button" at bounding box center [604, 724] width 16 height 16
type textarea "x"
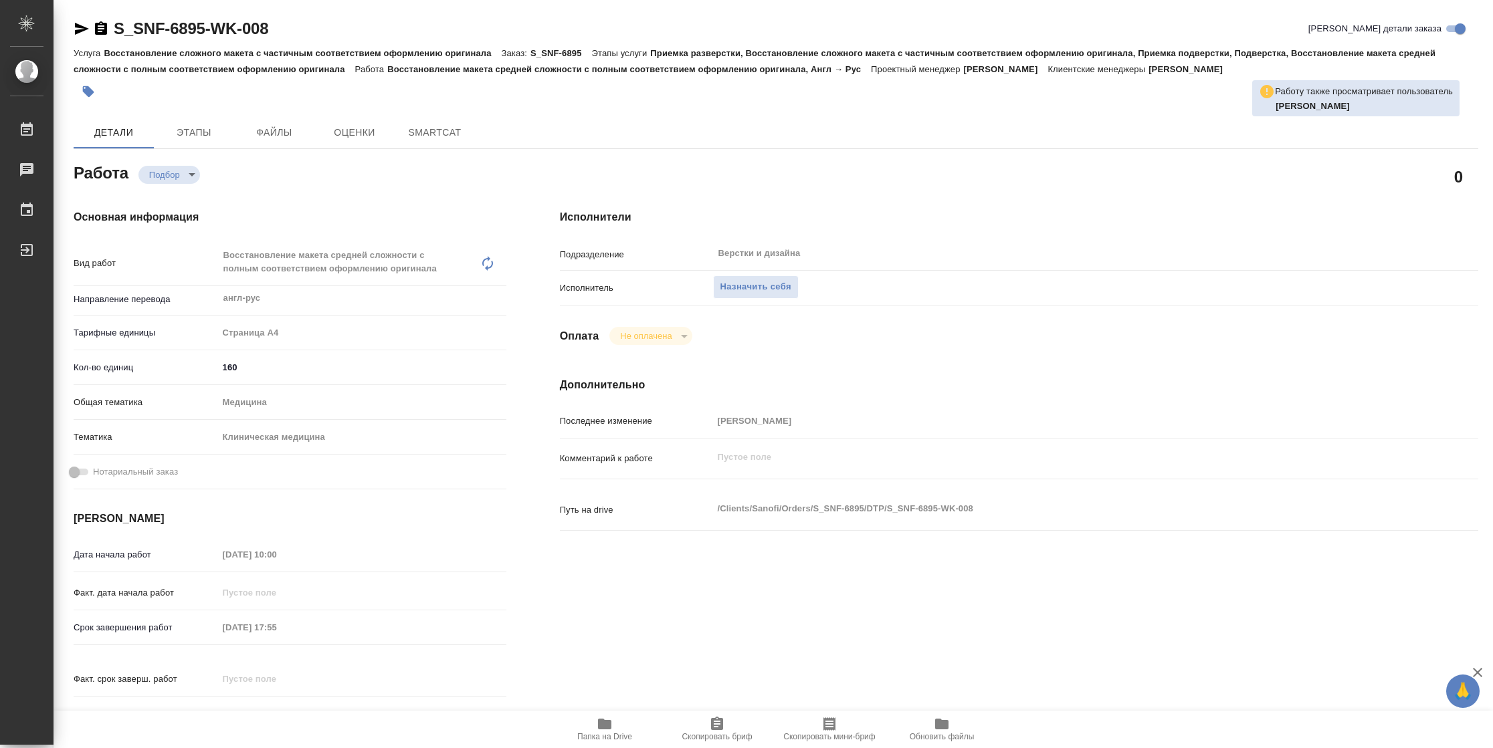
type textarea "x"
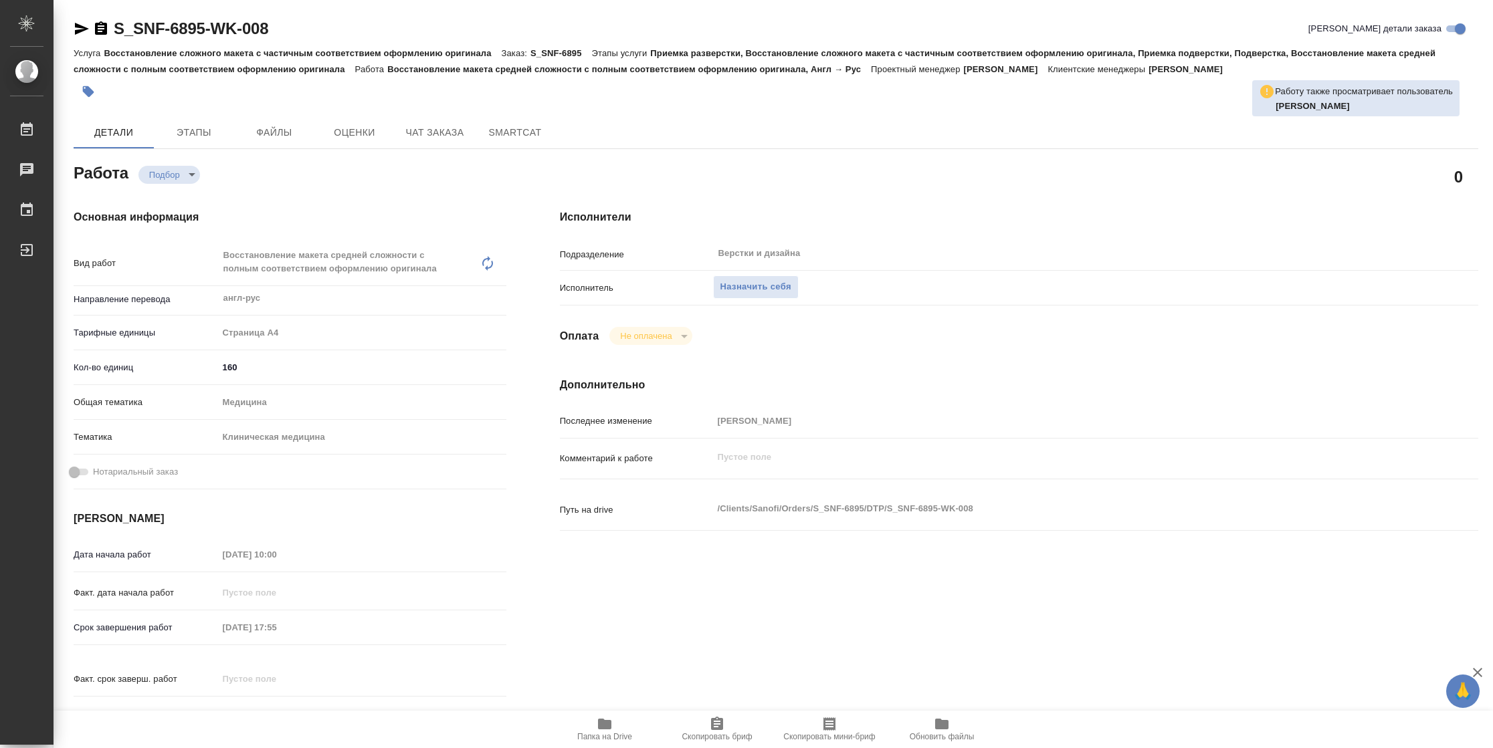
type textarea "x"
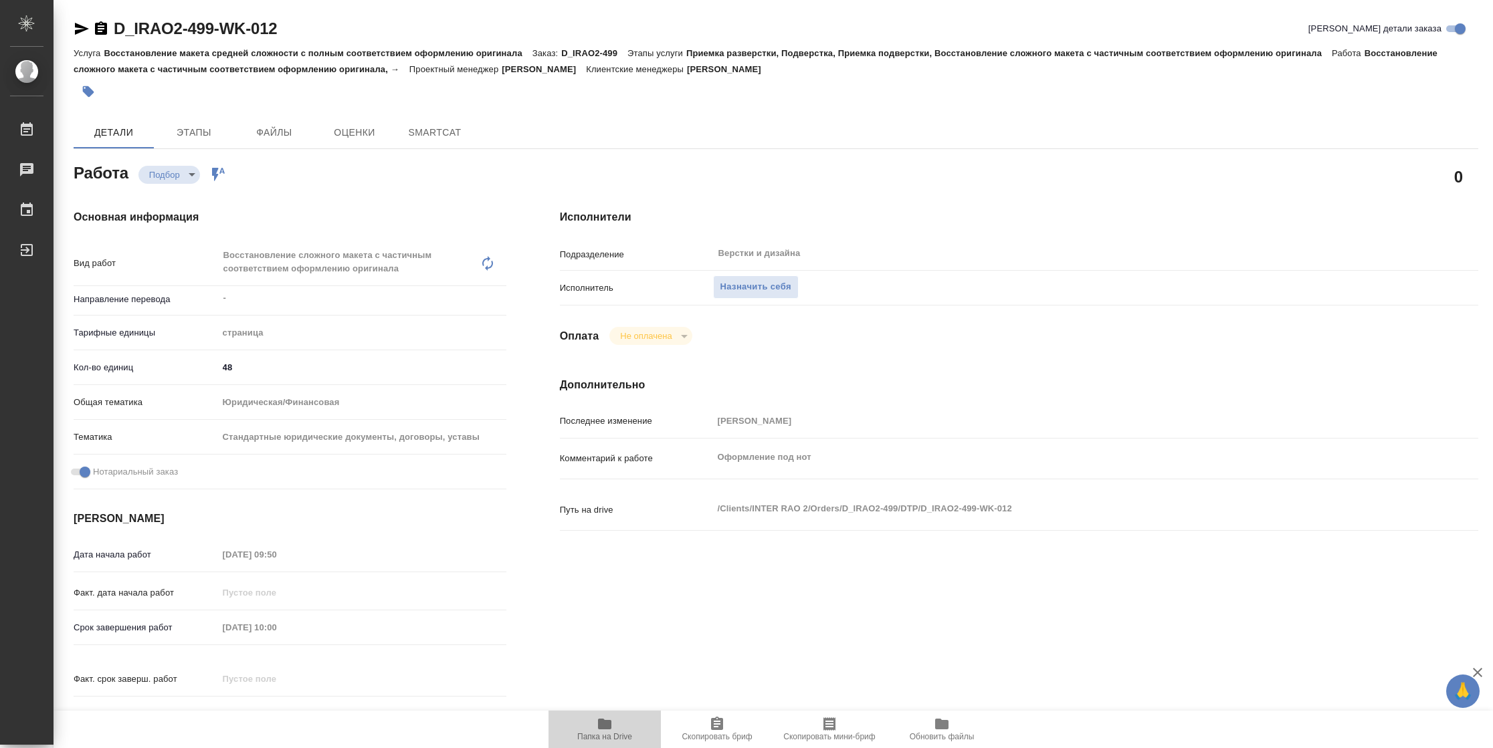
click at [617, 726] on span "Папка на Drive" at bounding box center [604, 728] width 96 height 25
type textarea "x"
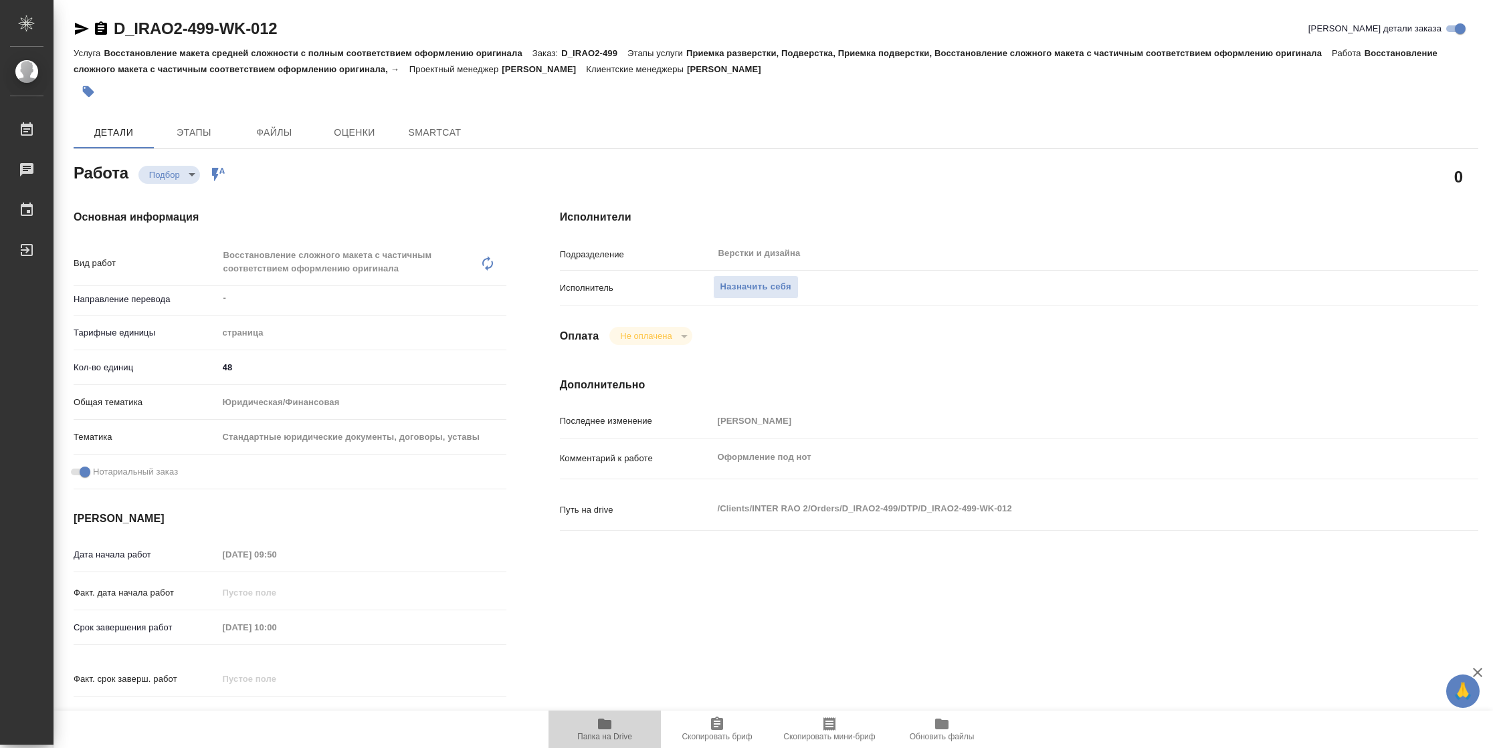
type textarea "x"
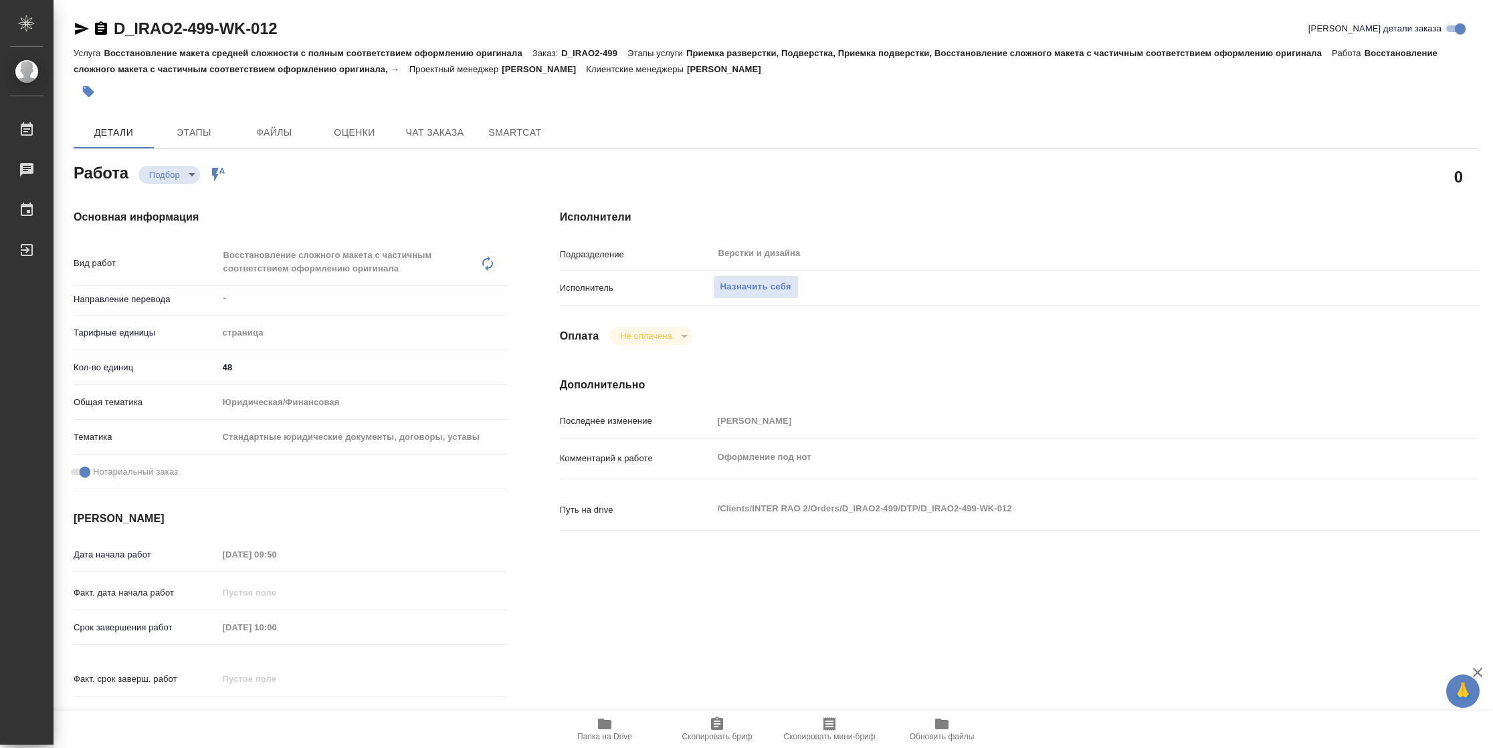
type textarea "x"
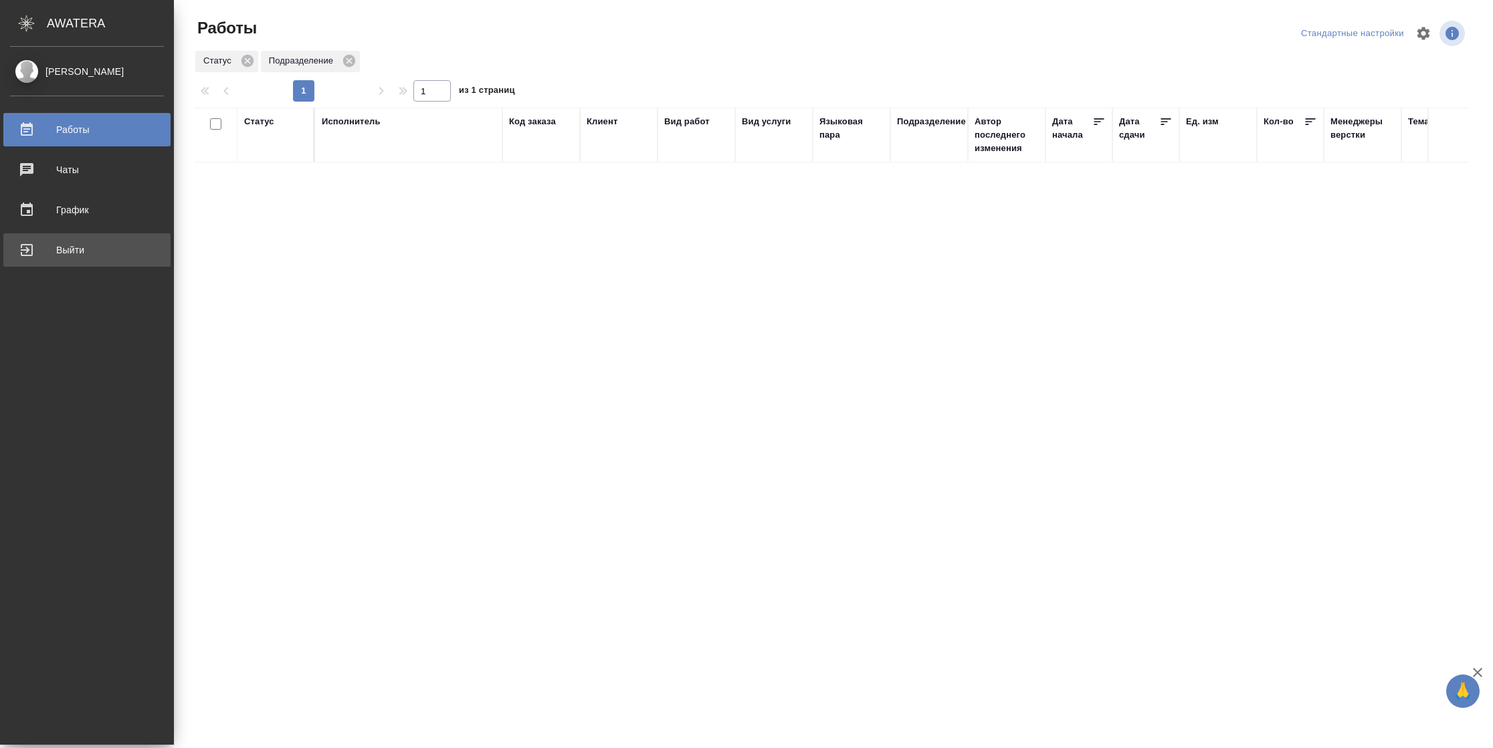
click at [22, 253] on div "Выйти" at bounding box center [87, 250] width 154 height 20
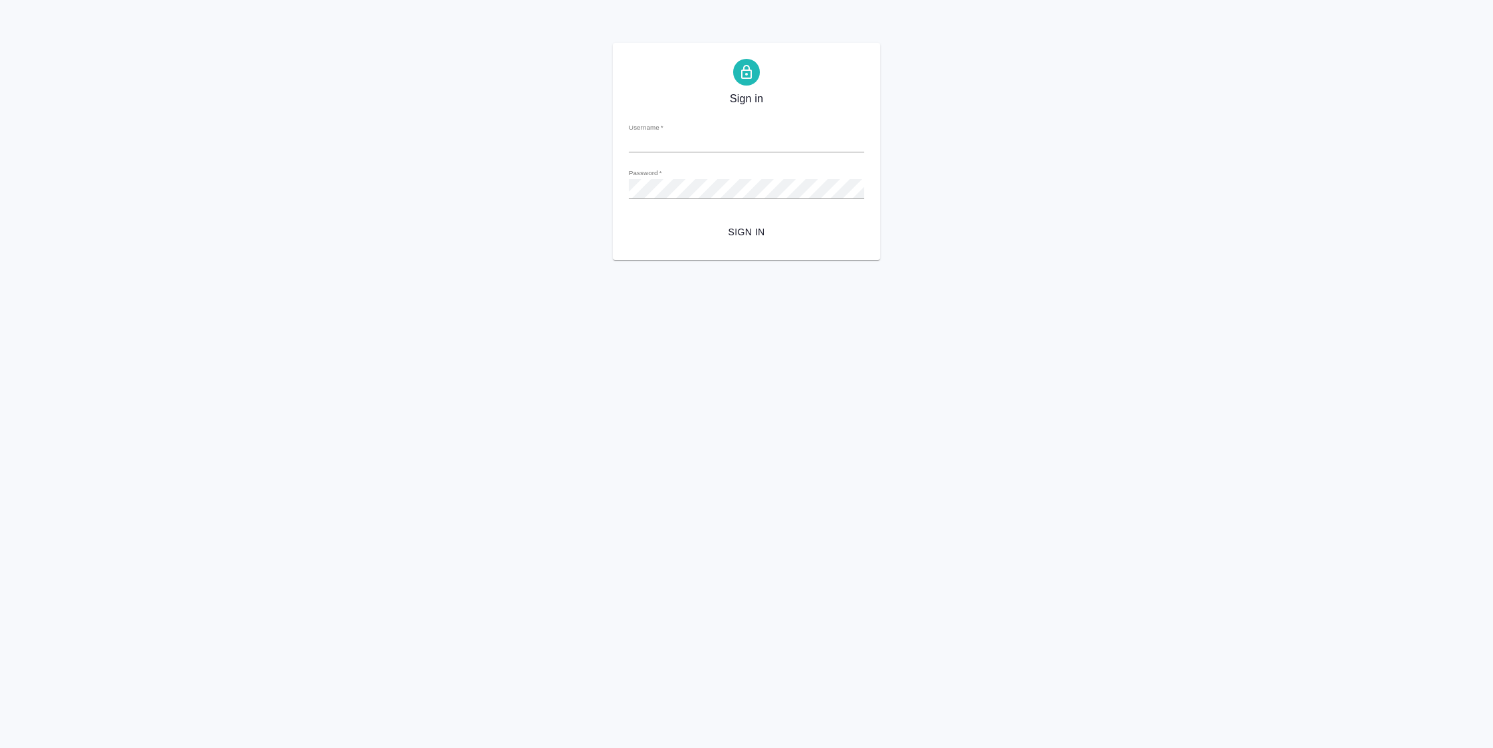
type input "n.vasilyeva@awatera.com"
click at [760, 232] on span "Sign in" at bounding box center [746, 232] width 214 height 17
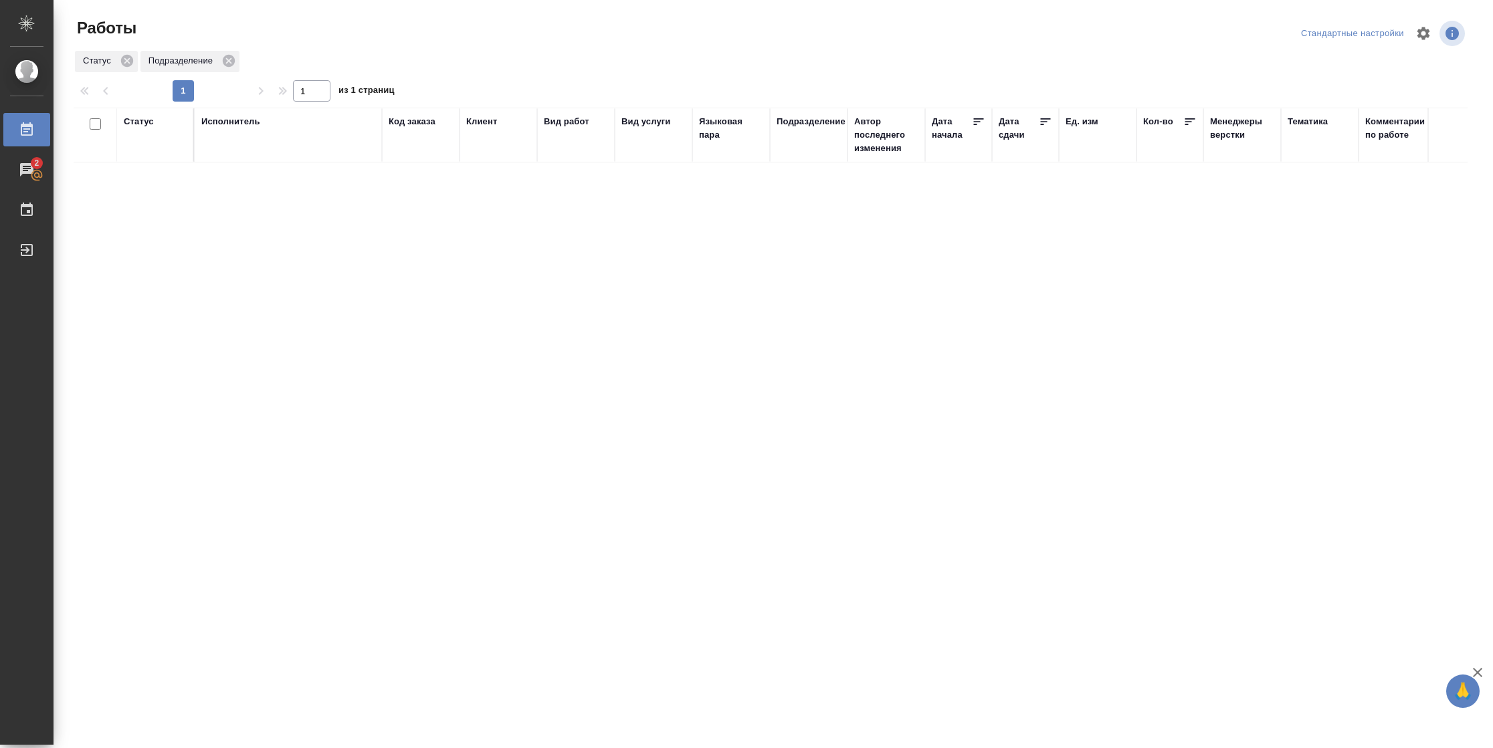
click at [146, 124] on div "Статус" at bounding box center [139, 121] width 30 height 13
drag, startPoint x: 148, startPoint y: 130, endPoint x: 152, endPoint y: 185, distance: 55.6
click at [152, 185] on div "Подбор Готов к работе" at bounding box center [143, 161] width 39 height 52
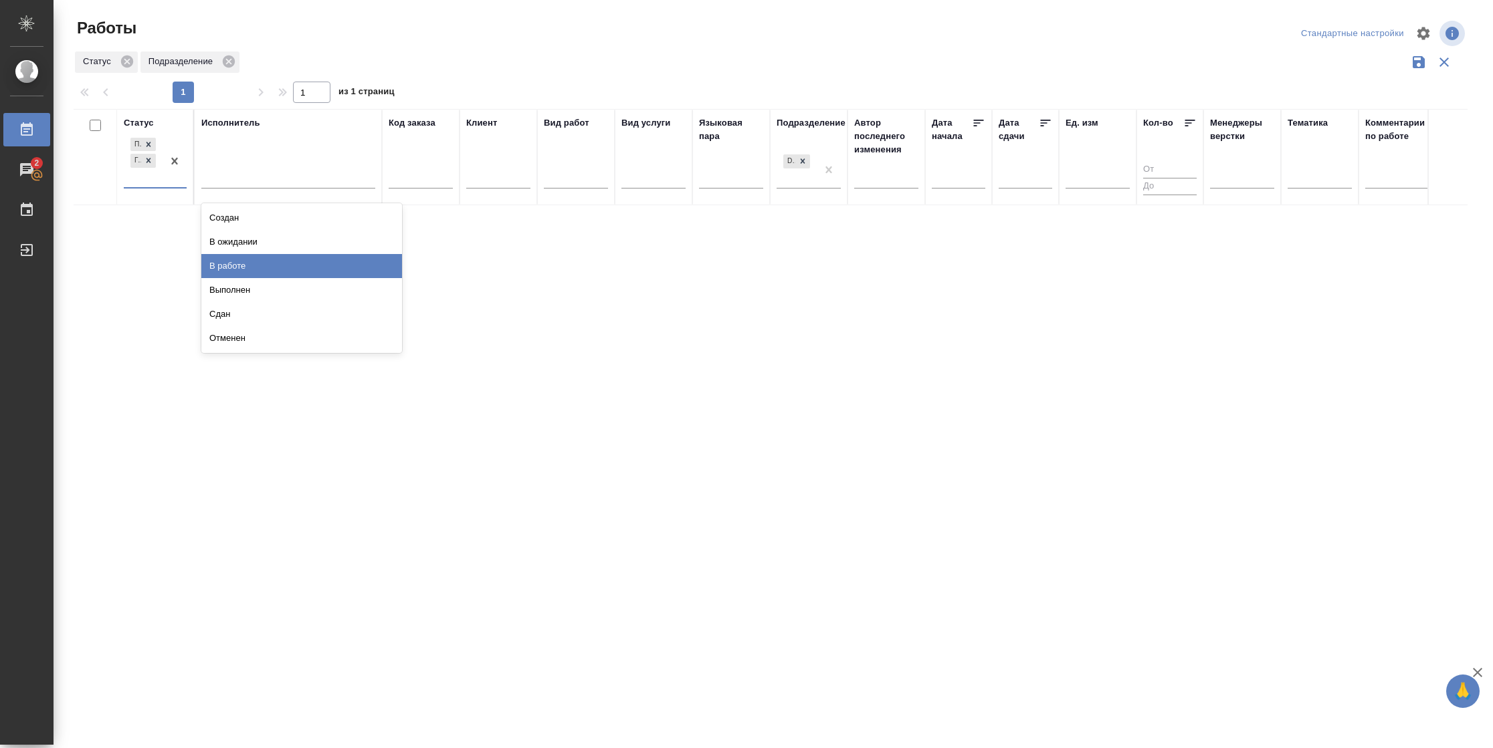
click at [221, 268] on div "В работе" at bounding box center [301, 266] width 201 height 24
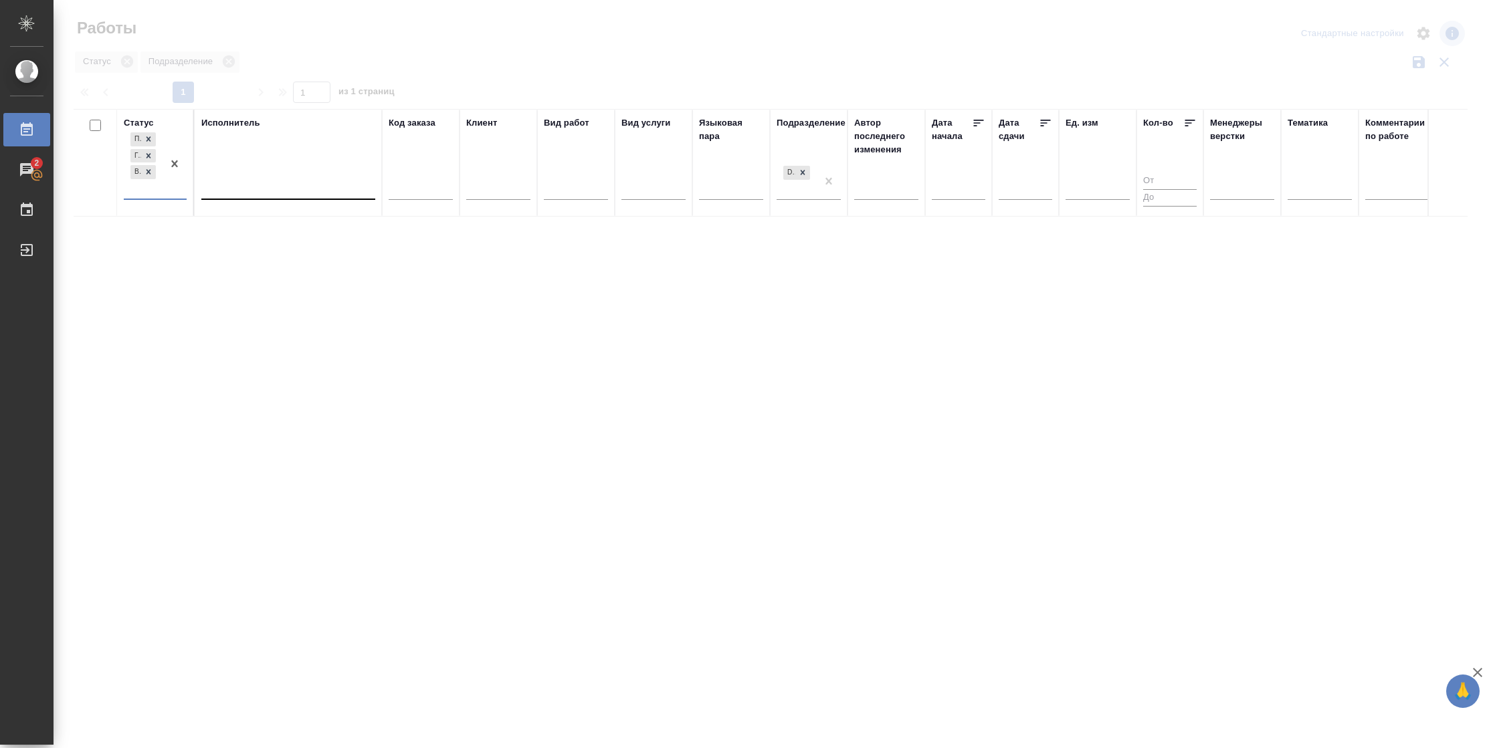
click at [252, 176] on div at bounding box center [288, 187] width 174 height 25
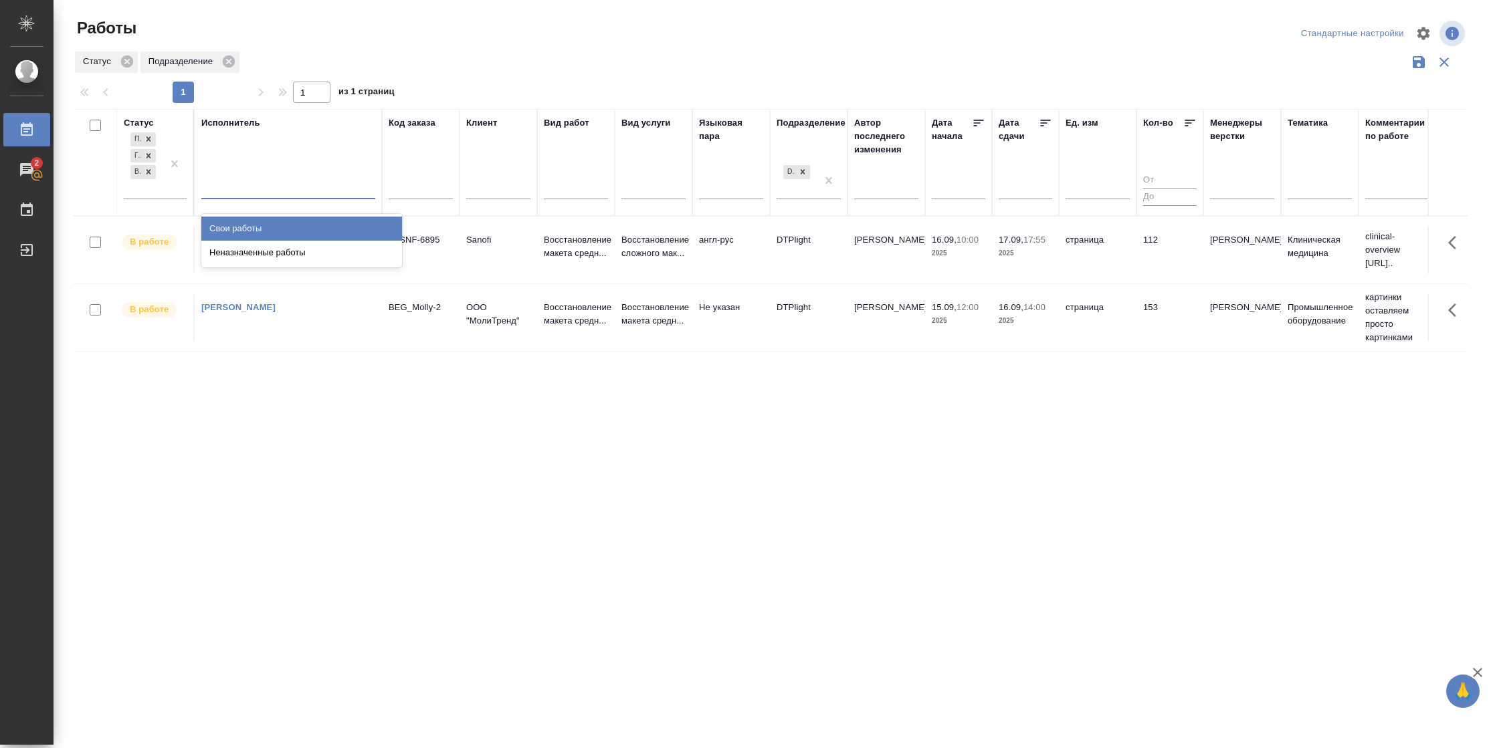
click at [255, 227] on div "Свои работы" at bounding box center [301, 229] width 201 height 24
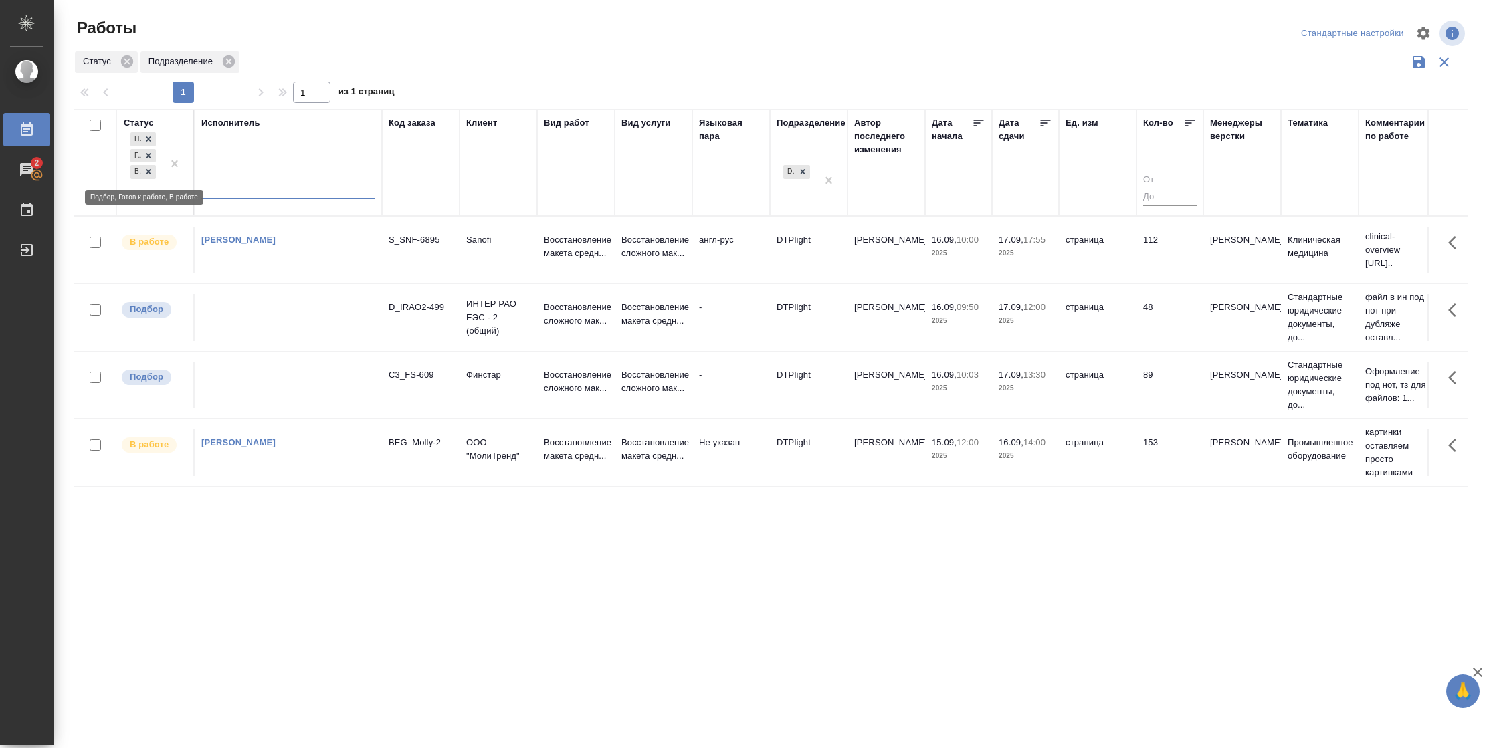
drag, startPoint x: 146, startPoint y: 170, endPoint x: 292, endPoint y: 160, distance: 146.1
click at [146, 170] on icon at bounding box center [148, 171] width 9 height 9
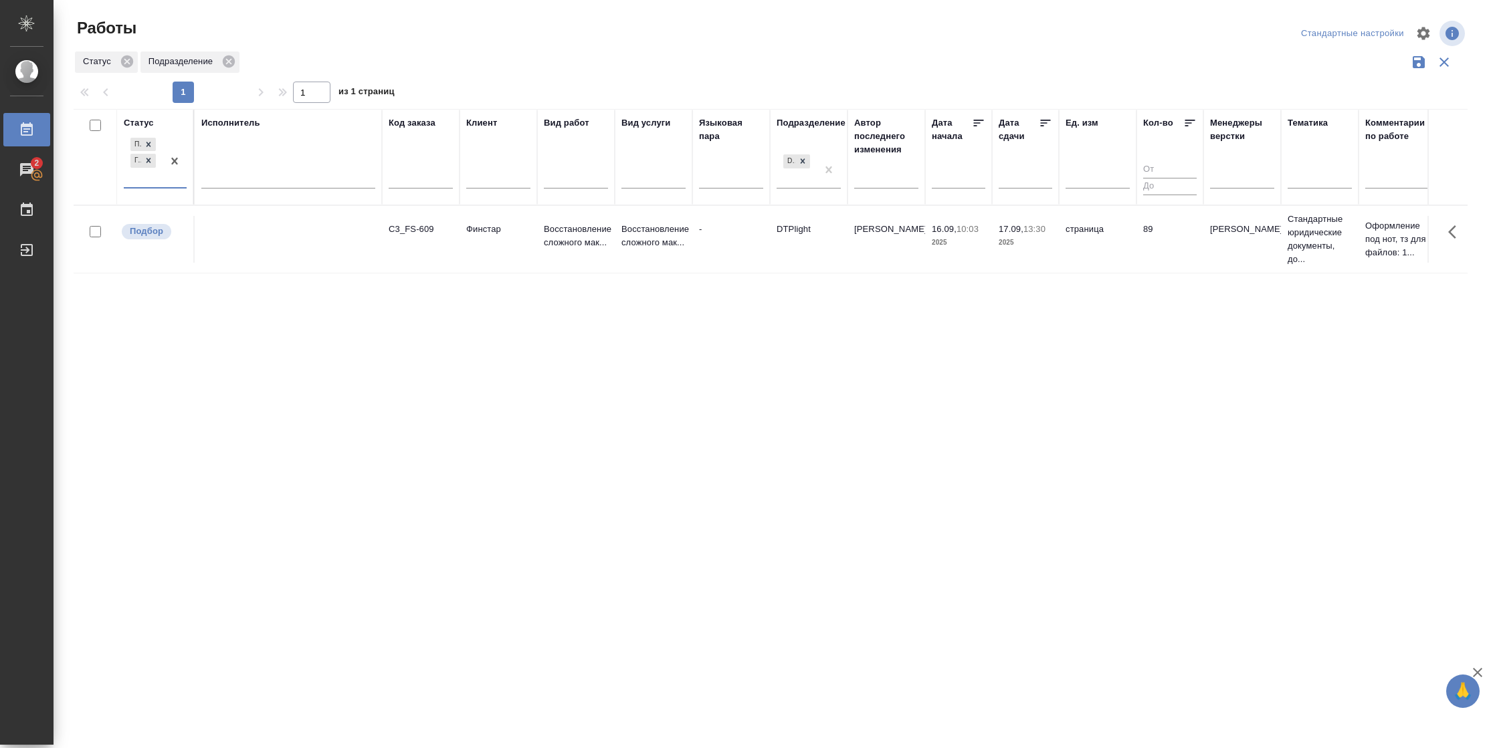
click at [164, 179] on div at bounding box center [174, 161] width 24 height 52
click at [239, 259] on div "В работе" at bounding box center [301, 266] width 201 height 24
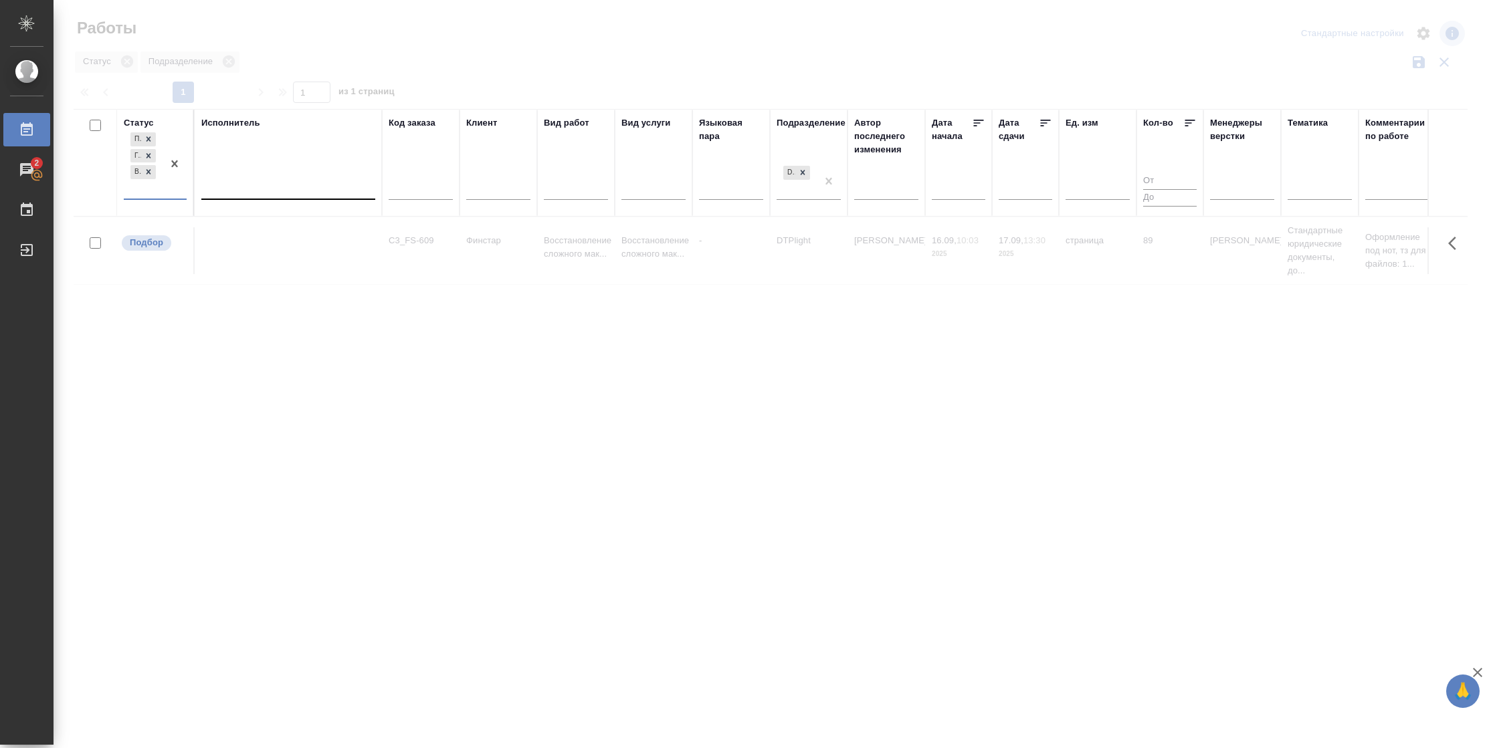
click at [240, 183] on div at bounding box center [288, 186] width 174 height 19
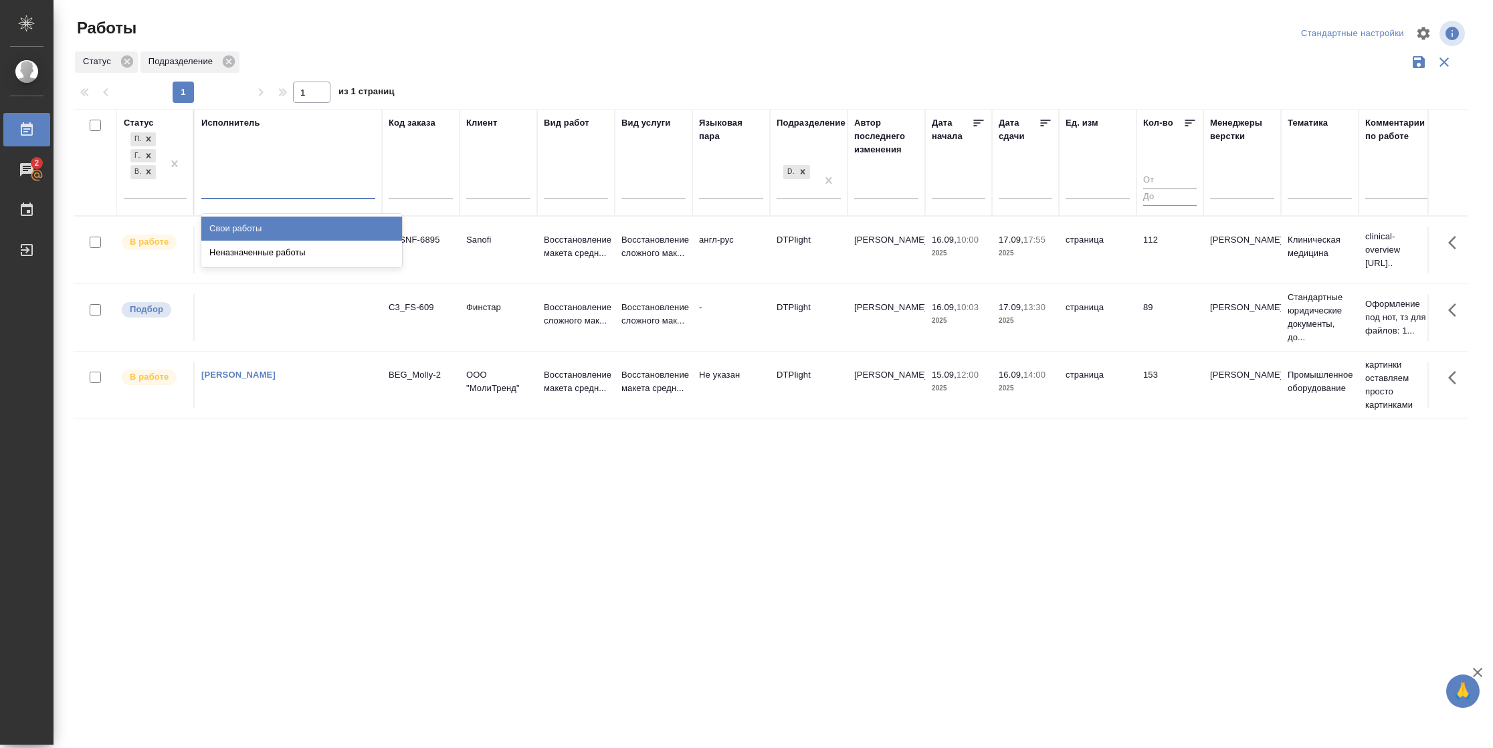
click at [240, 221] on div "Свои работы" at bounding box center [301, 229] width 201 height 24
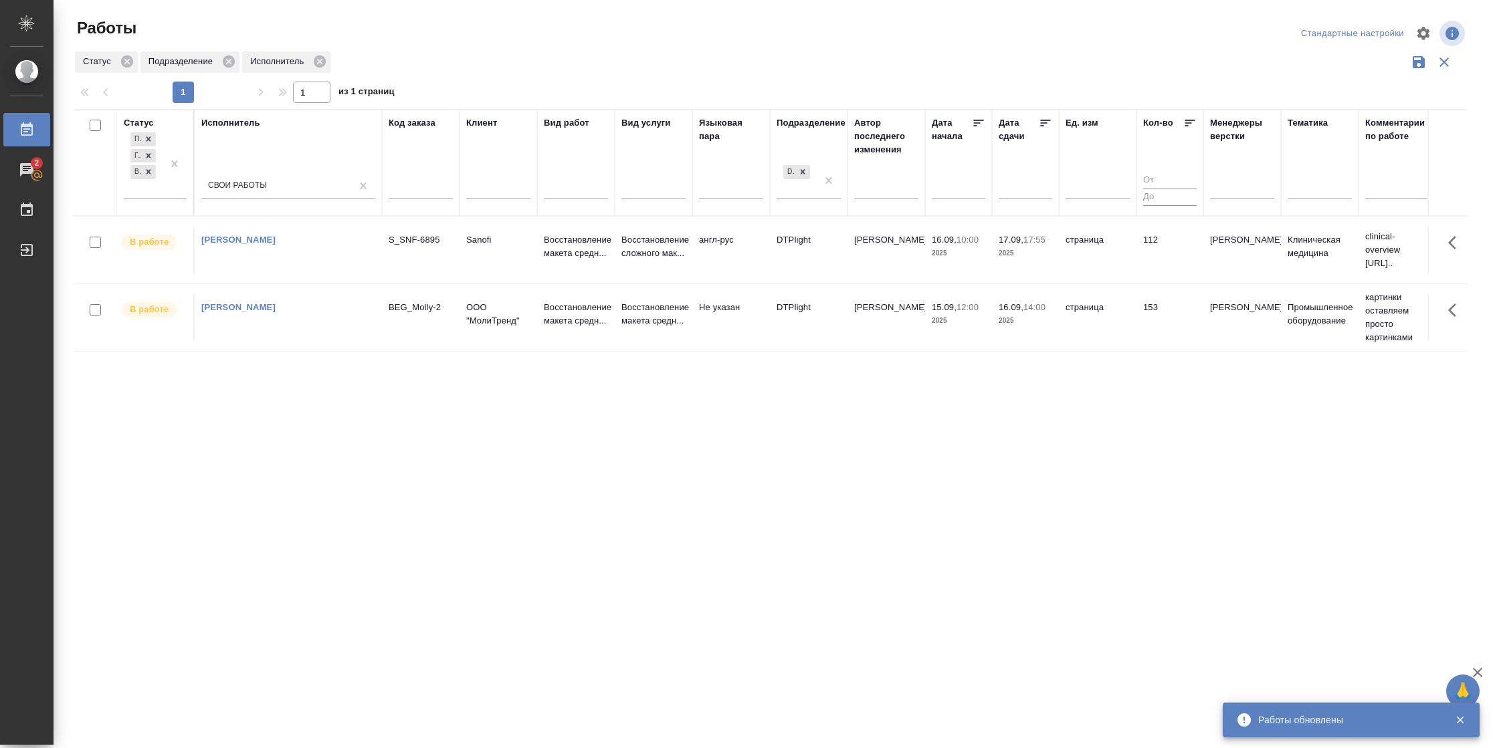
click at [1049, 125] on icon at bounding box center [1044, 122] width 13 height 13
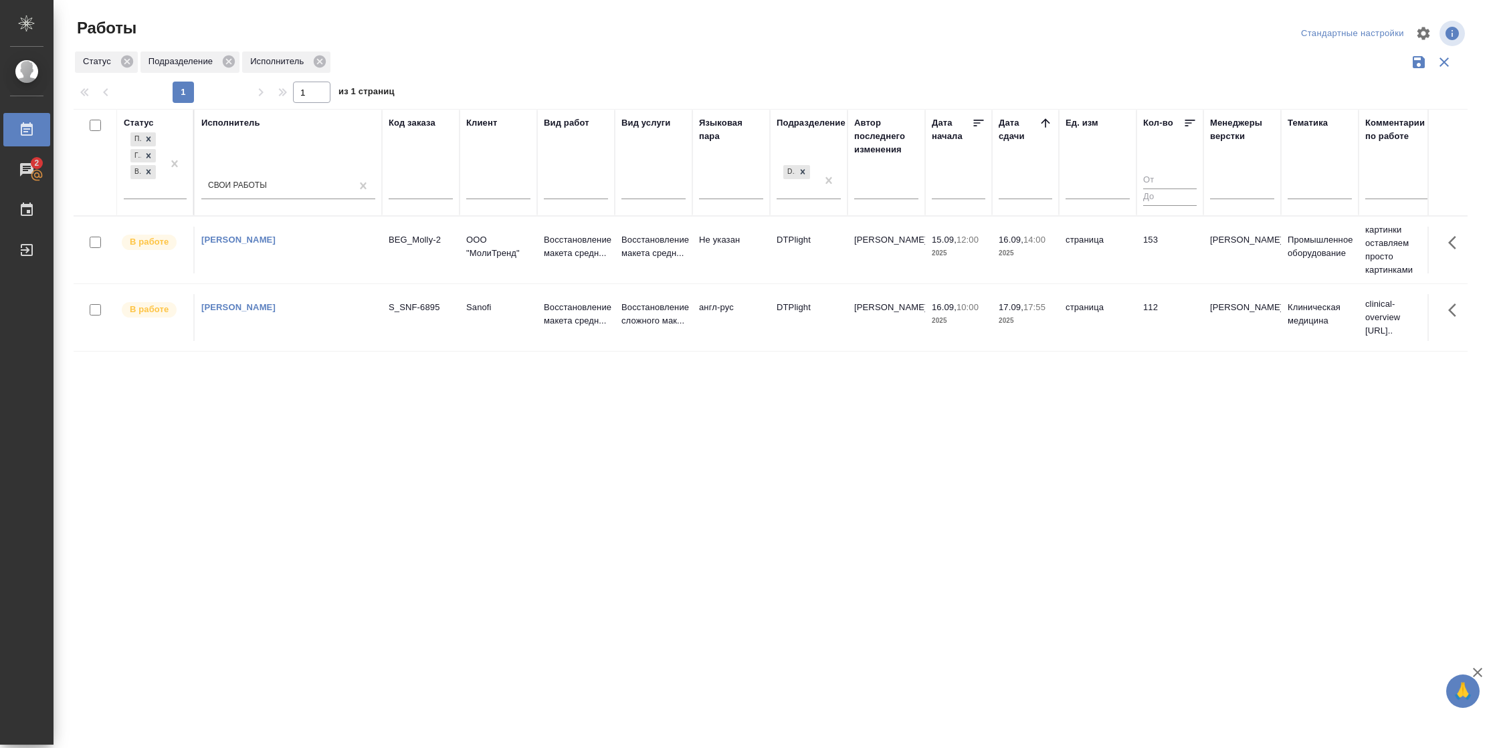
click at [1092, 326] on td "страница" at bounding box center [1098, 317] width 78 height 47
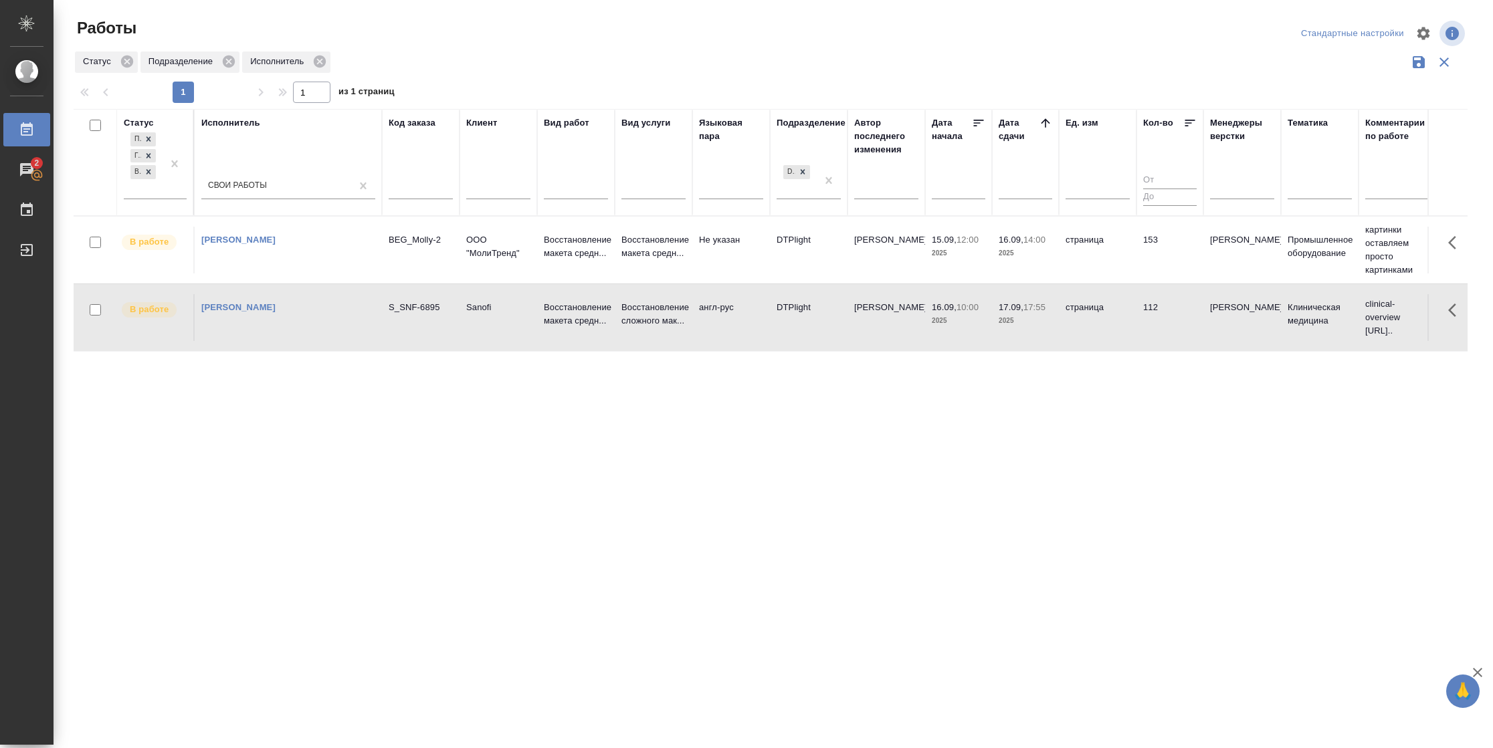
click at [1092, 326] on td "страница" at bounding box center [1098, 317] width 78 height 47
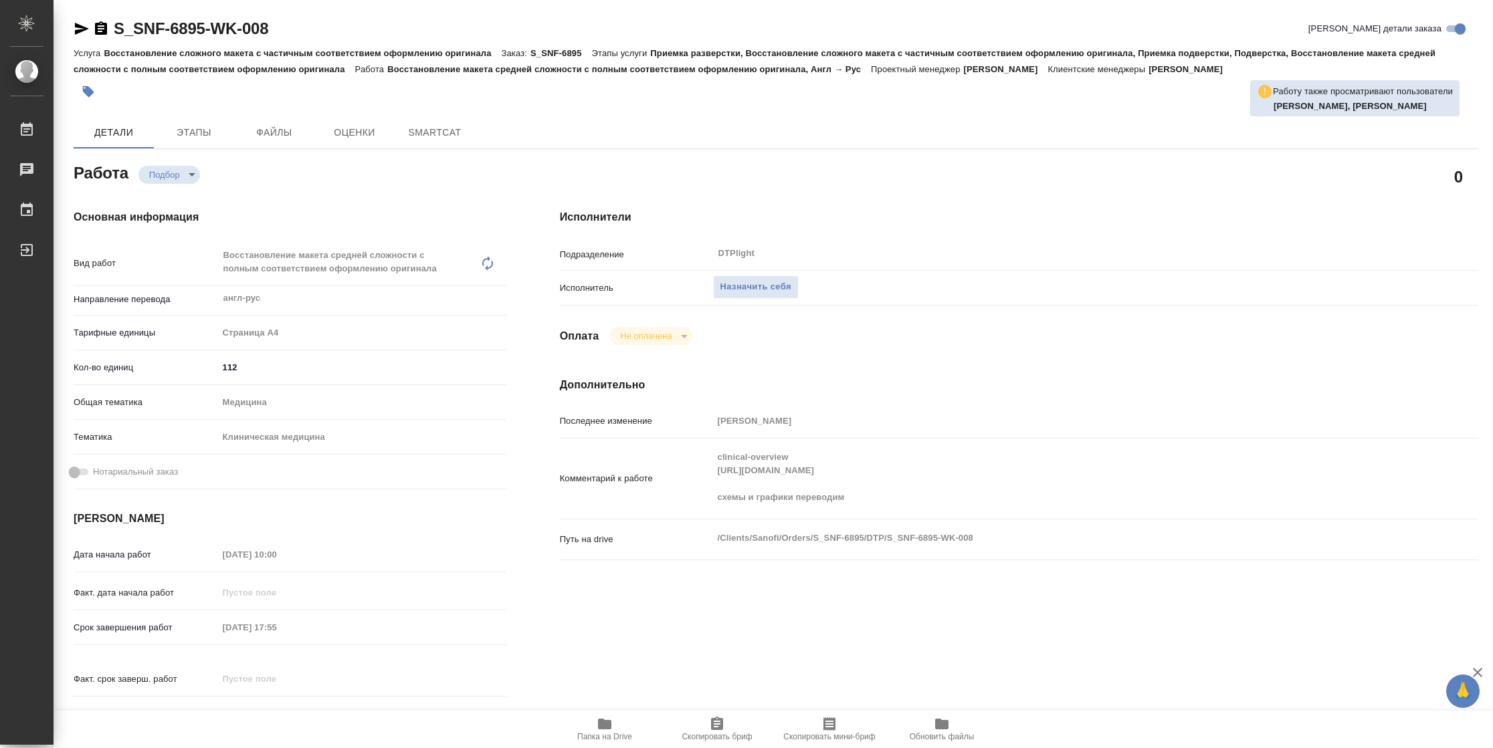
type textarea "x"
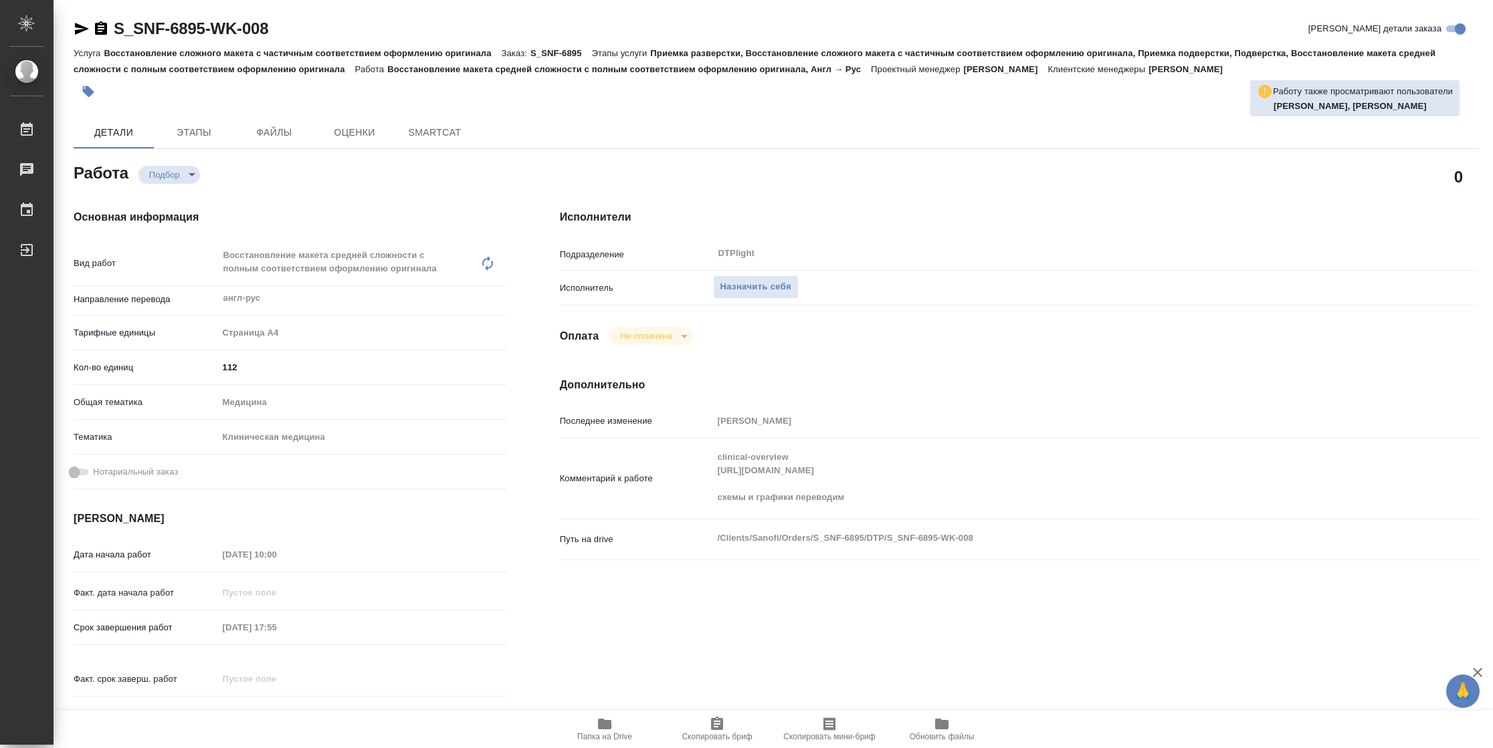
type textarea "x"
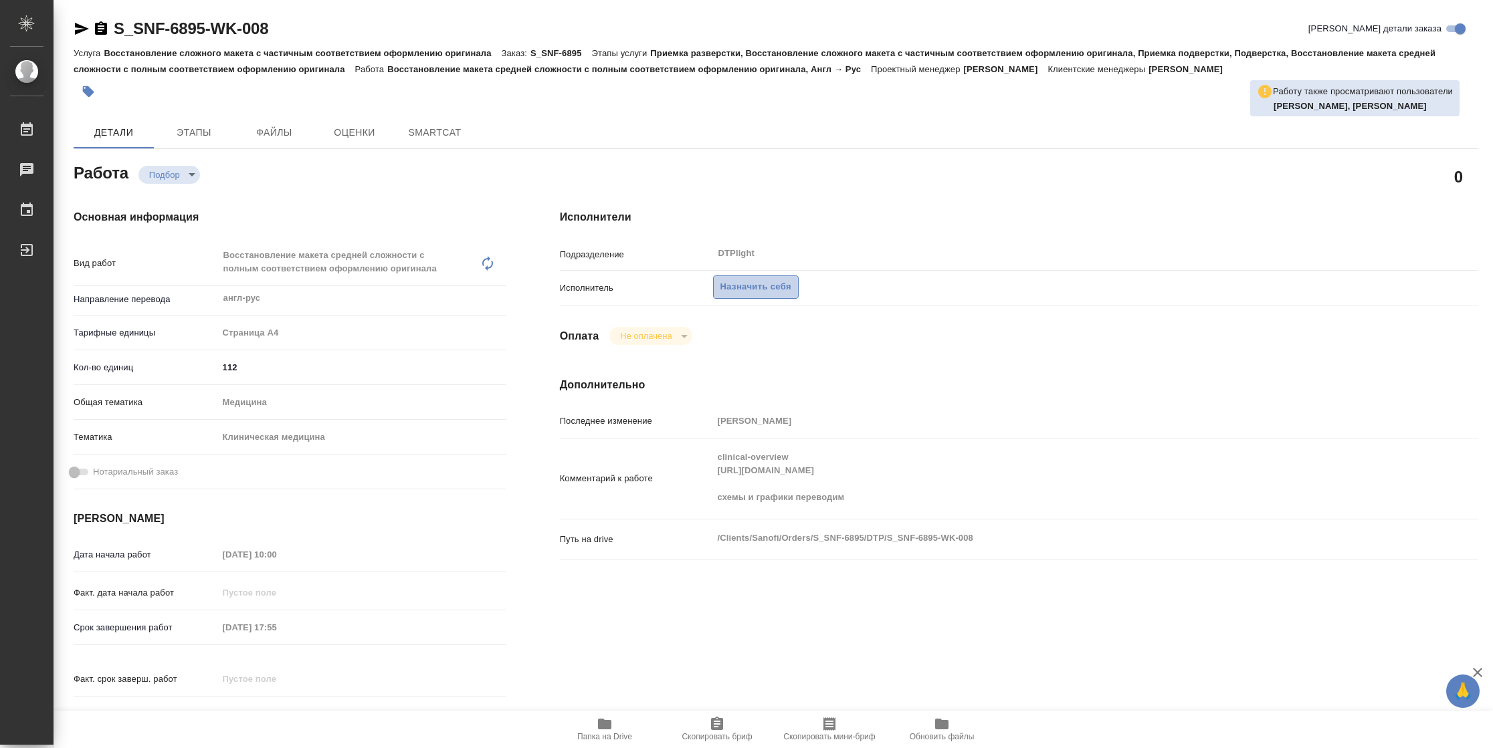
click at [754, 294] on button "Назначить себя" at bounding box center [756, 287] width 86 height 23
type textarea "x"
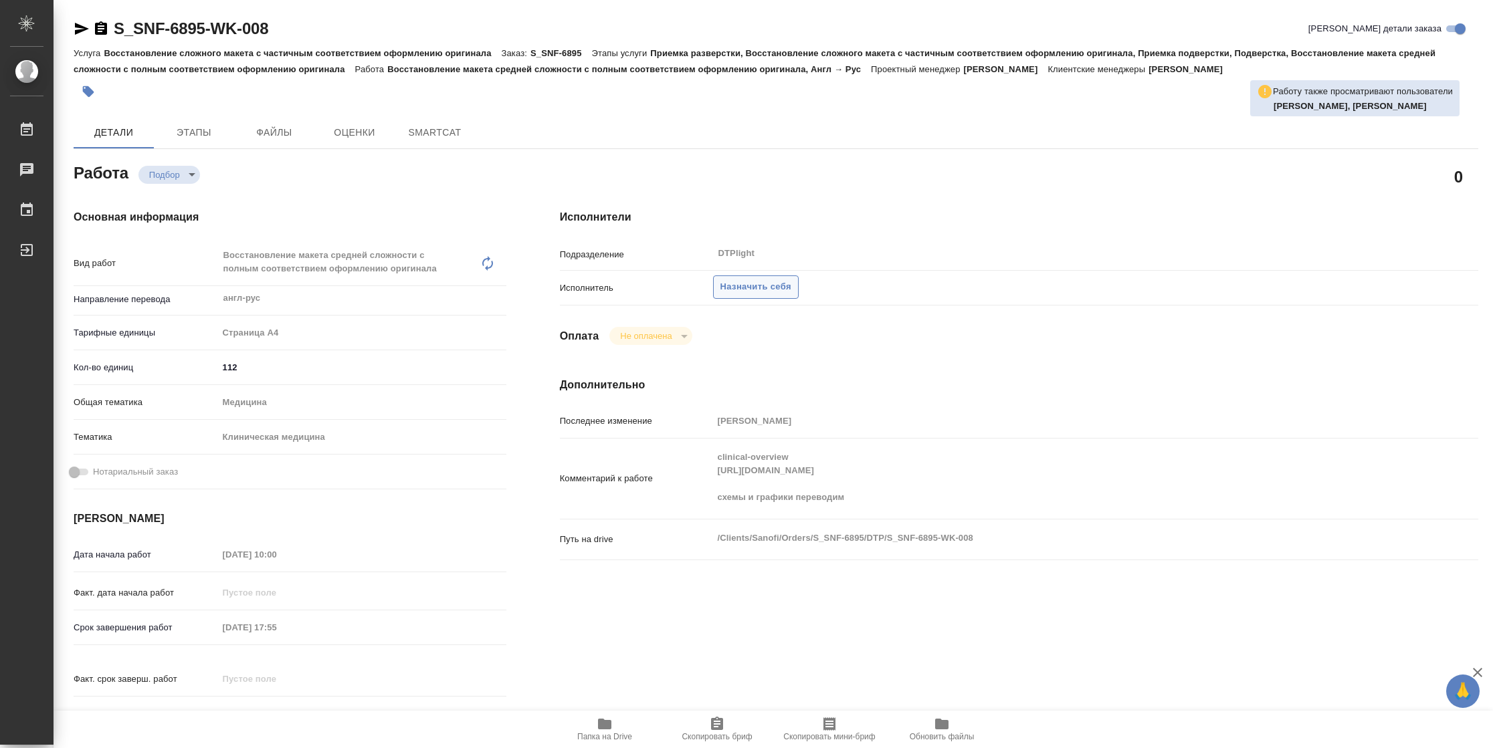
type textarea "x"
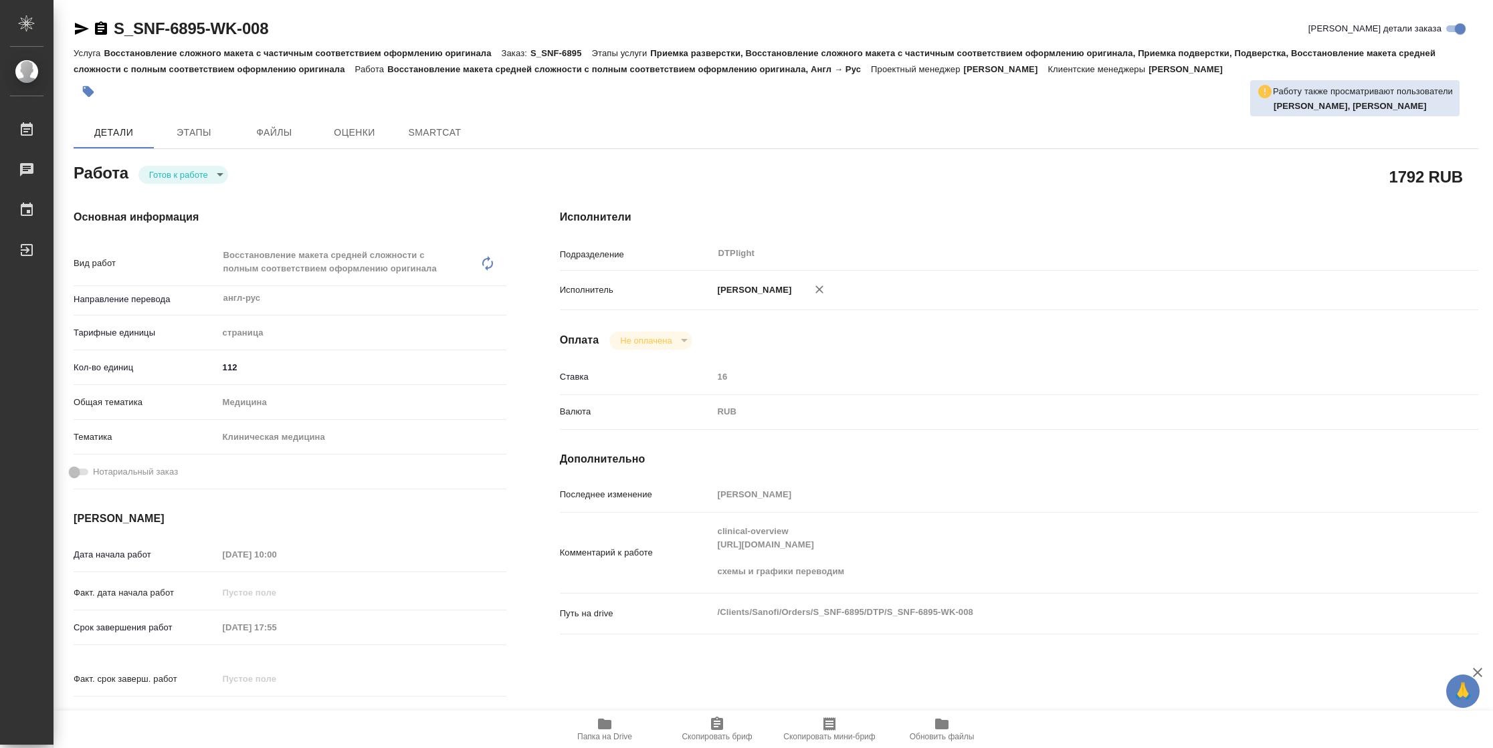
type textarea "x"
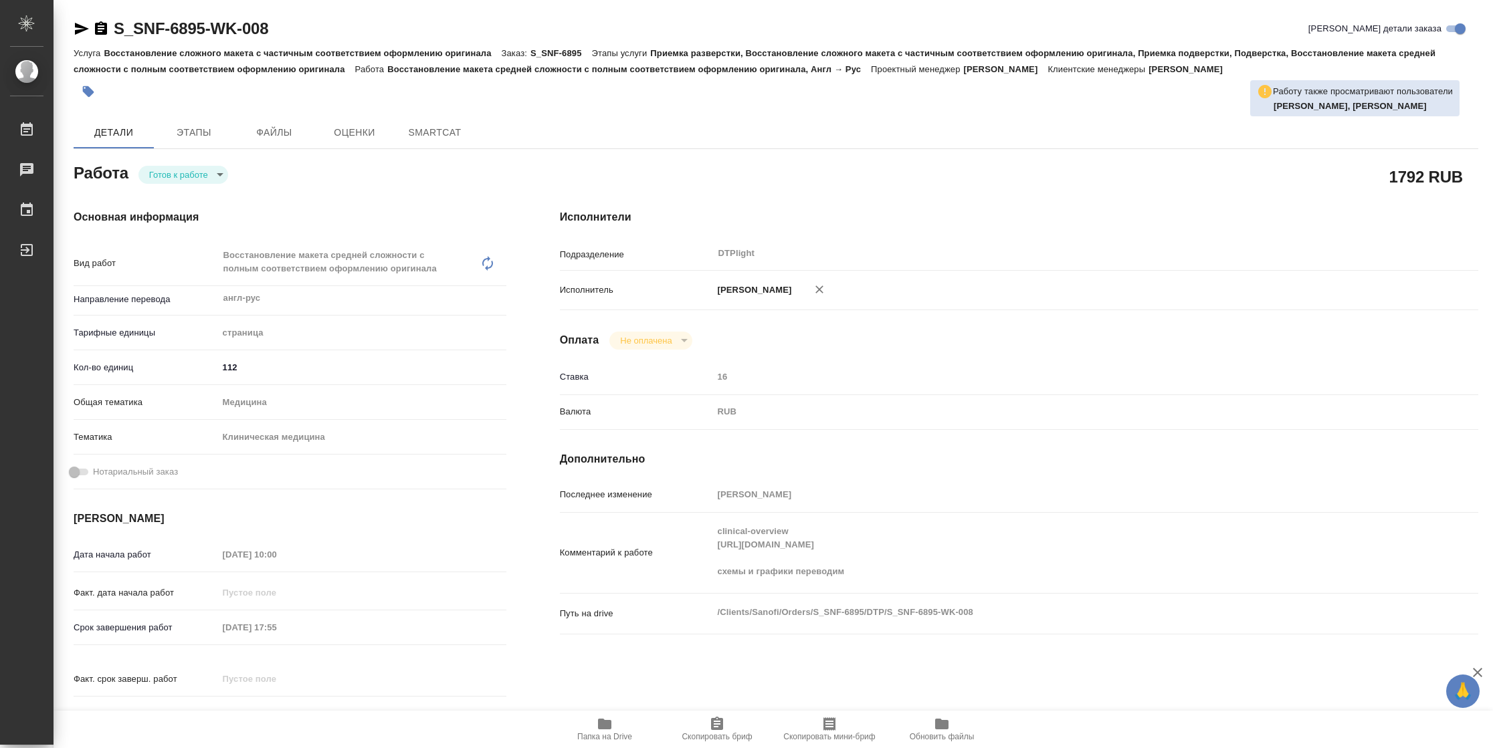
type textarea "x"
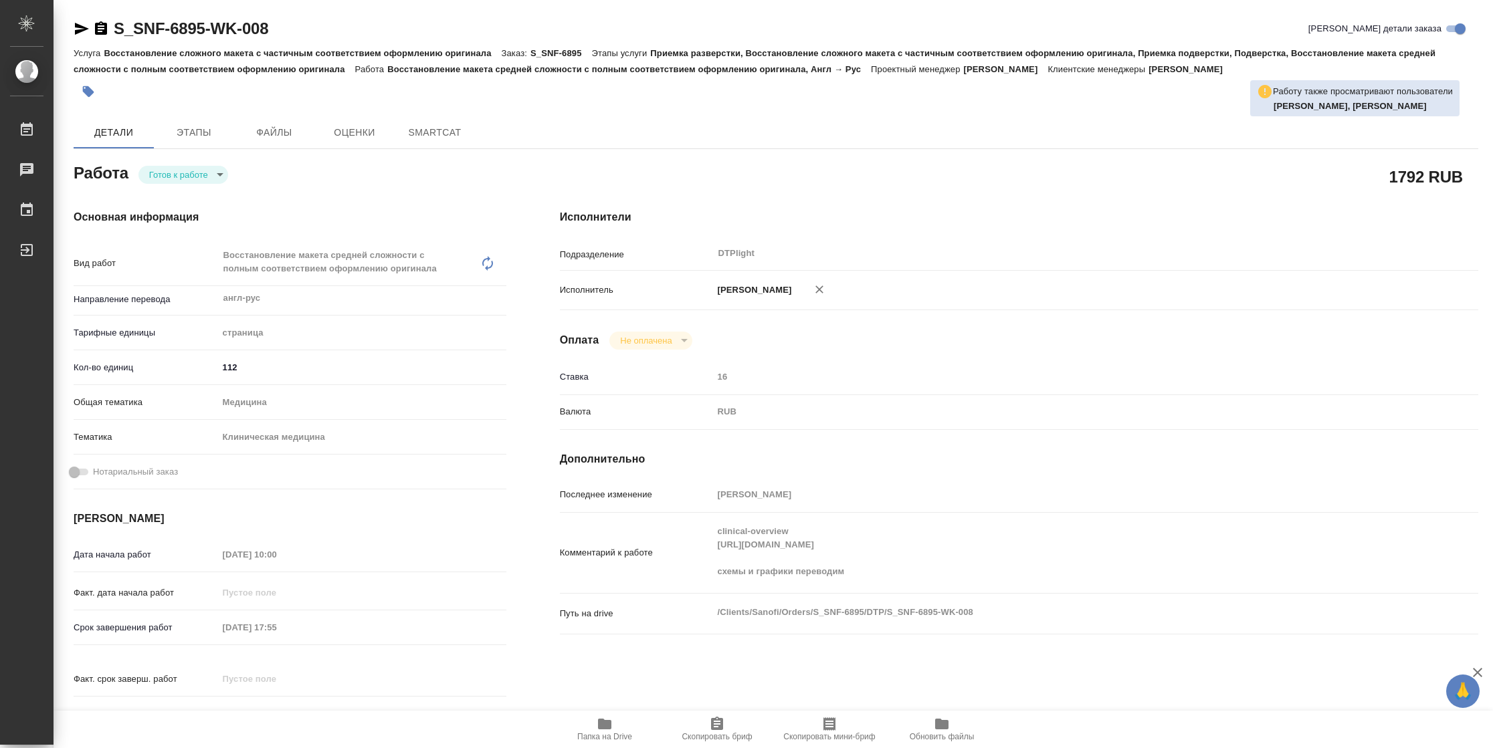
type textarea "x"
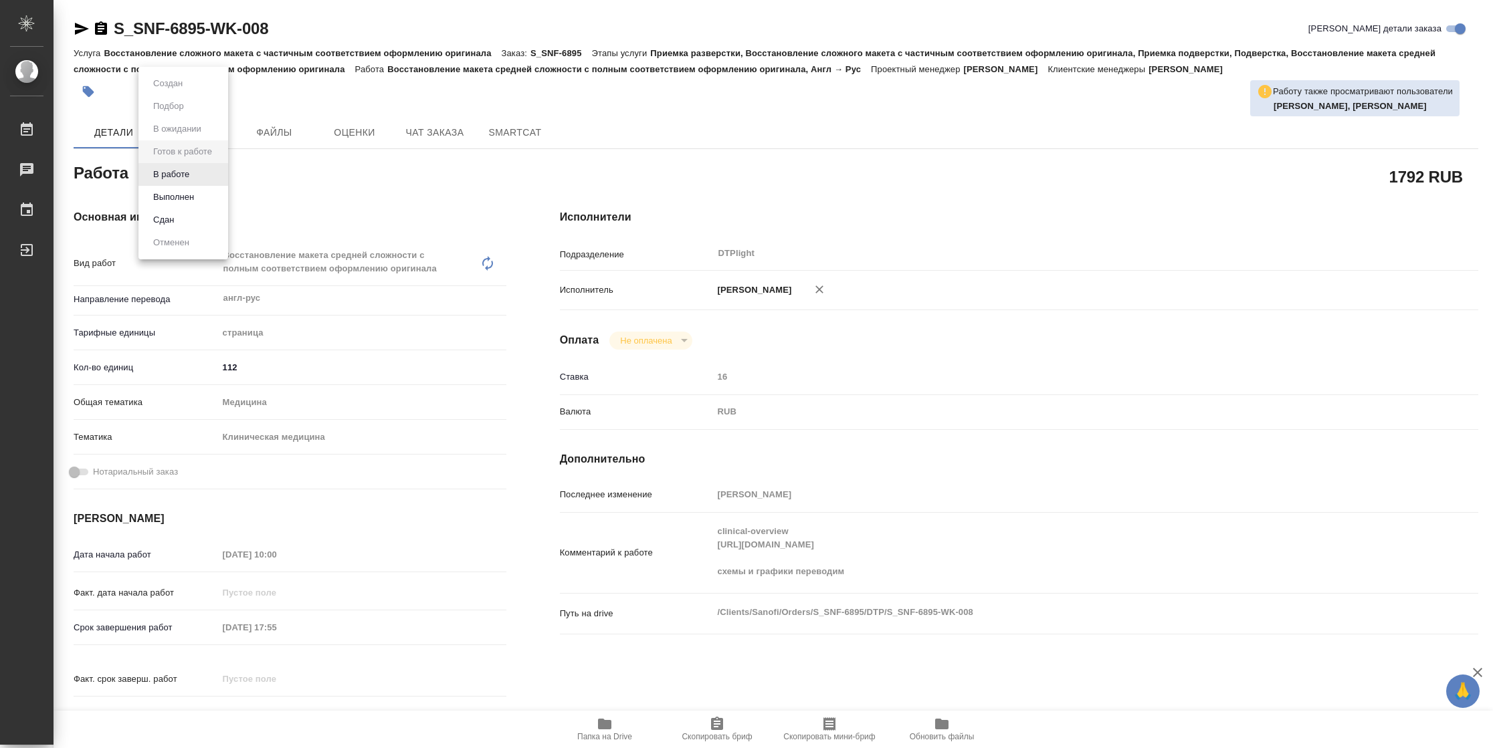
click at [171, 177] on body "🙏 .cls-1 fill:#fff; AWATERA [PERSON_NAME] Чаты График Выйти S_SNF-6895-WK-008 К…" at bounding box center [746, 374] width 1493 height 748
click at [171, 177] on button "В работе" at bounding box center [171, 174] width 44 height 15
type textarea "x"
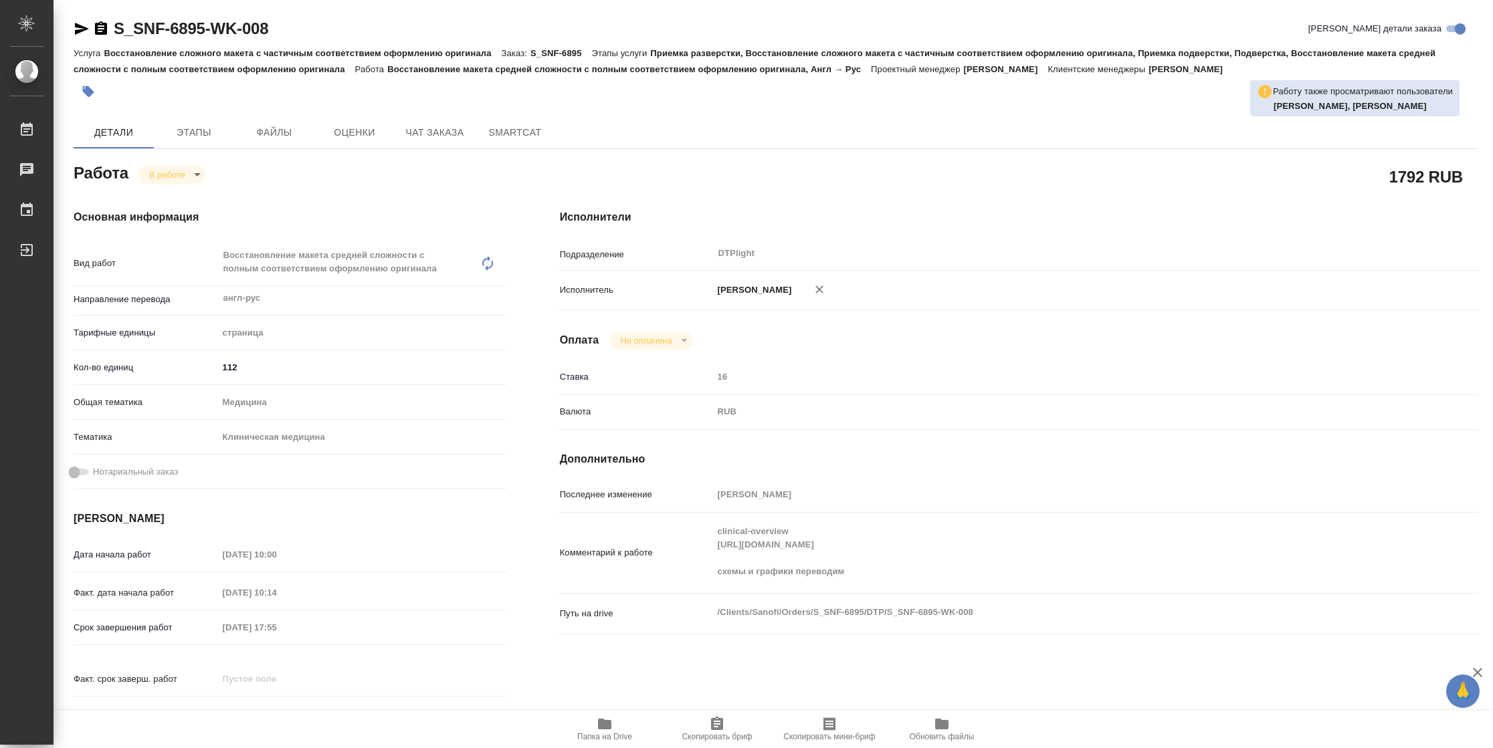
type textarea "x"
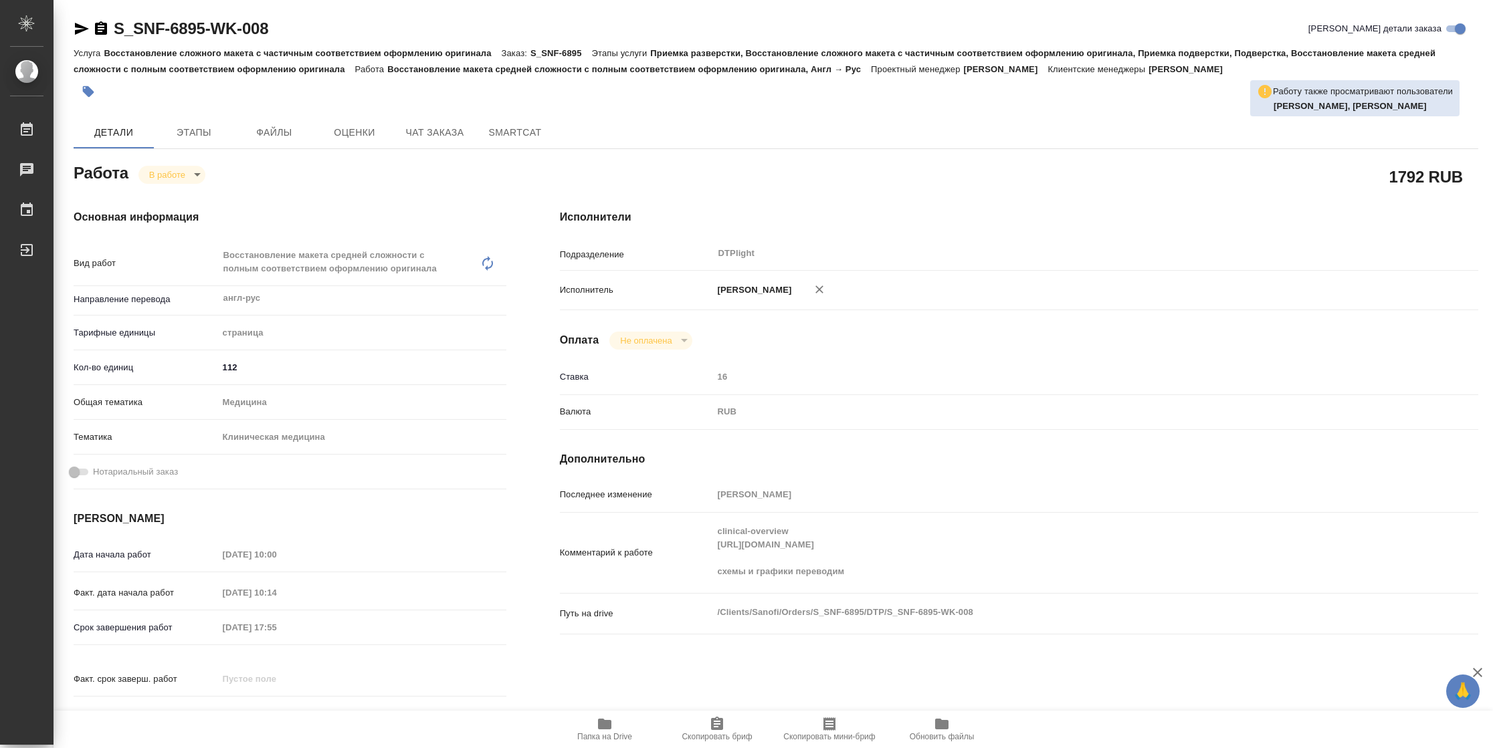
type textarea "x"
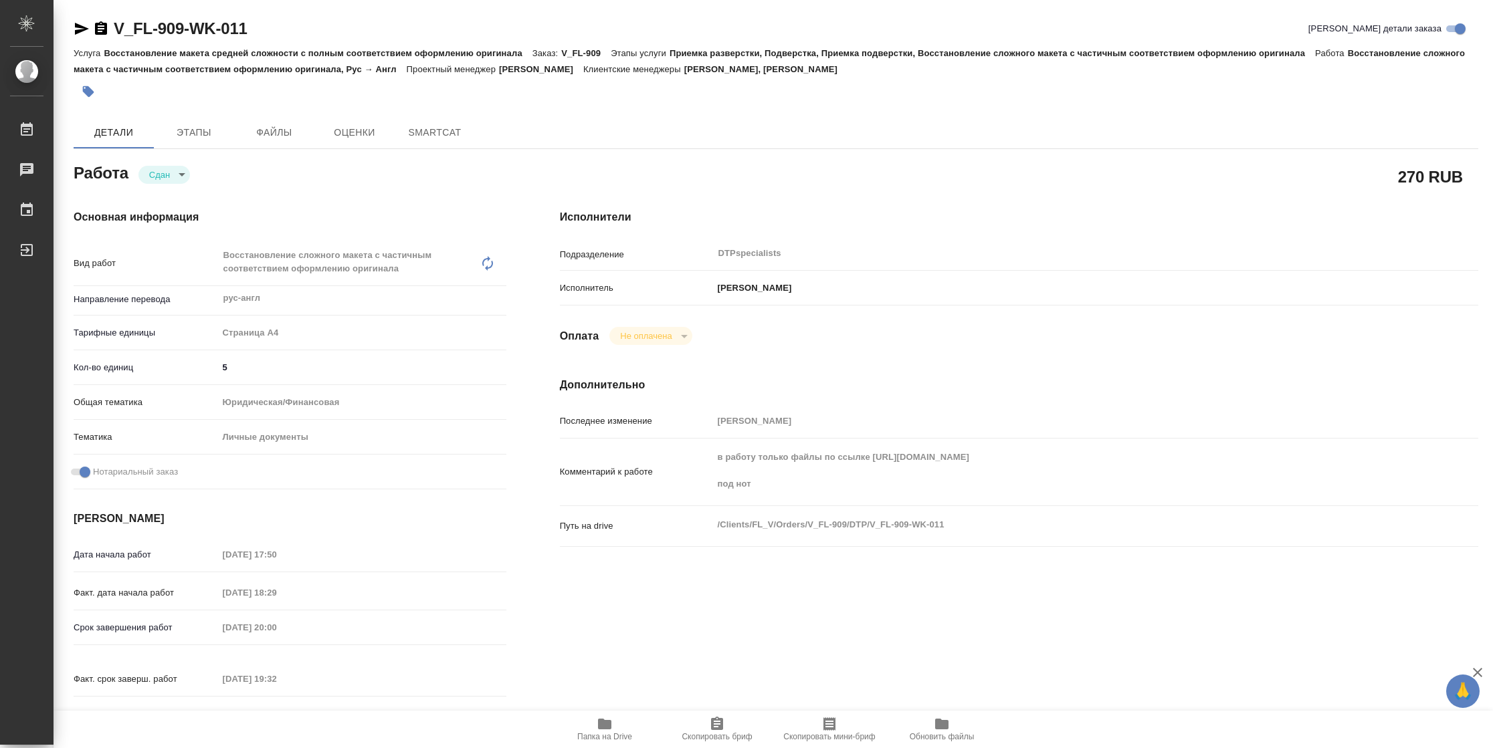
type textarea "x"
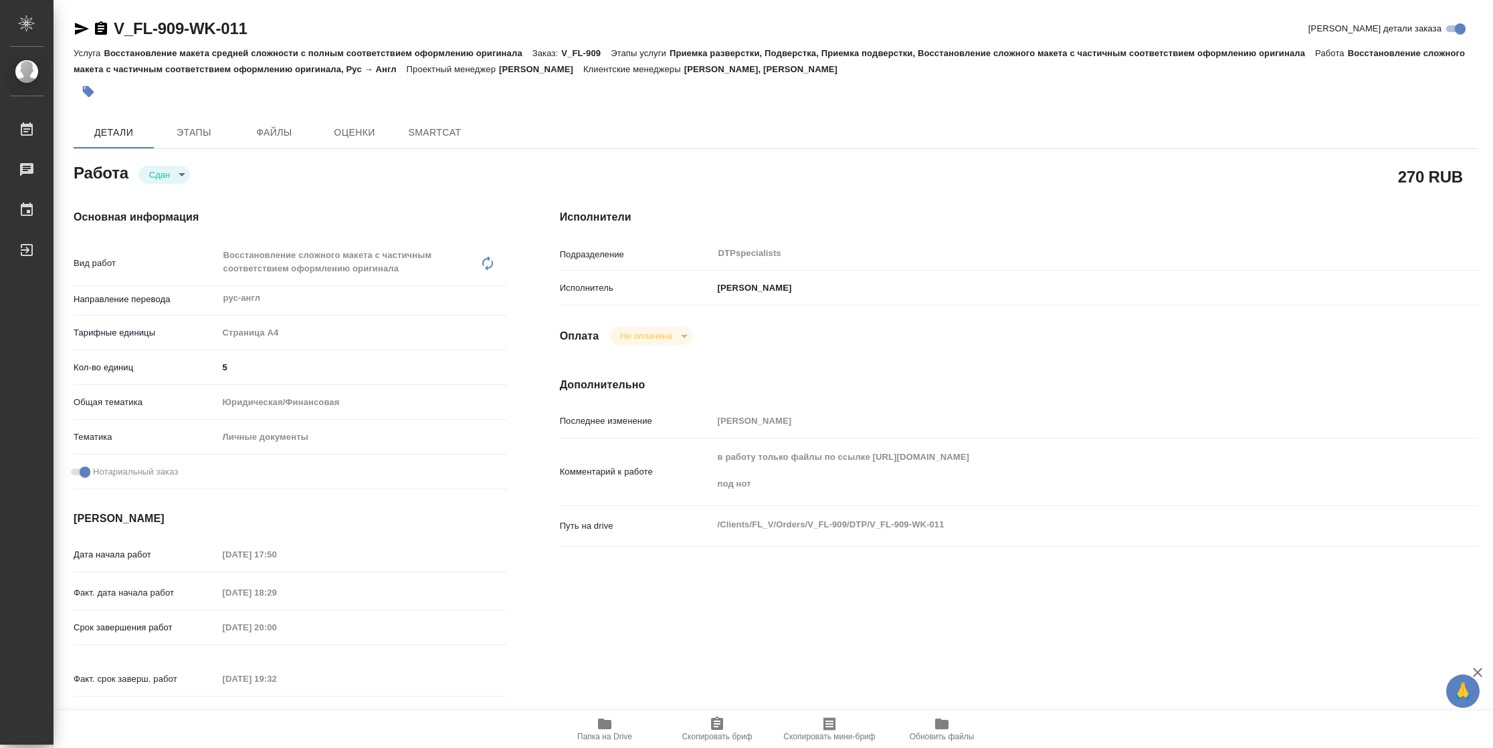
type textarea "x"
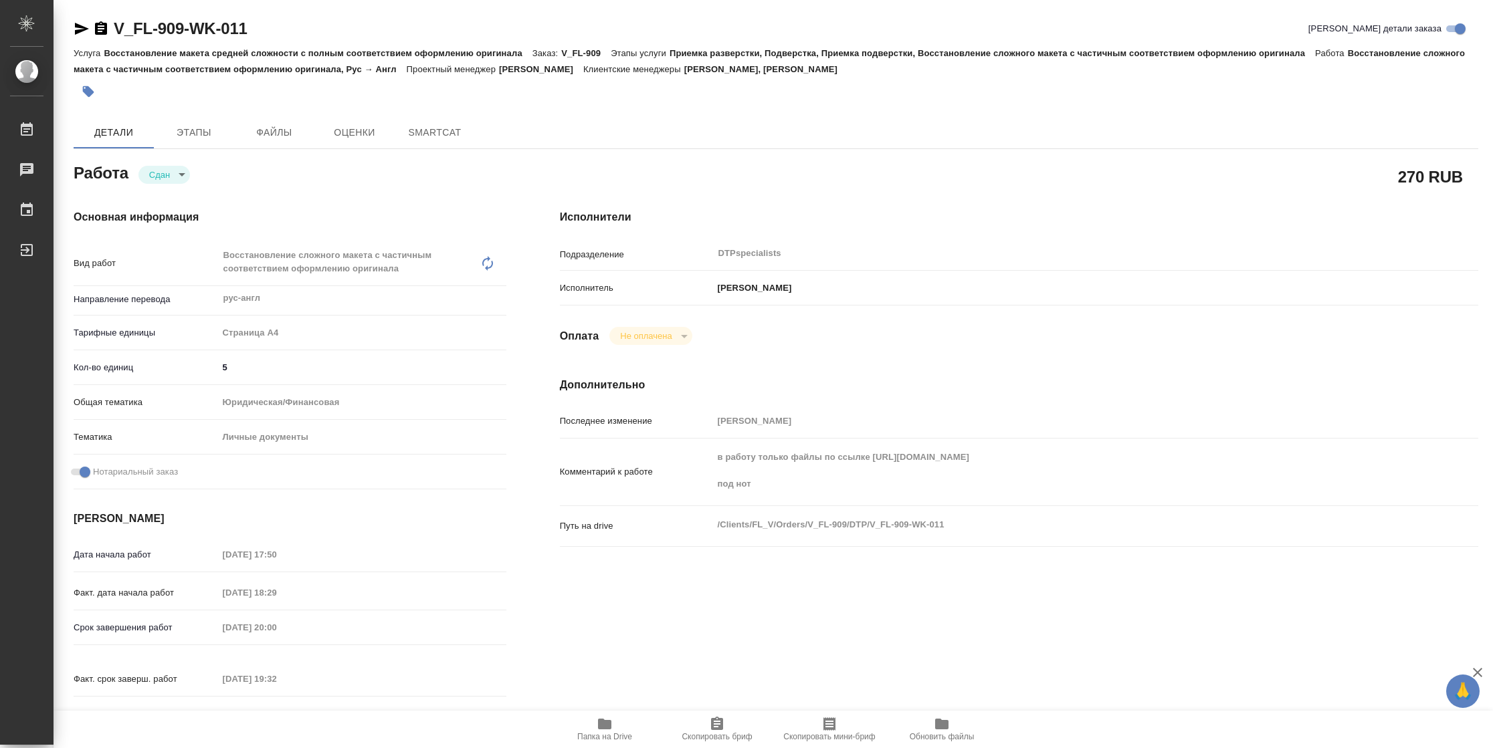
type textarea "x"
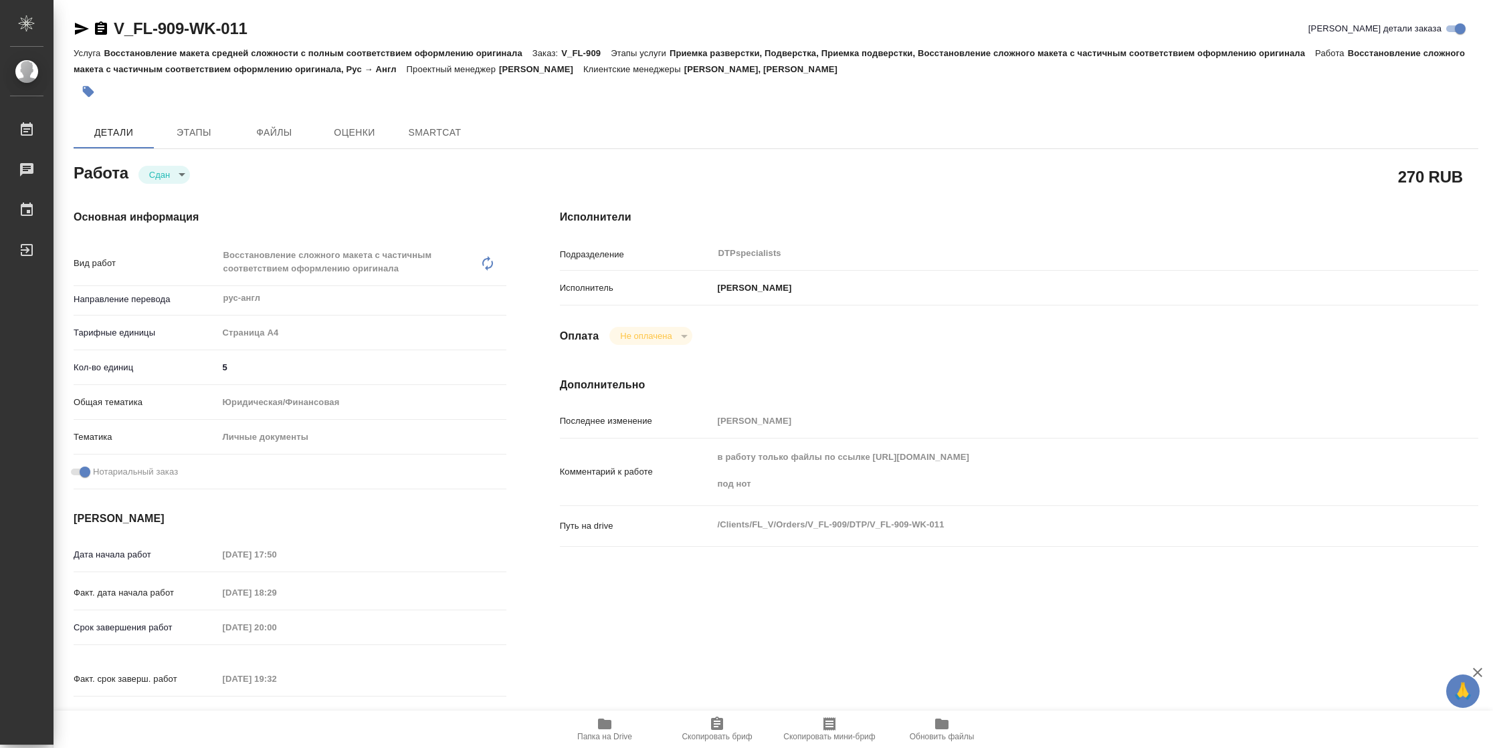
type textarea "x"
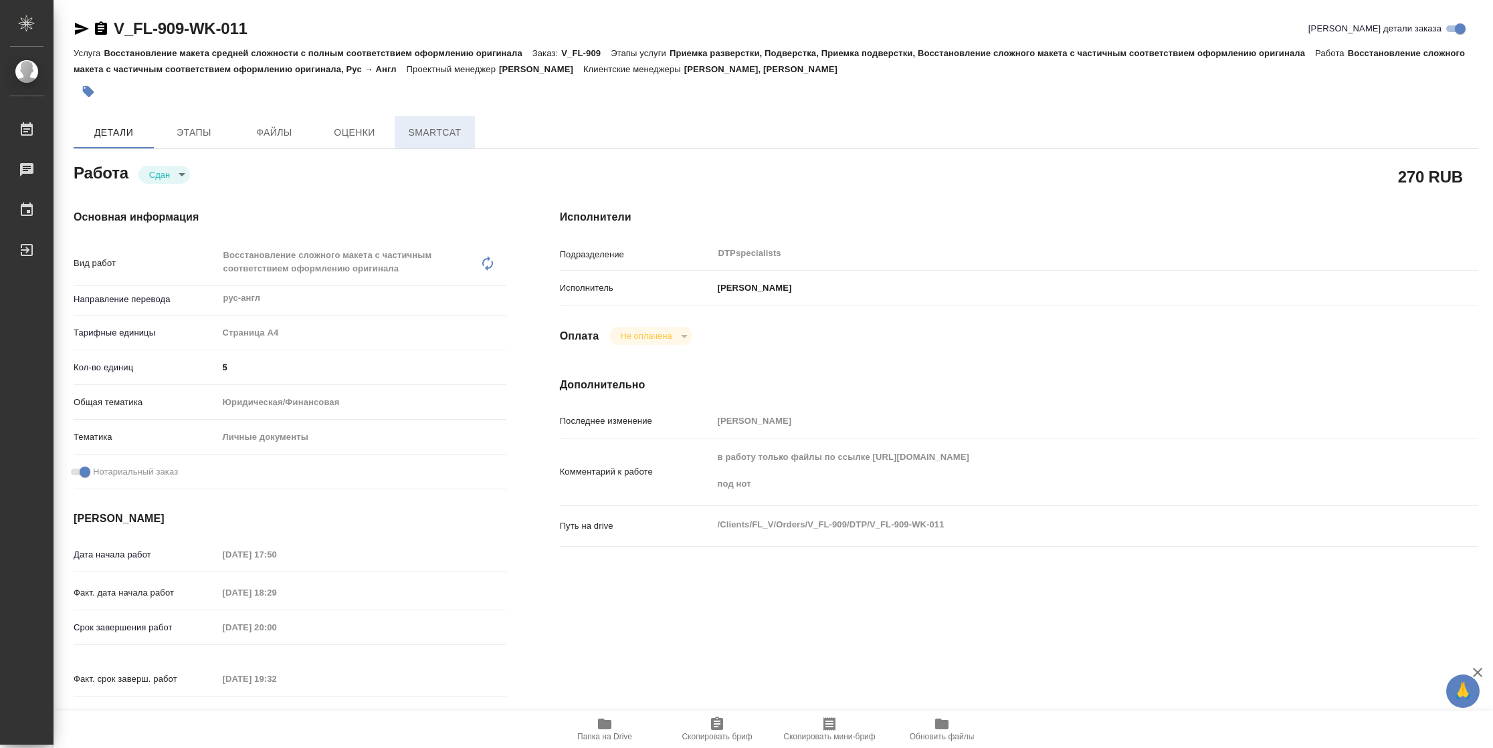
type textarea "x"
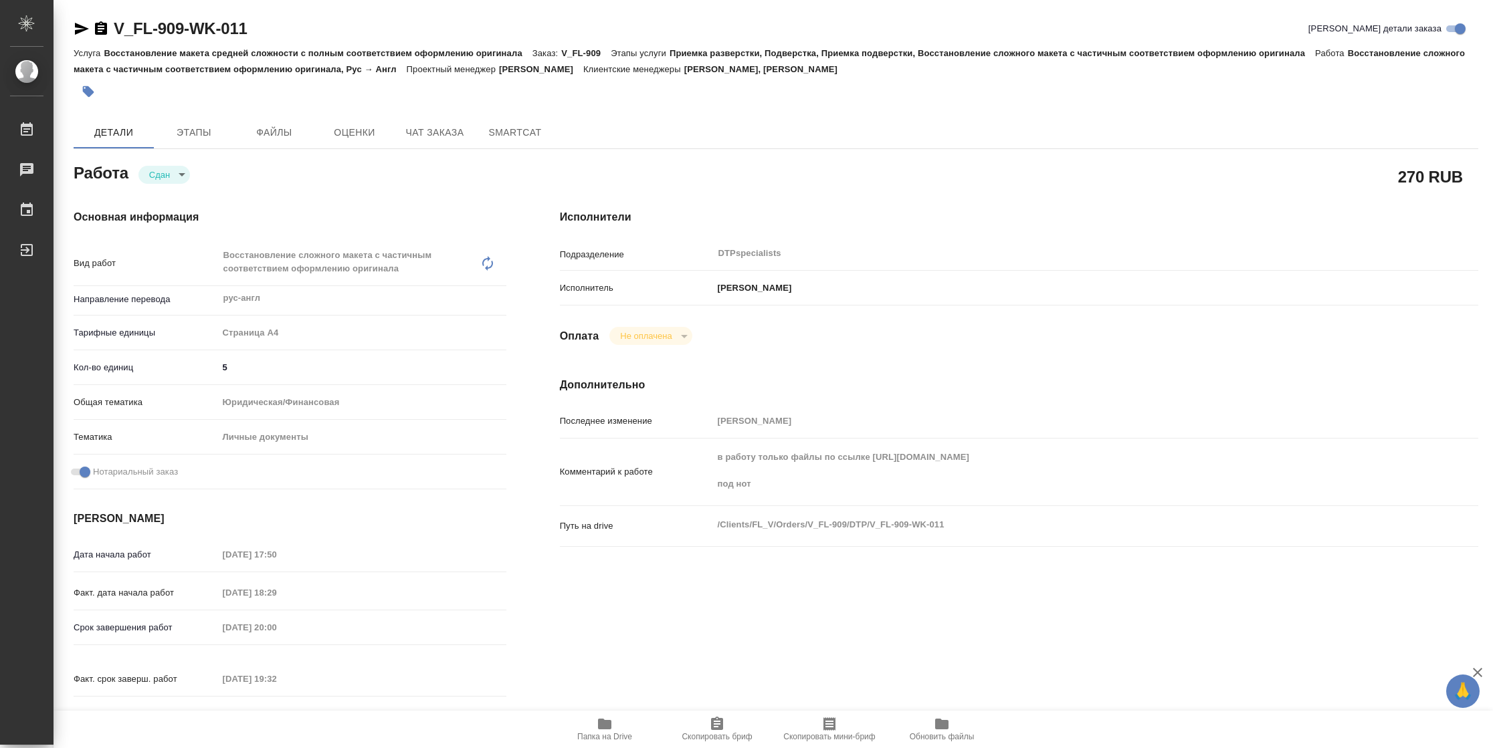
type textarea "x"
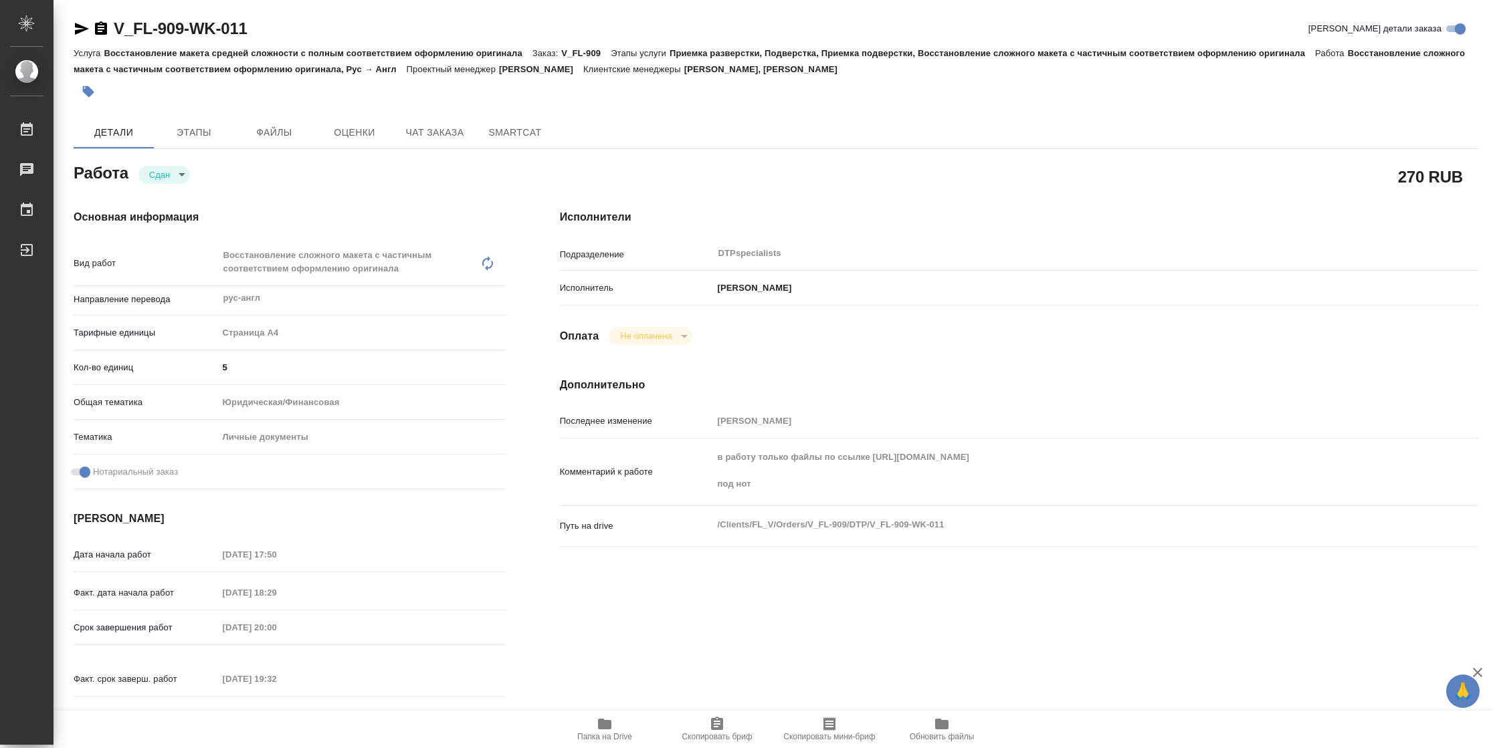
type textarea "x"
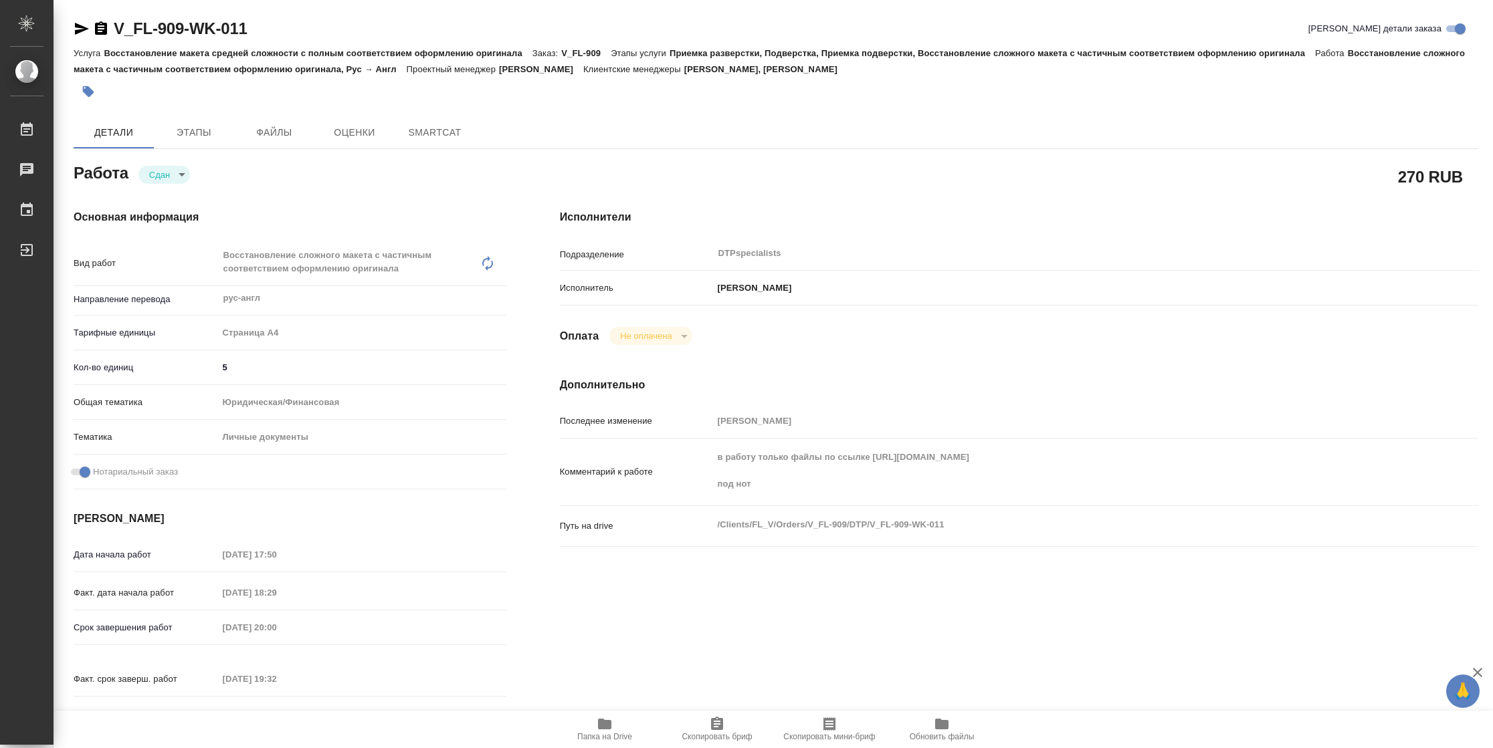
type textarea "x"
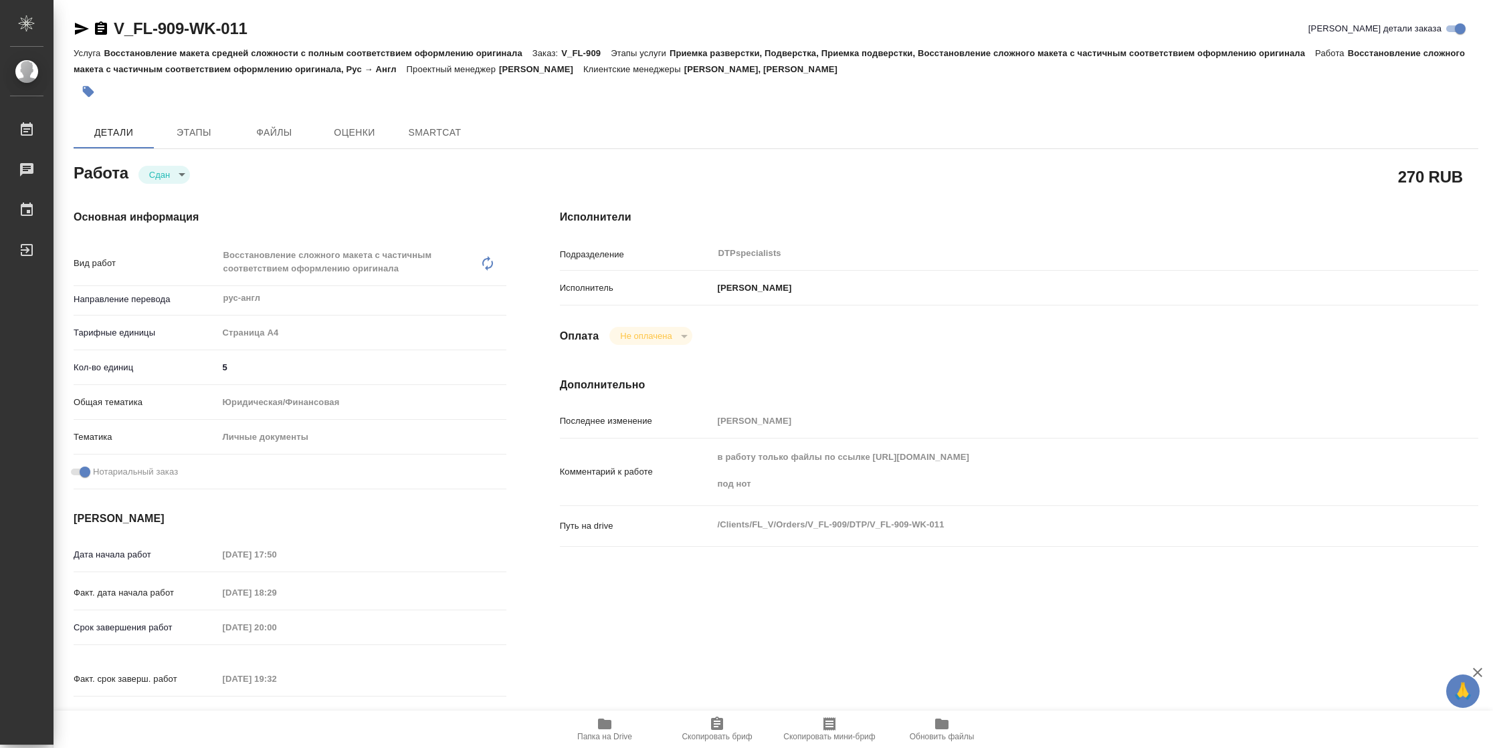
type textarea "x"
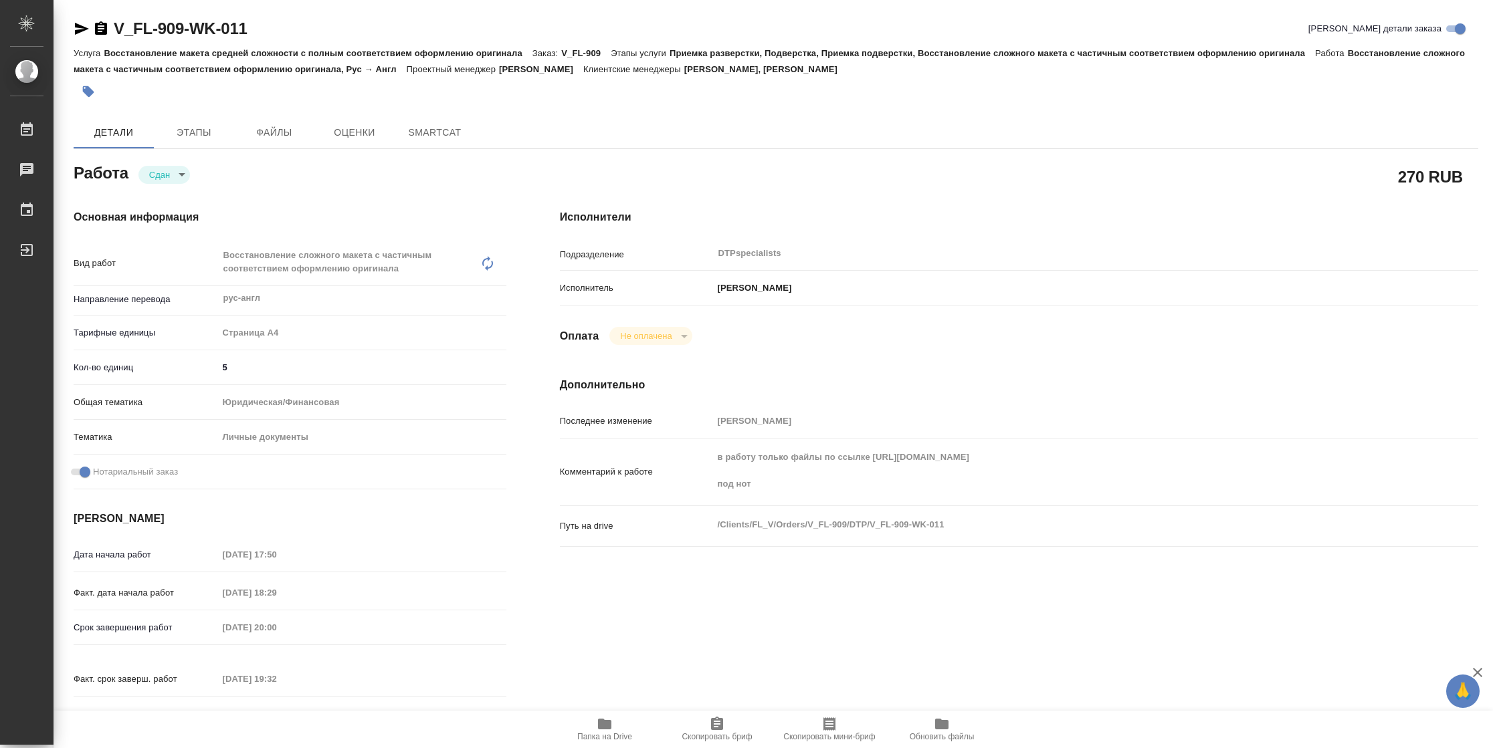
type textarea "x"
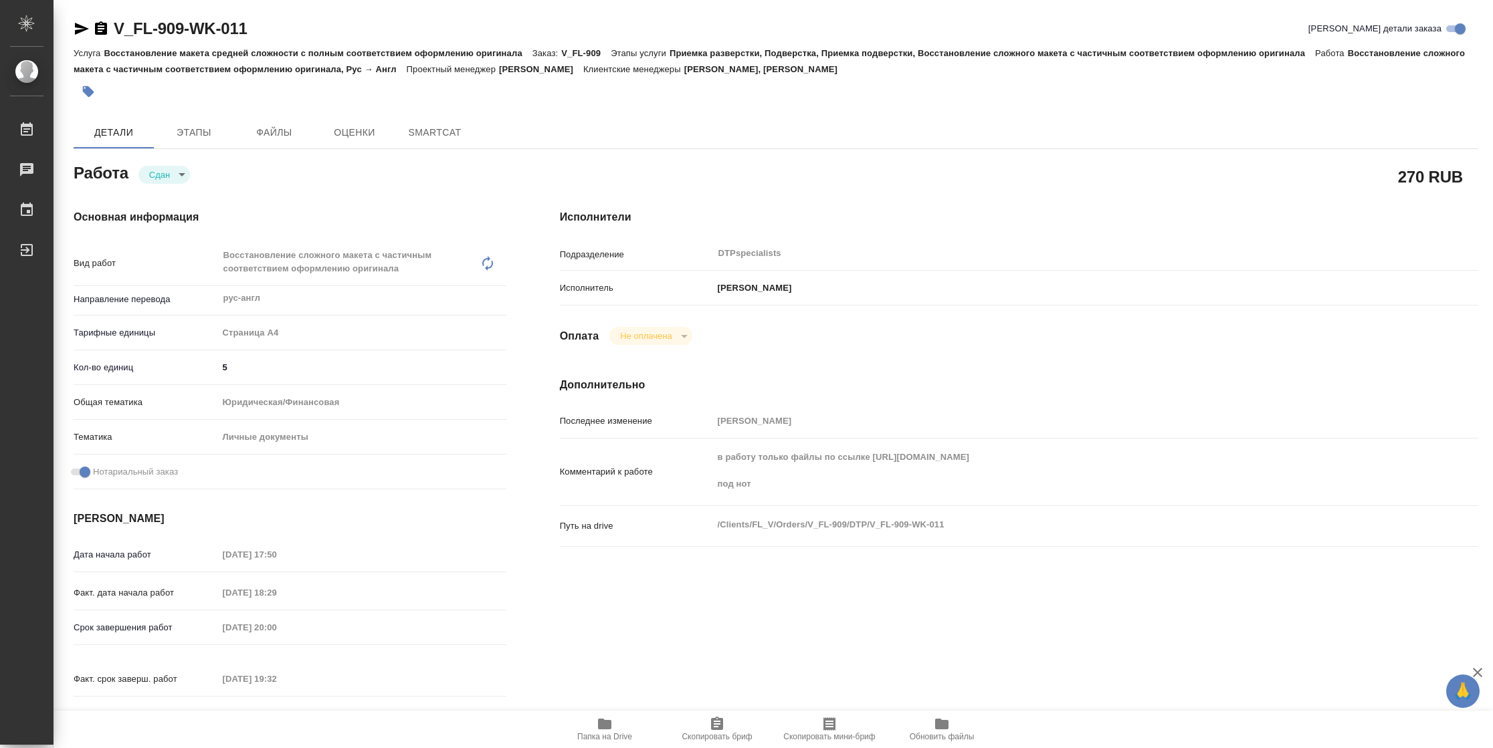
type textarea "x"
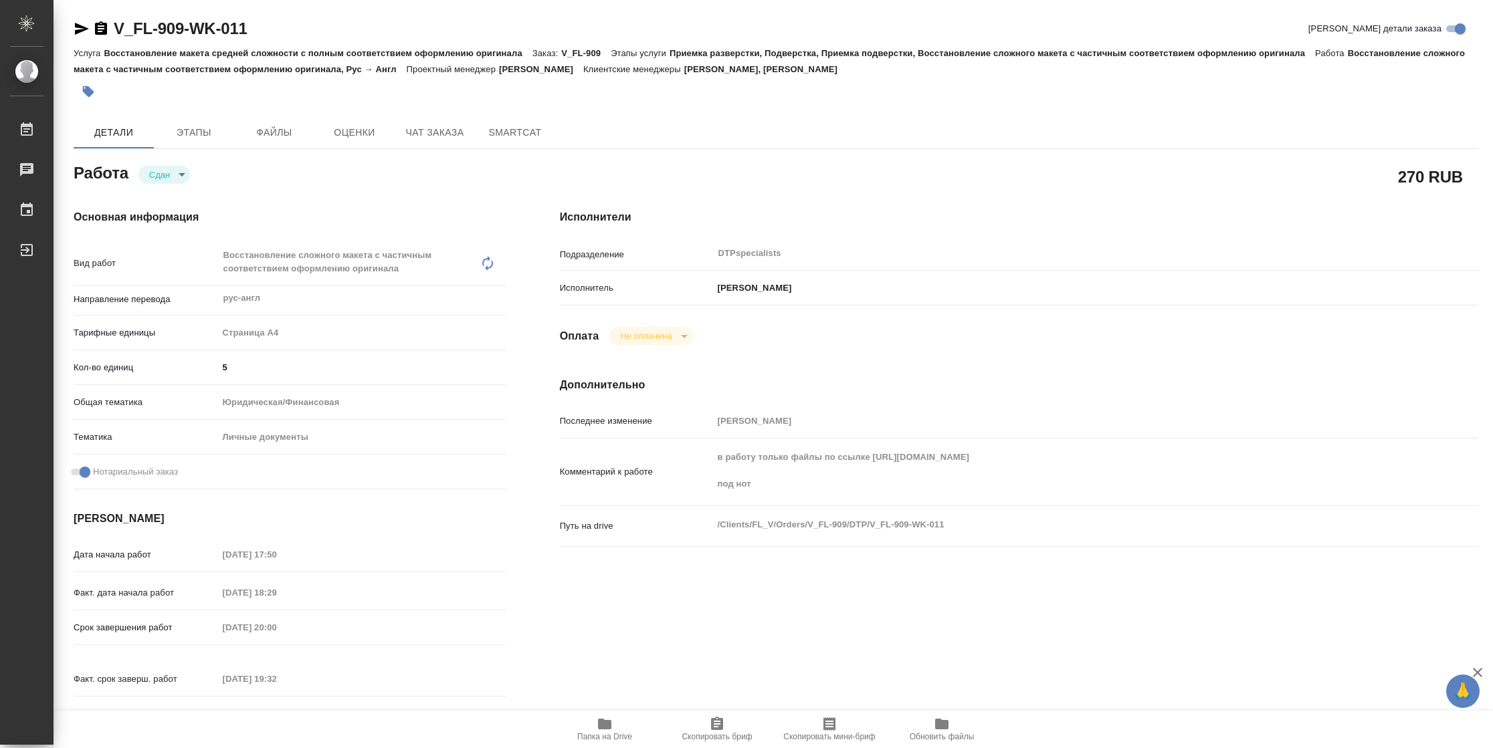
type textarea "x"
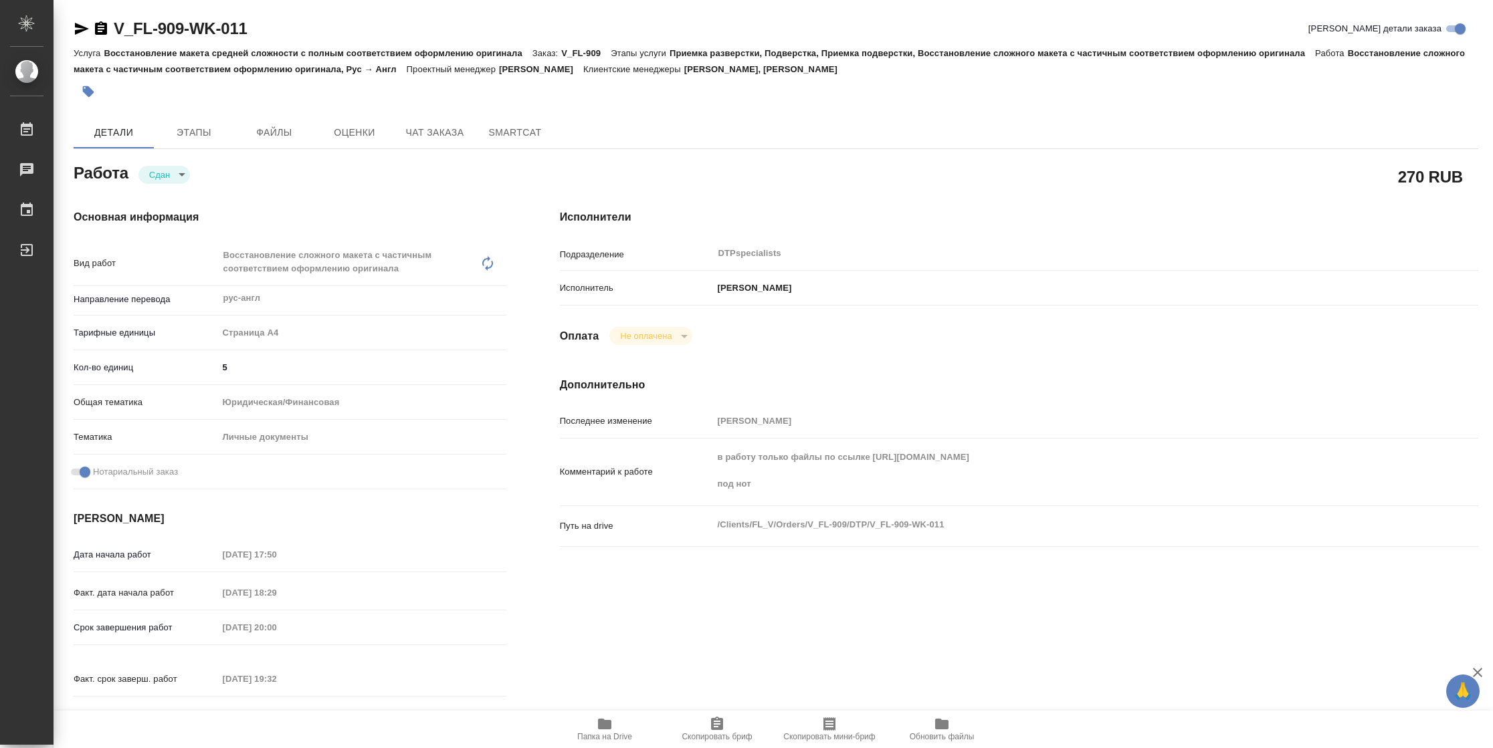
click at [603, 737] on span "Папка на Drive" at bounding box center [604, 736] width 55 height 9
type textarea "x"
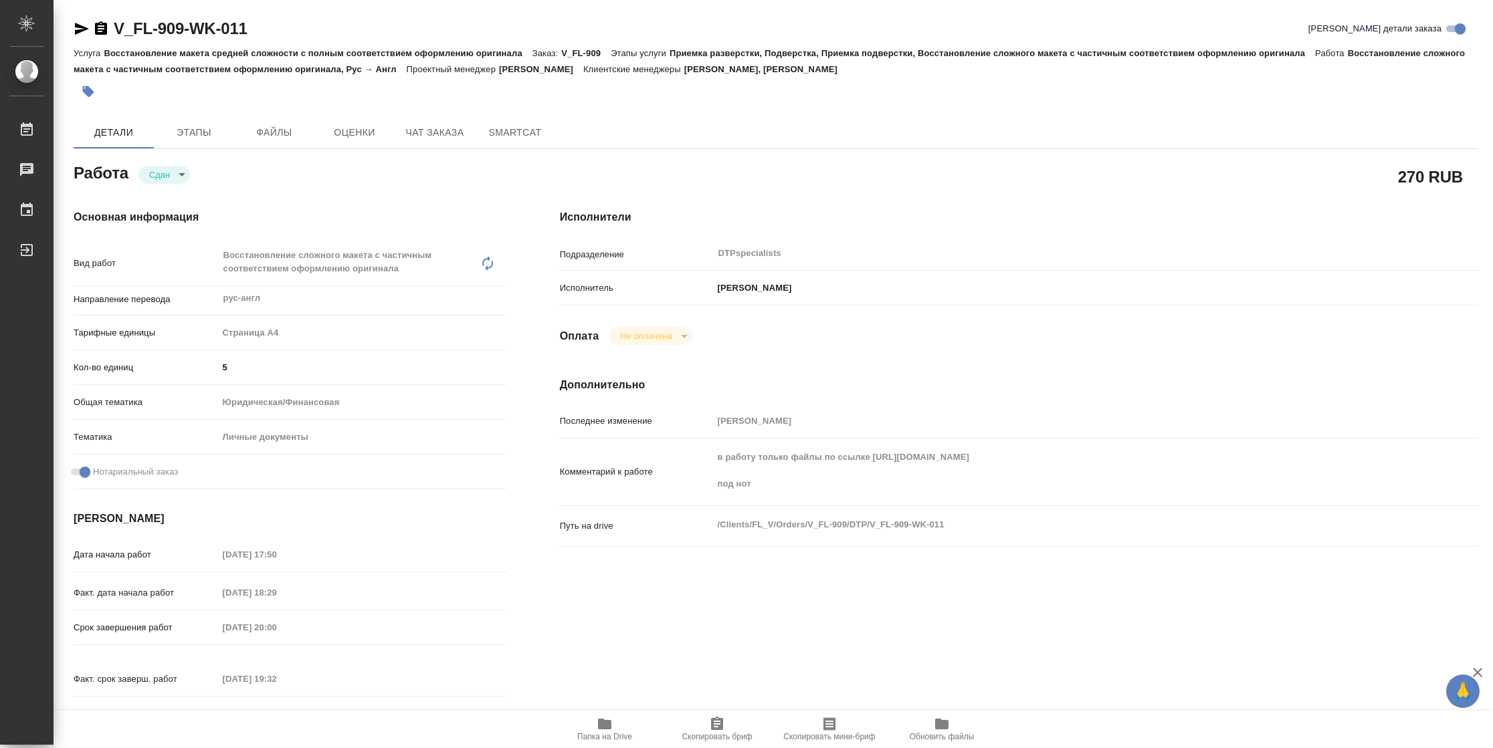
type textarea "x"
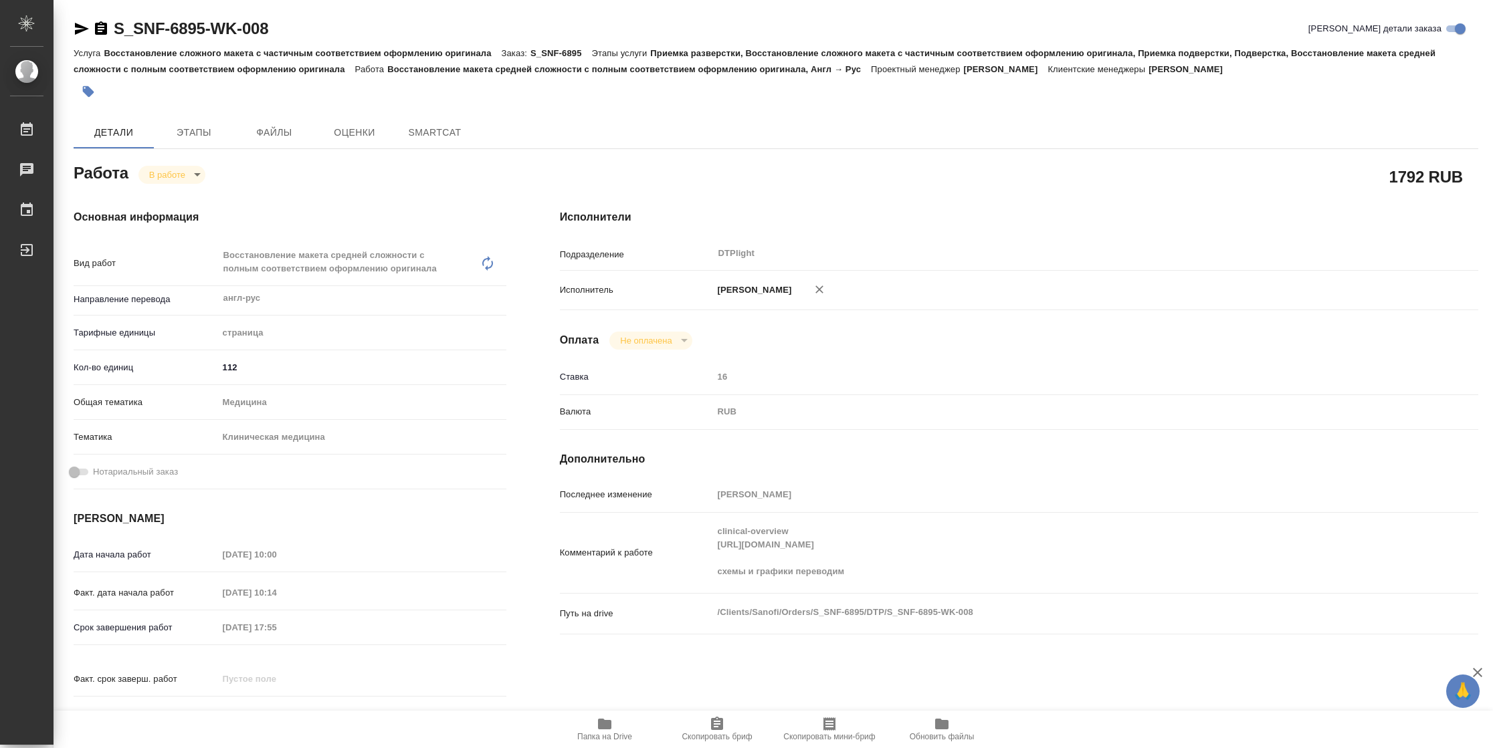
type textarea "x"
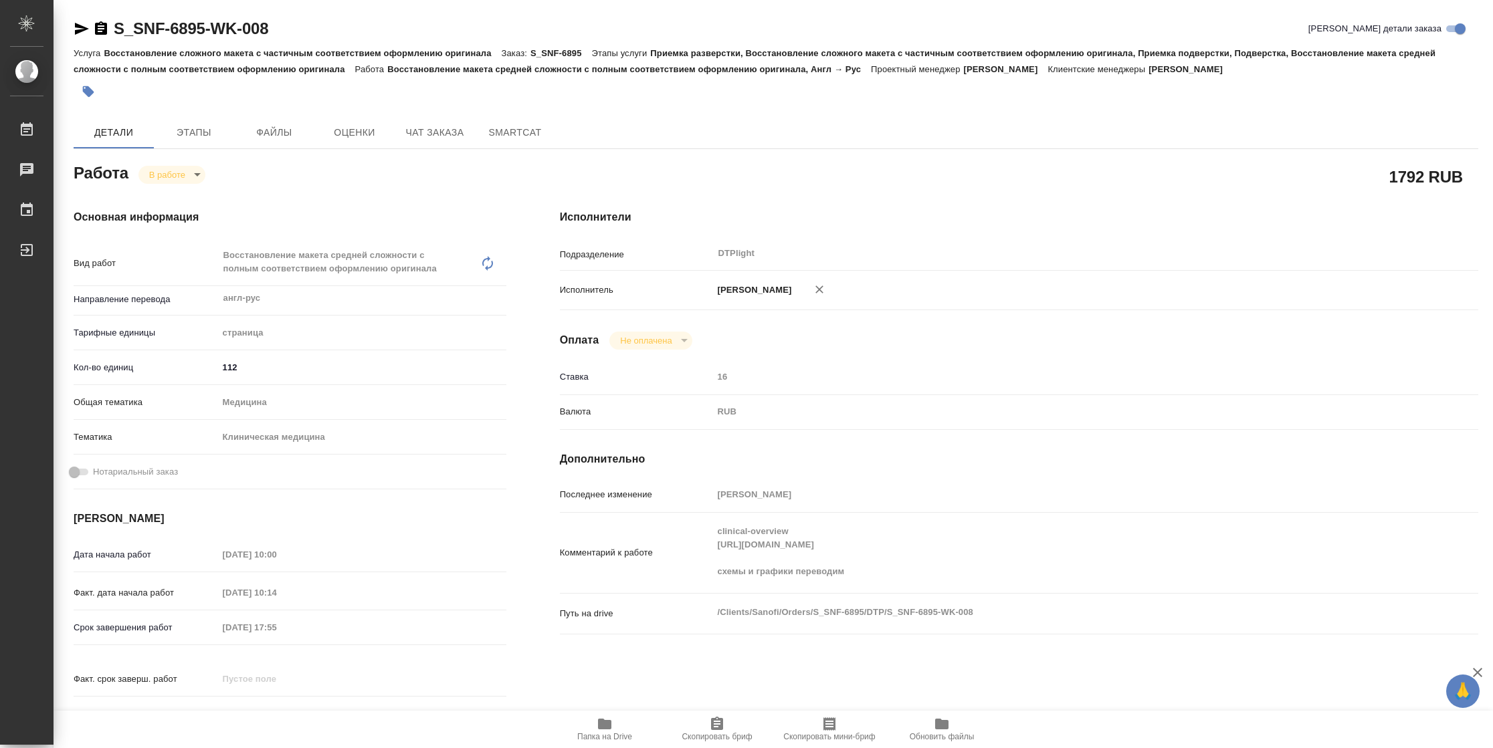
type textarea "x"
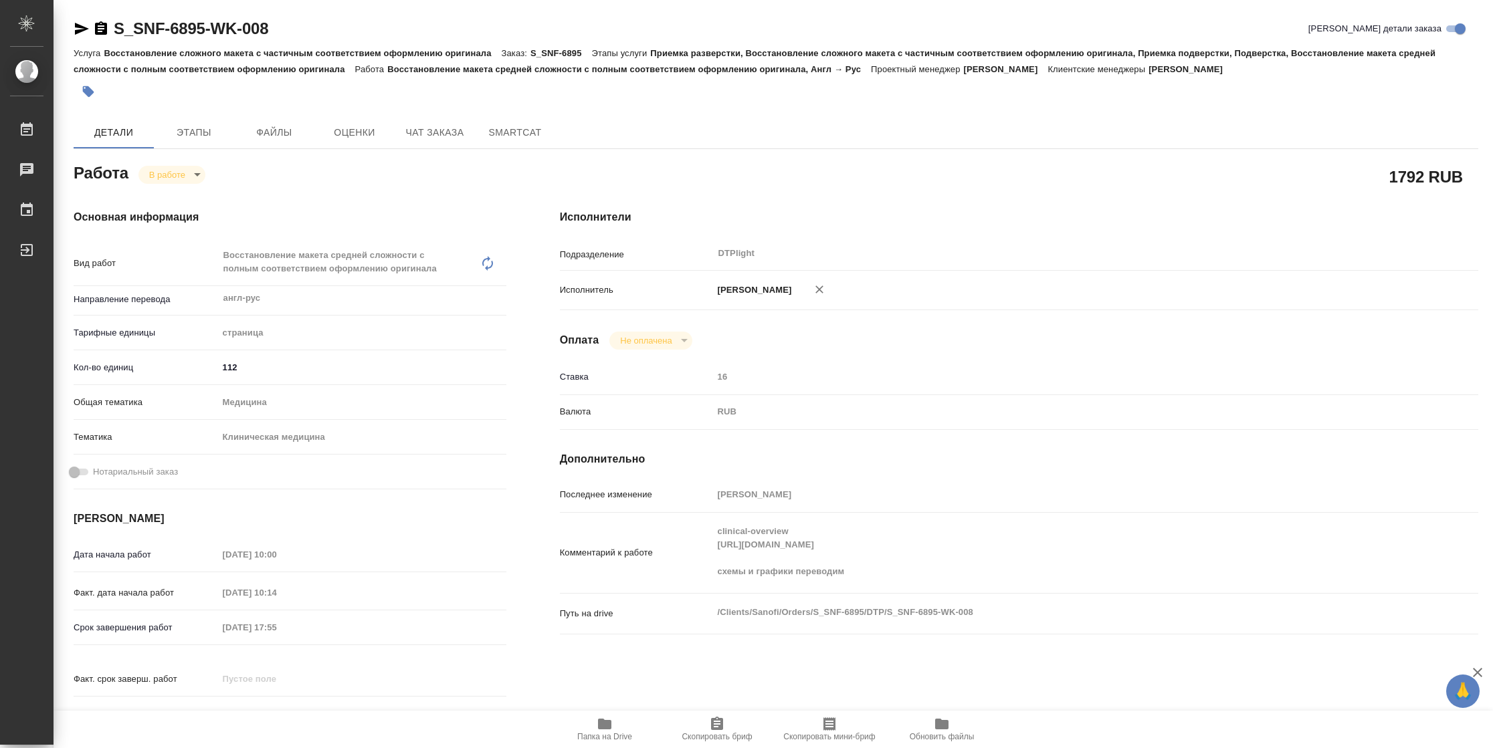
type textarea "x"
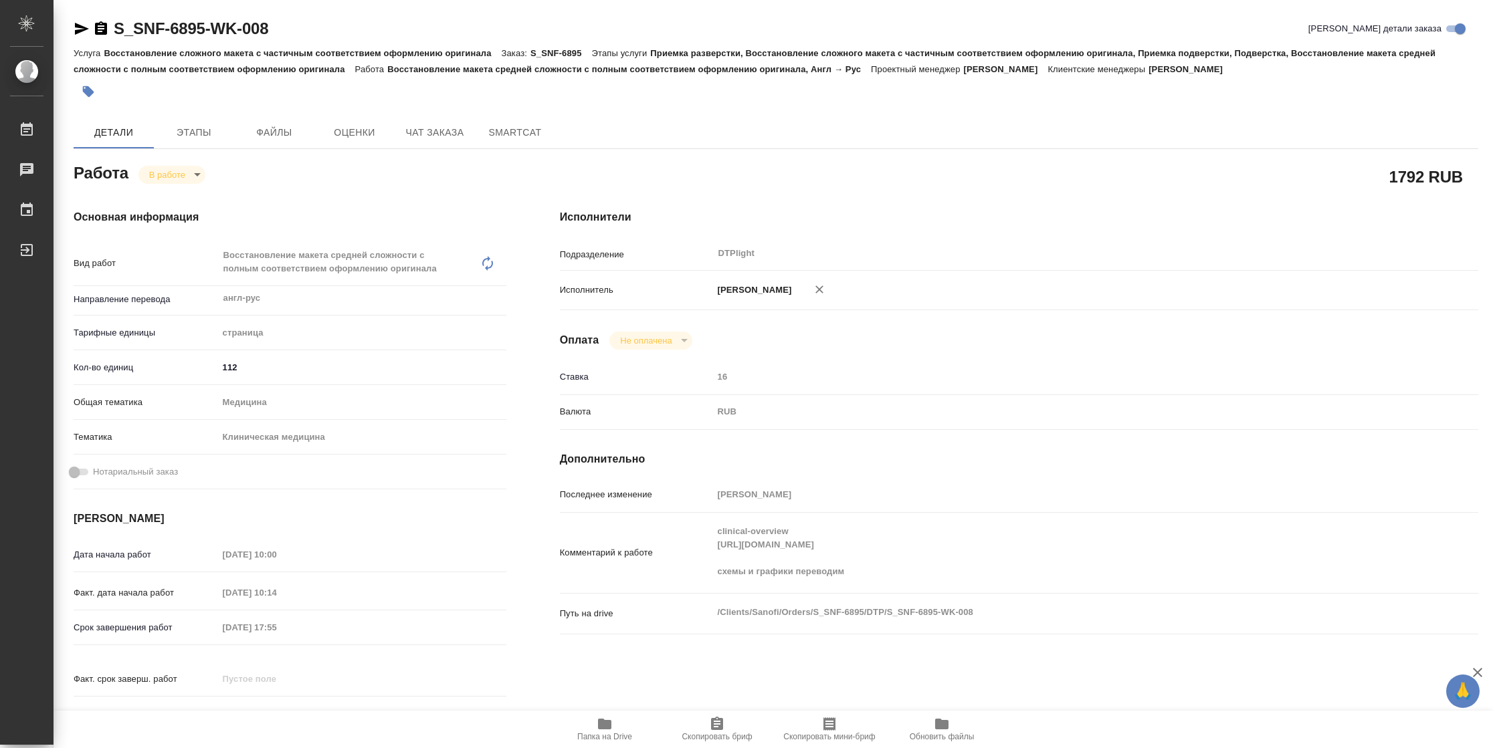
click at [709, 562] on div "Комментарий к работе clinical-overview https://drive.awatera.com/f/10371804 схе…" at bounding box center [1019, 553] width 918 height 70
